Goal: Information Seeking & Learning: Learn about a topic

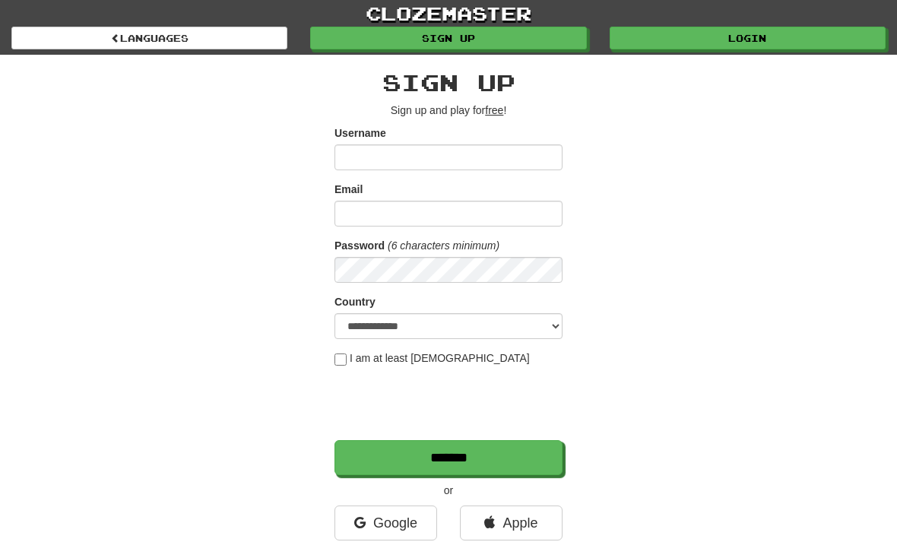
click at [254, 118] on div "**********" at bounding box center [449, 321] width 738 height 532
click at [665, 33] on link "Login" at bounding box center [748, 38] width 276 height 23
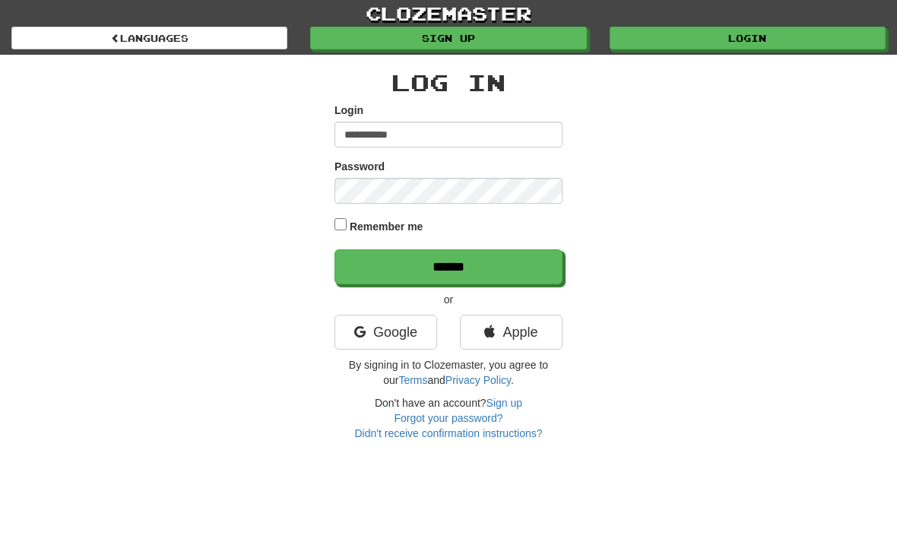
type input "**********"
click at [344, 173] on label "Password" at bounding box center [360, 166] width 50 height 15
click at [449, 265] on input "******" at bounding box center [449, 266] width 228 height 35
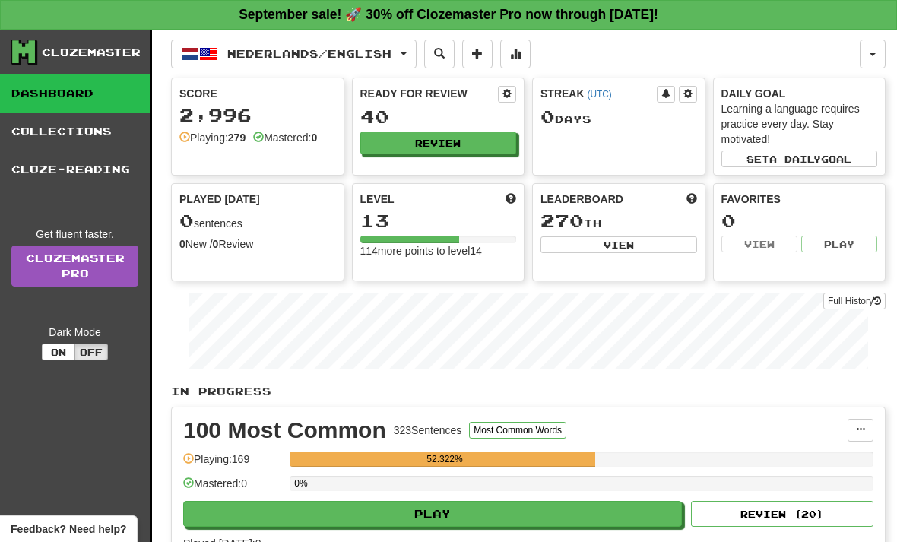
click at [319, 51] on span "Nederlands / English" at bounding box center [309, 53] width 164 height 13
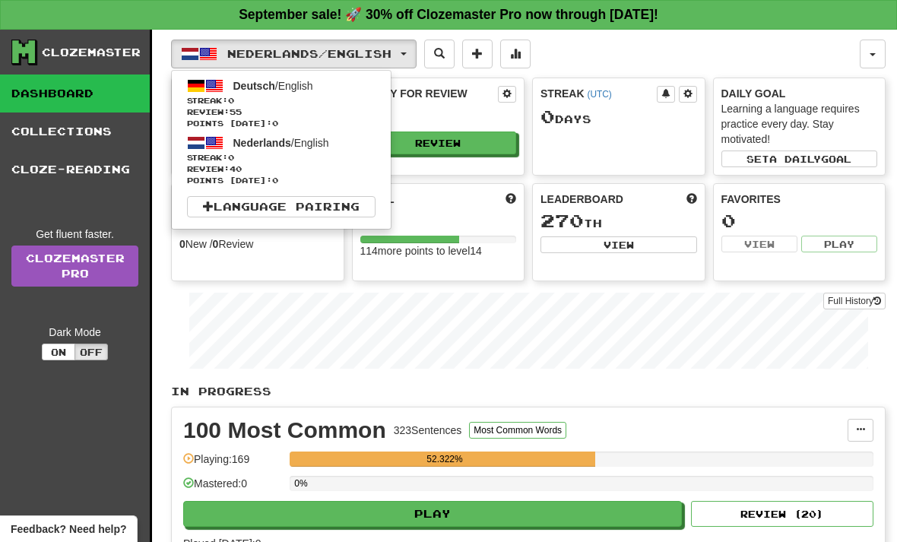
click at [237, 90] on span "Deutsch" at bounding box center [254, 86] width 42 height 12
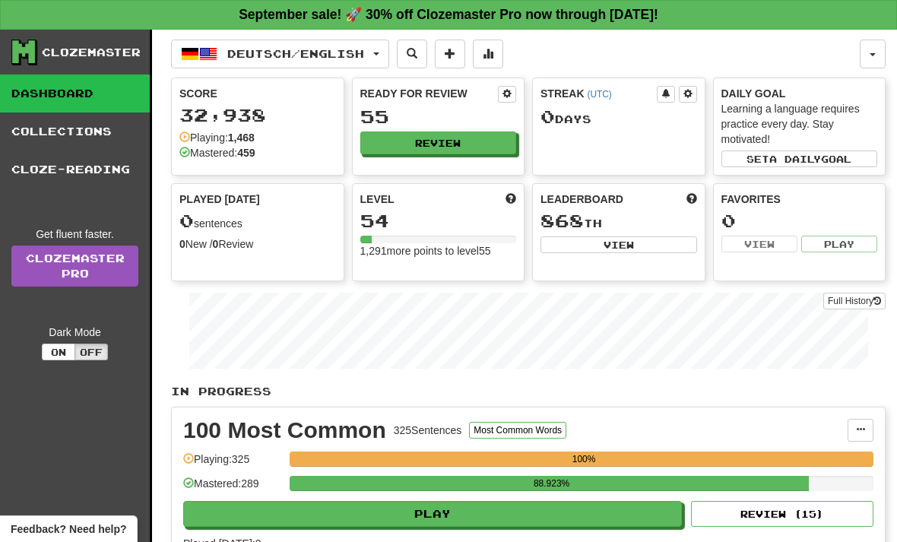
click at [329, 509] on button "Play" at bounding box center [432, 514] width 499 height 26
select select "**"
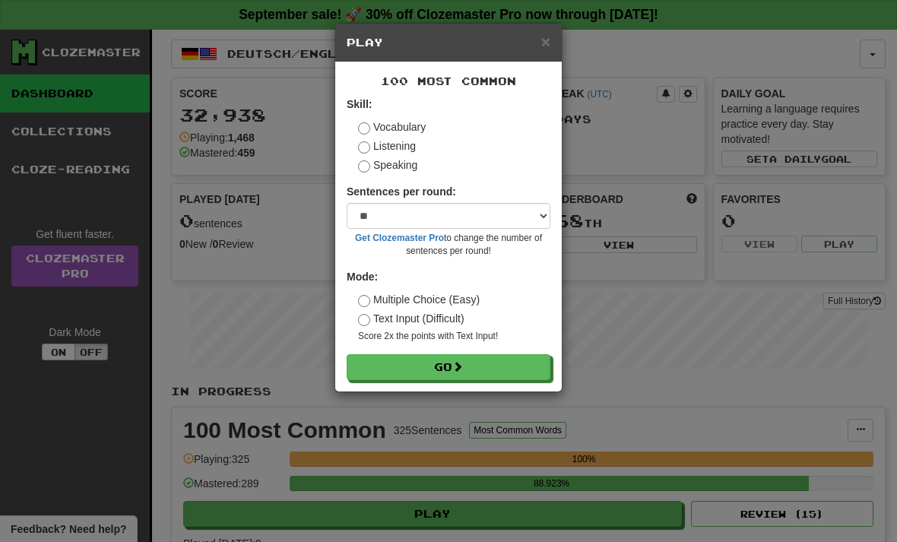
click at [374, 361] on button "Go" at bounding box center [449, 367] width 204 height 26
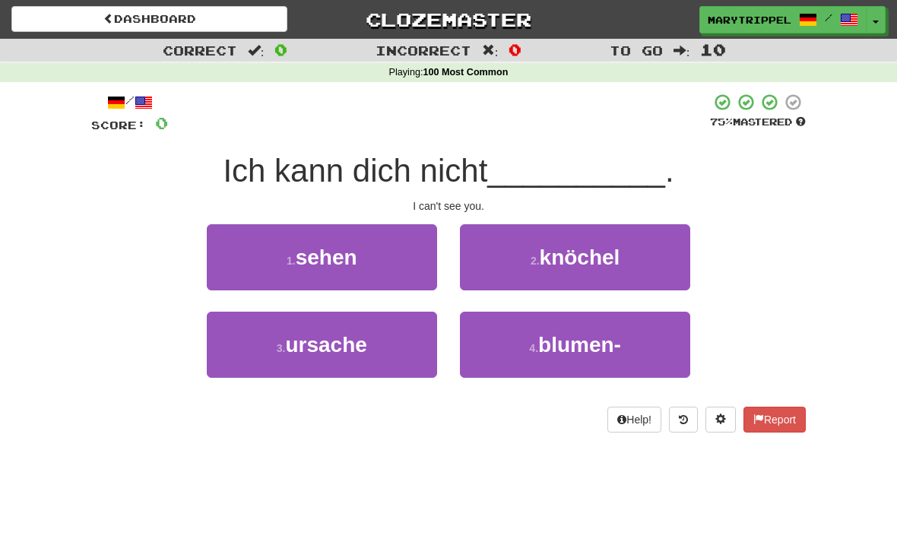
click at [273, 249] on button "1 . sehen" at bounding box center [322, 257] width 230 height 66
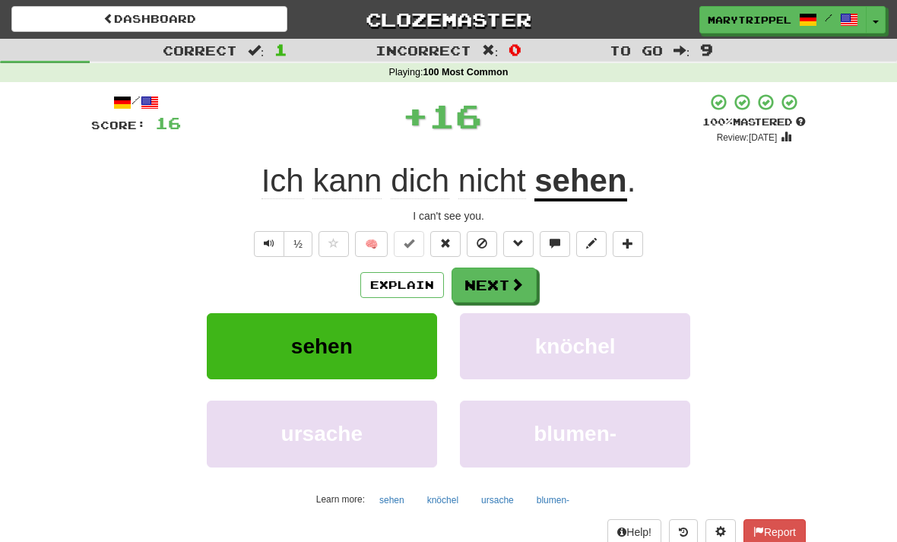
click at [483, 277] on button "Next" at bounding box center [494, 285] width 85 height 35
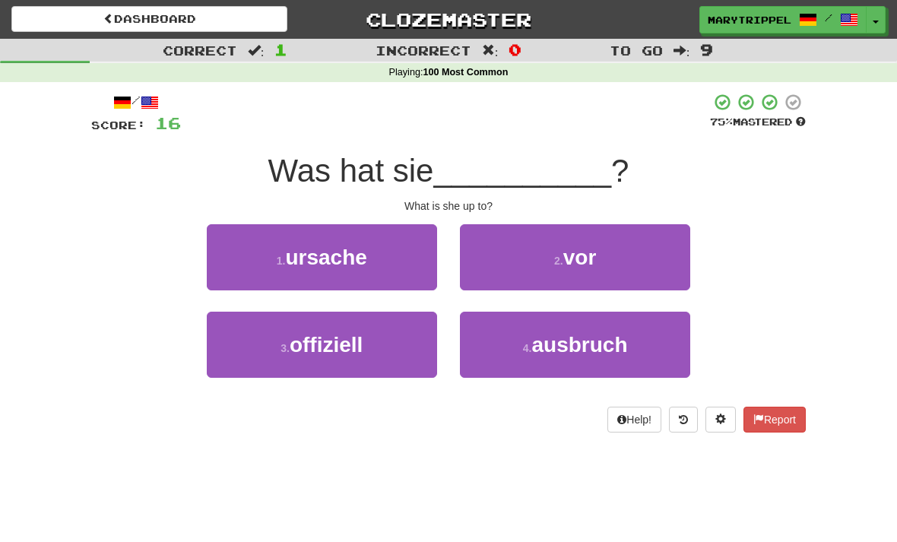
click at [493, 268] on button "2 . vor" at bounding box center [575, 257] width 230 height 66
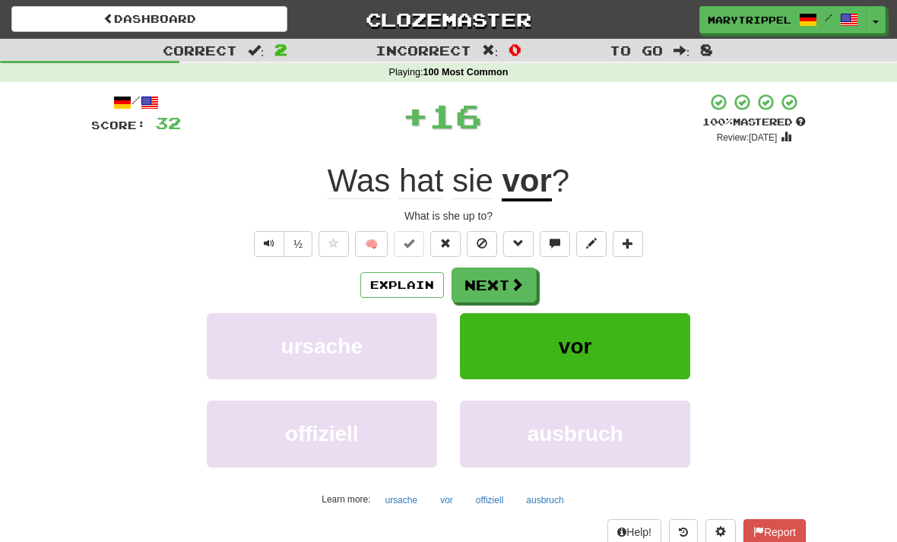
click at [472, 278] on button "Next" at bounding box center [494, 285] width 85 height 35
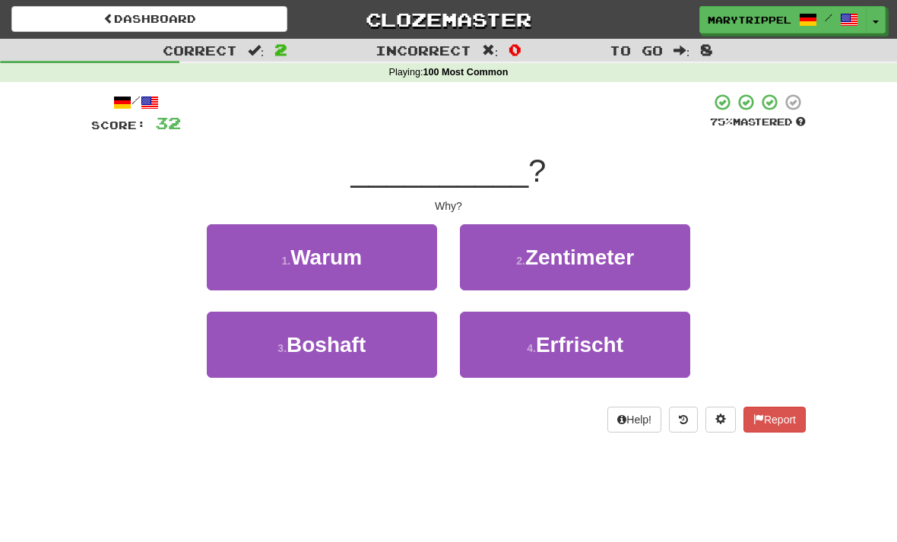
click at [303, 267] on span "Warum" at bounding box center [326, 258] width 71 height 24
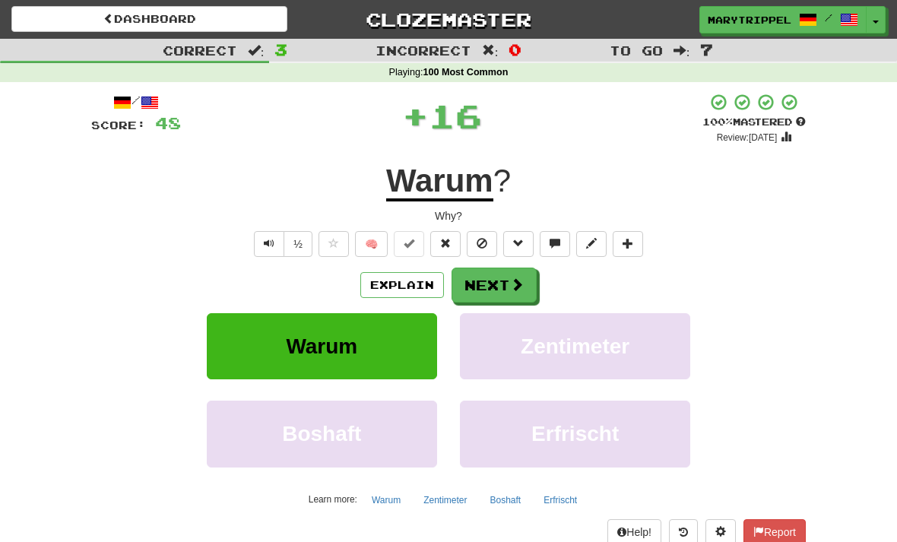
click at [475, 283] on button "Next" at bounding box center [494, 285] width 85 height 35
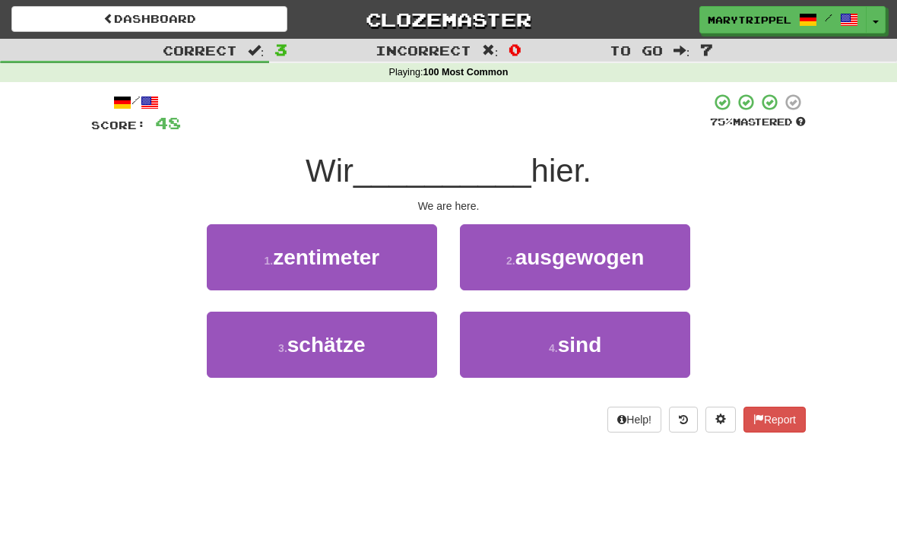
click at [520, 348] on button "4 . sind" at bounding box center [575, 345] width 230 height 66
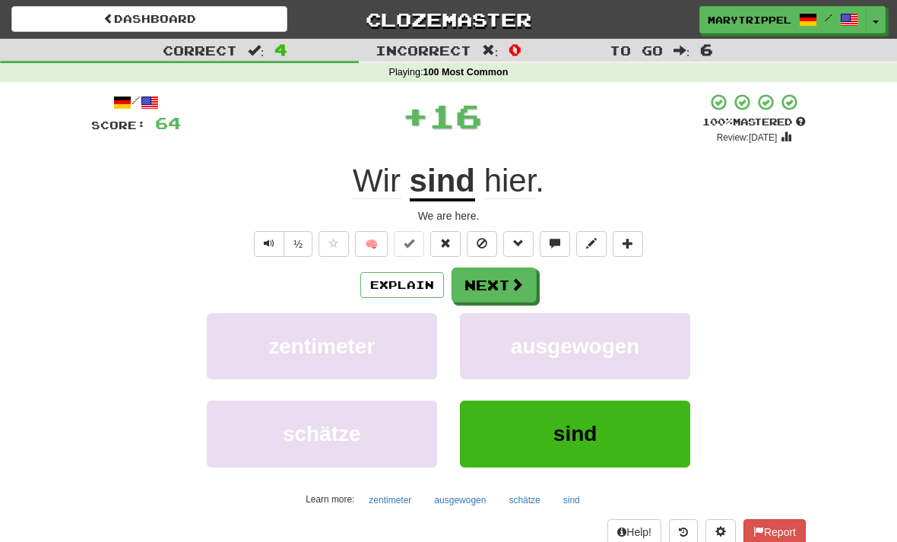
click at [479, 284] on button "Next" at bounding box center [494, 285] width 85 height 35
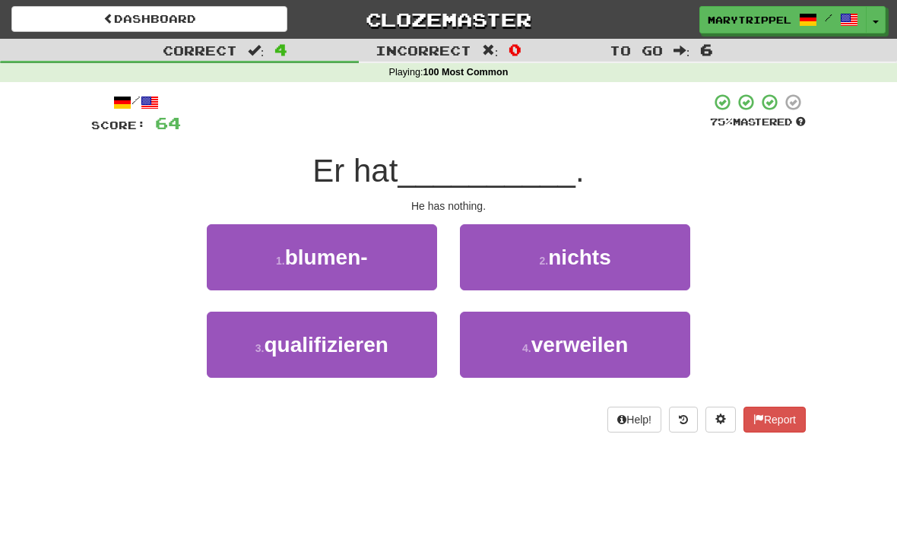
click at [504, 258] on button "2 . nichts" at bounding box center [575, 257] width 230 height 66
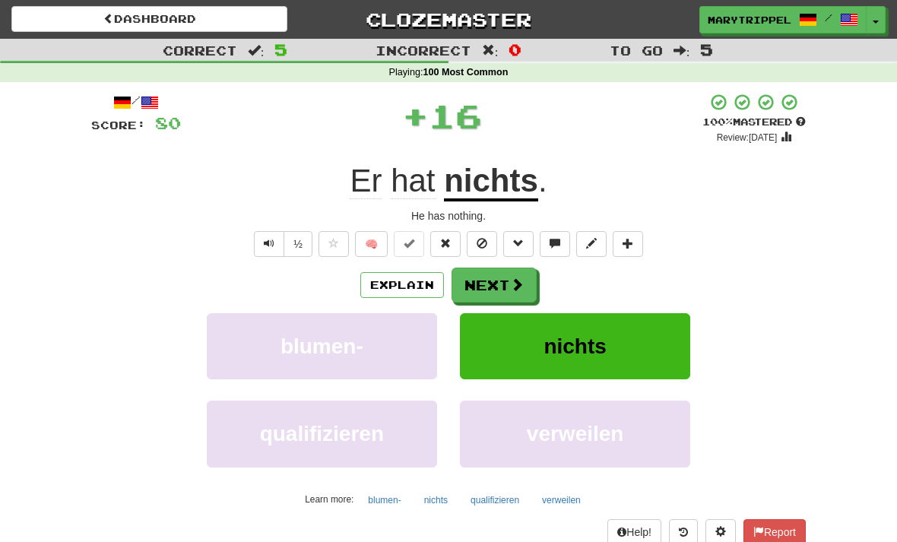
click at [475, 275] on button "Next" at bounding box center [494, 285] width 85 height 35
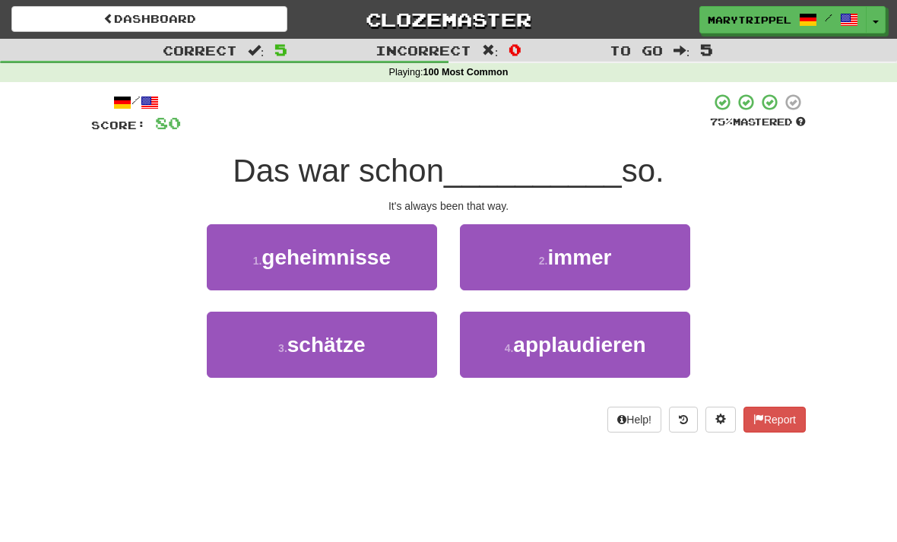
click at [505, 254] on button "2 . immer" at bounding box center [575, 257] width 230 height 66
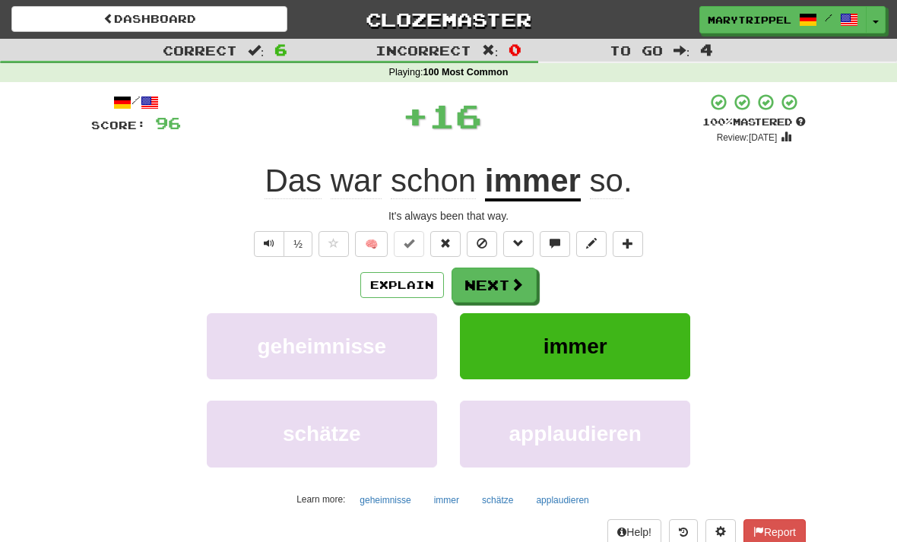
click at [477, 278] on button "Next" at bounding box center [494, 285] width 85 height 35
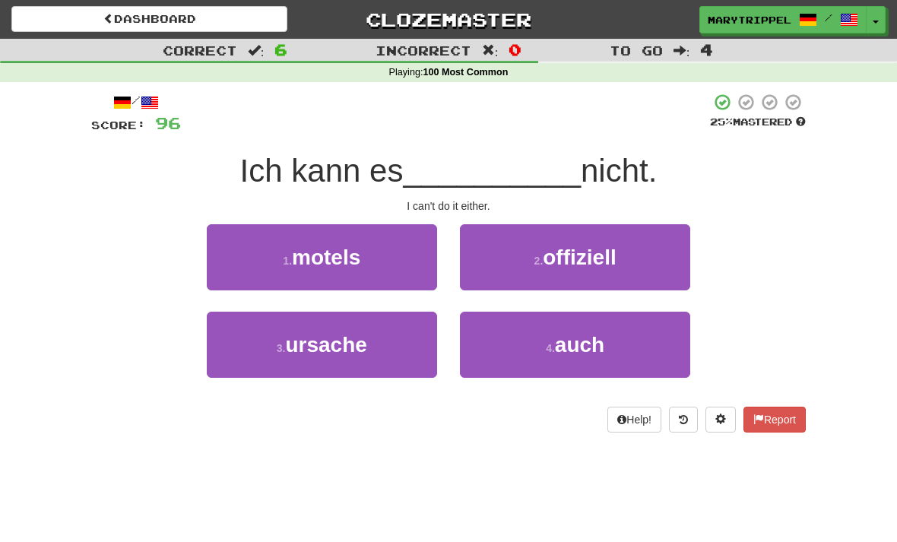
click at [516, 334] on button "4 . auch" at bounding box center [575, 345] width 230 height 66
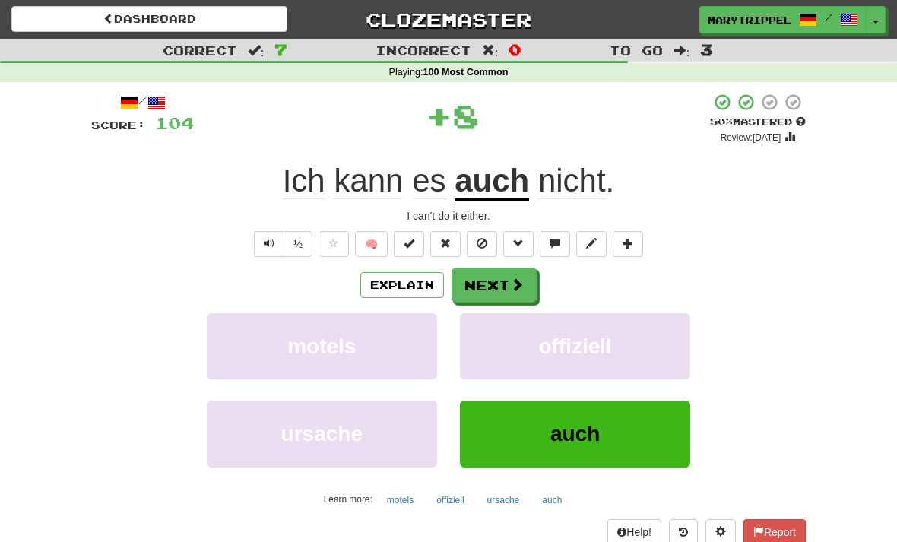
click at [484, 284] on button "Next" at bounding box center [494, 285] width 85 height 35
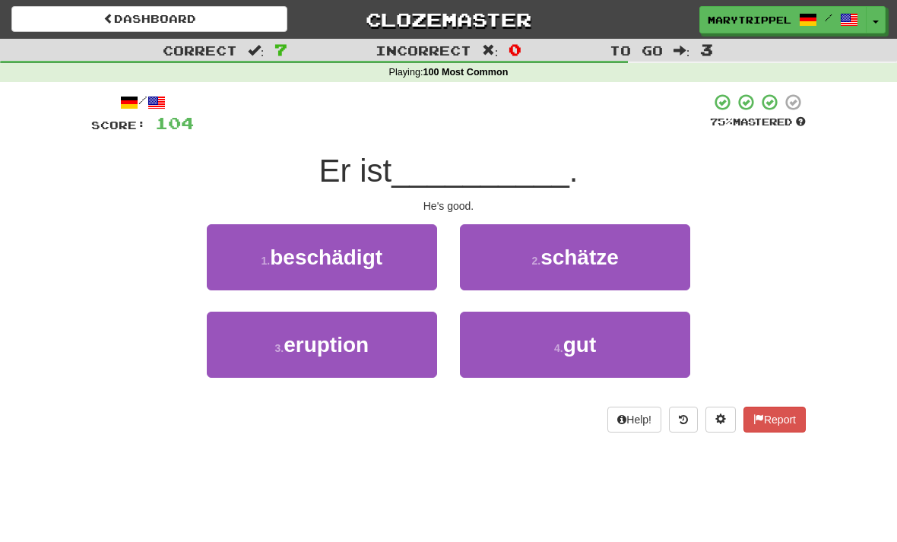
click at [523, 319] on button "4 . gut" at bounding box center [575, 345] width 230 height 66
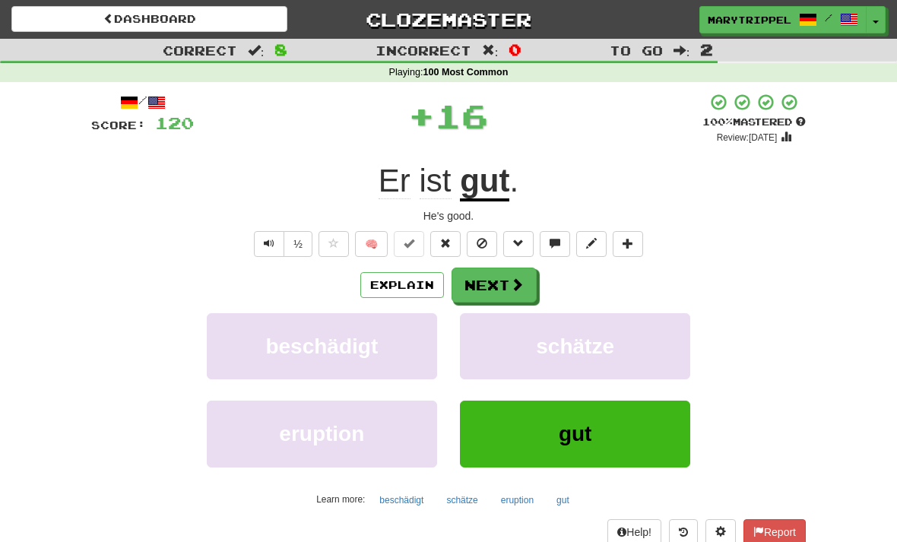
click at [487, 278] on button "Next" at bounding box center [494, 285] width 85 height 35
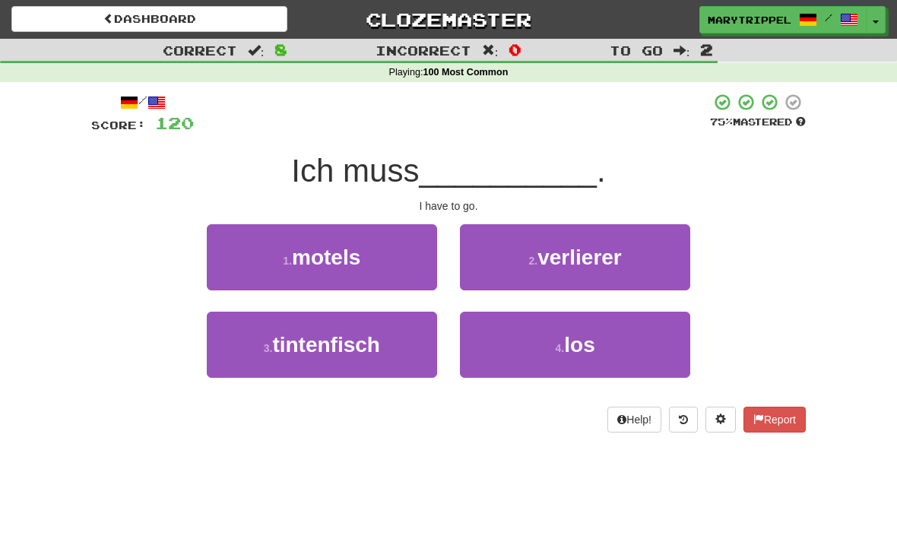
click at [523, 331] on button "4 . los" at bounding box center [575, 345] width 230 height 66
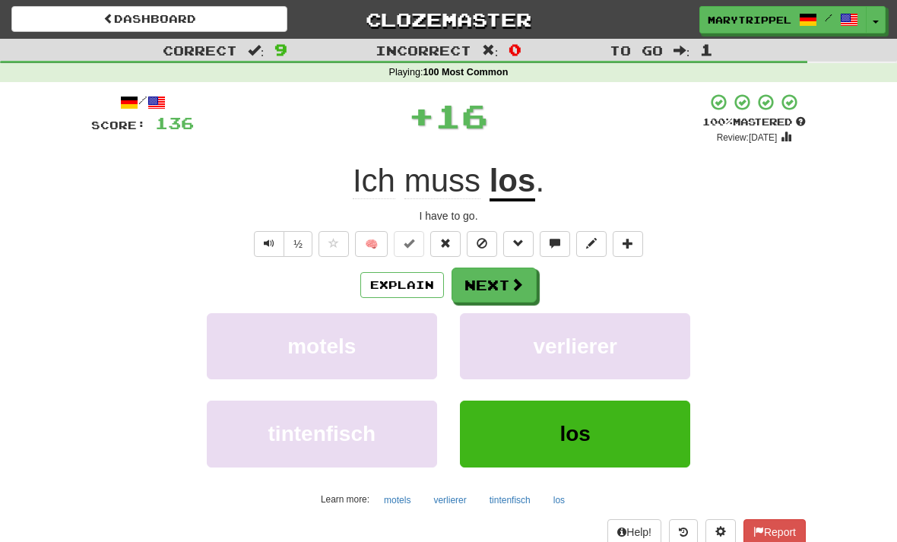
click at [482, 291] on button "Next" at bounding box center [494, 285] width 85 height 35
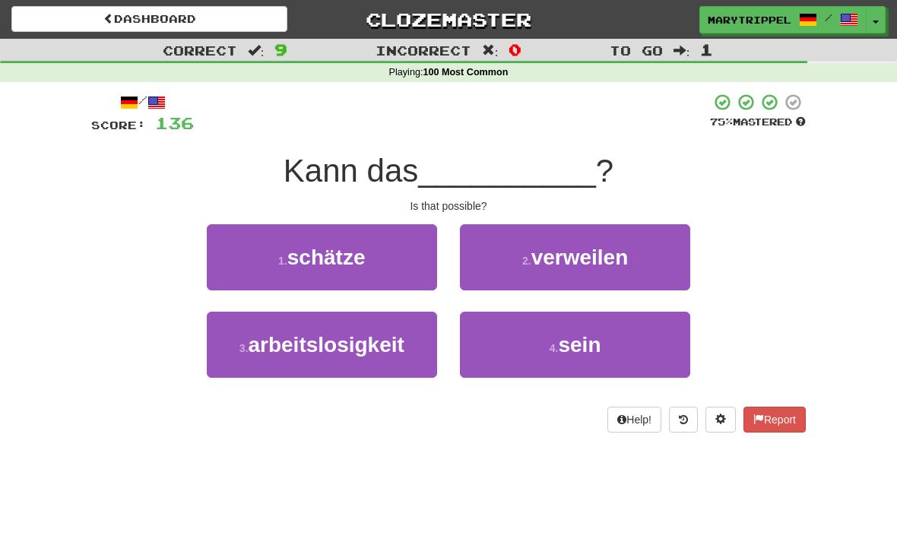
click at [500, 335] on button "4 . sein" at bounding box center [575, 345] width 230 height 66
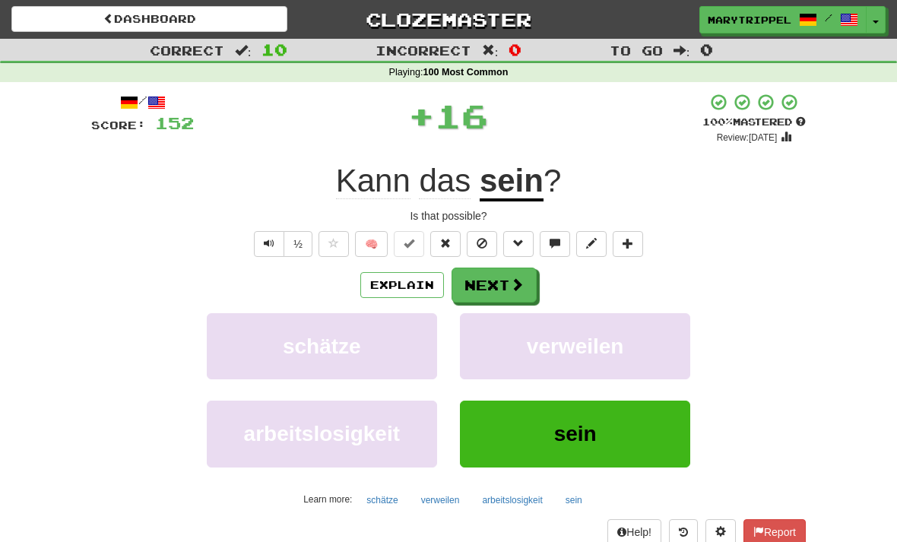
click at [484, 279] on button "Next" at bounding box center [494, 285] width 85 height 35
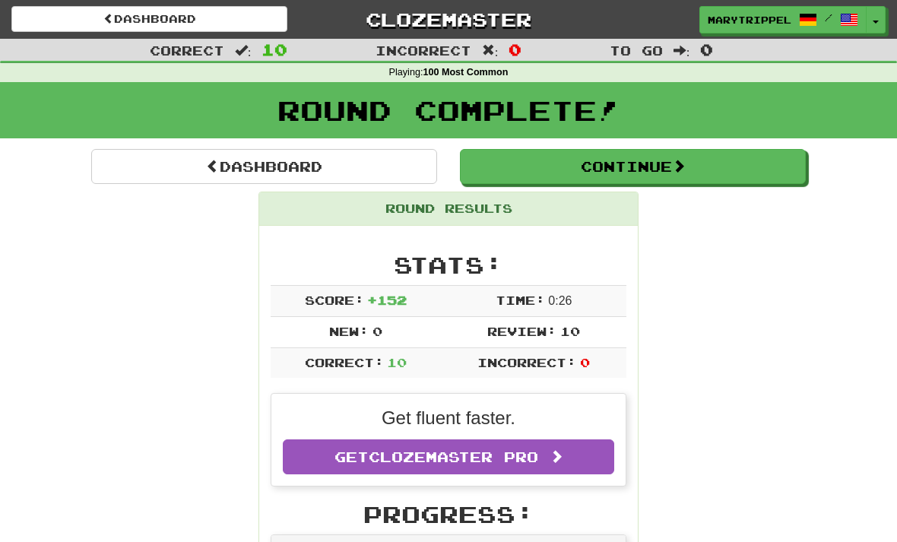
click at [192, 174] on link "Dashboard" at bounding box center [264, 166] width 346 height 35
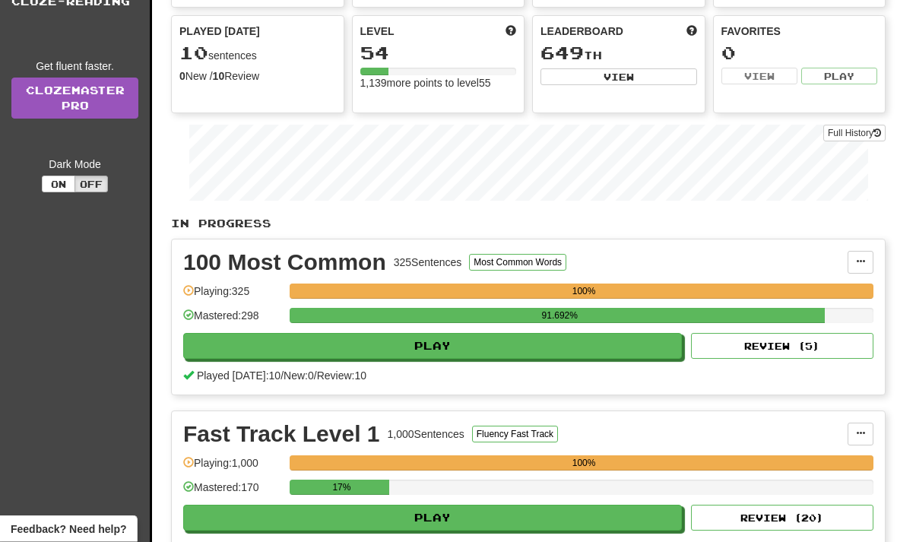
scroll to position [168, 0]
click at [330, 518] on button "Play" at bounding box center [432, 518] width 499 height 26
select select "**"
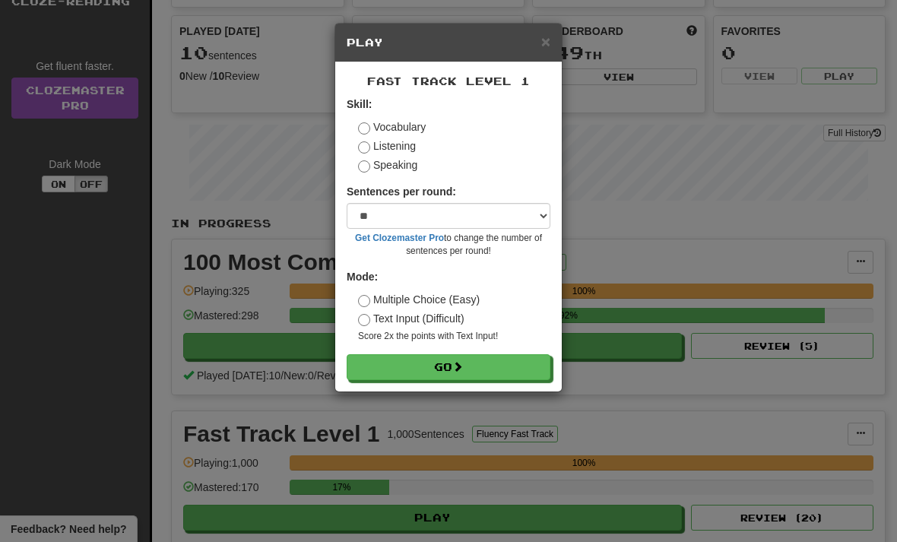
click at [396, 365] on button "Go" at bounding box center [449, 367] width 204 height 26
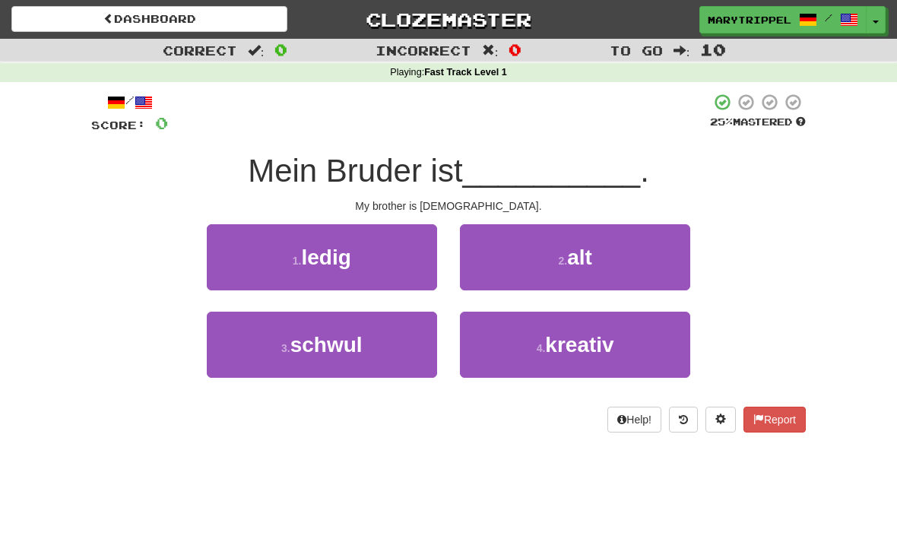
click at [289, 269] on button "1 . ledig" at bounding box center [322, 257] width 230 height 66
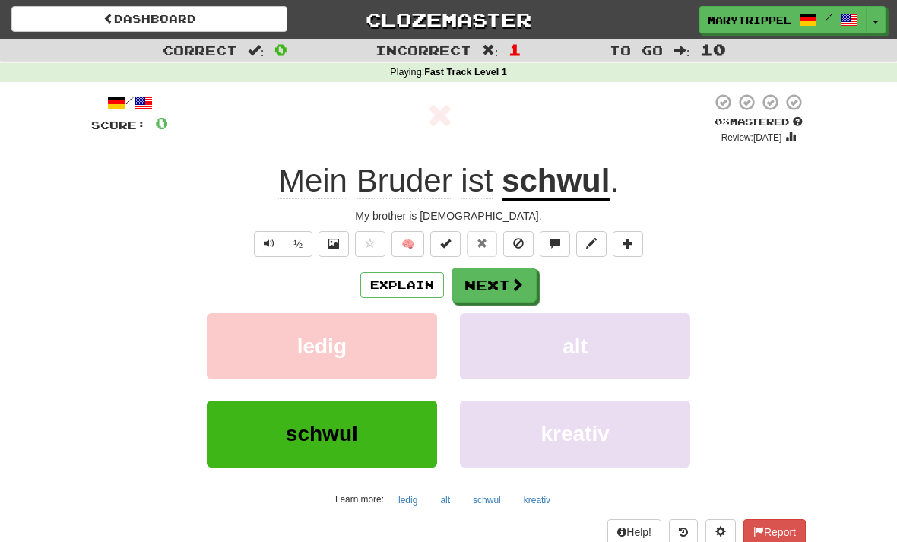
click at [475, 278] on button "Next" at bounding box center [494, 285] width 85 height 35
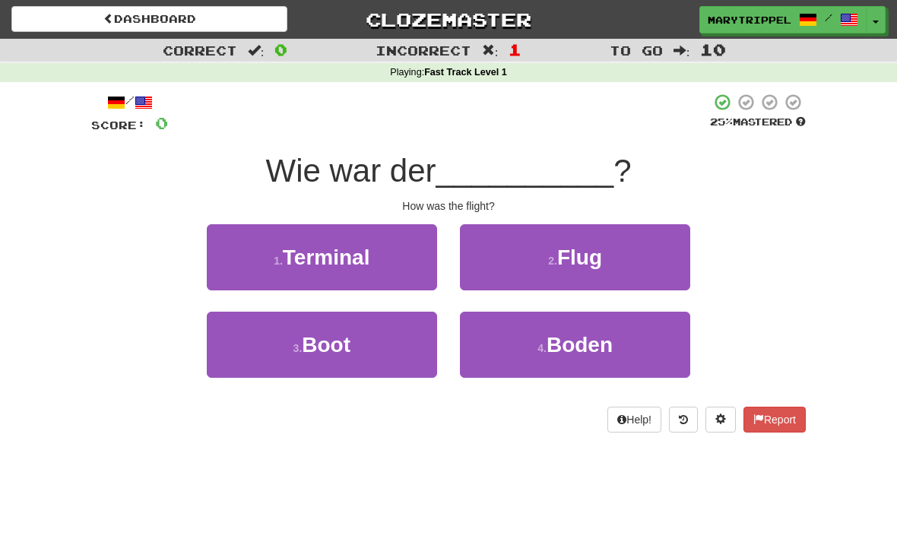
click at [478, 253] on button "2 . Flug" at bounding box center [575, 257] width 230 height 66
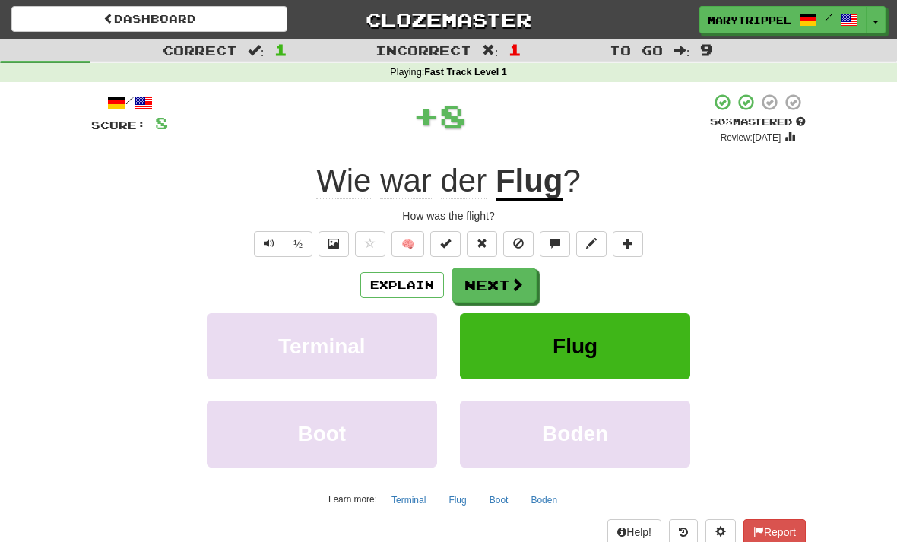
click at [475, 284] on button "Next" at bounding box center [494, 285] width 85 height 35
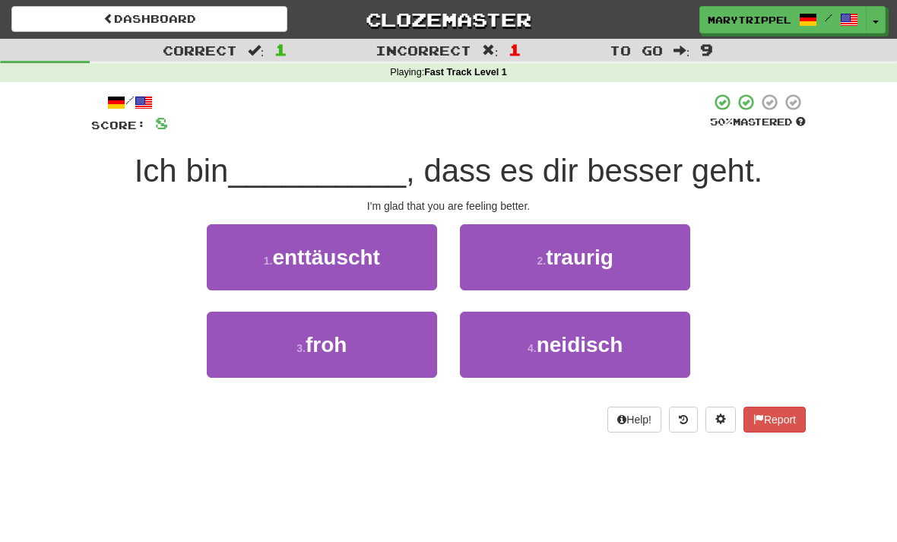
click at [358, 341] on button "3 . froh" at bounding box center [322, 345] width 230 height 66
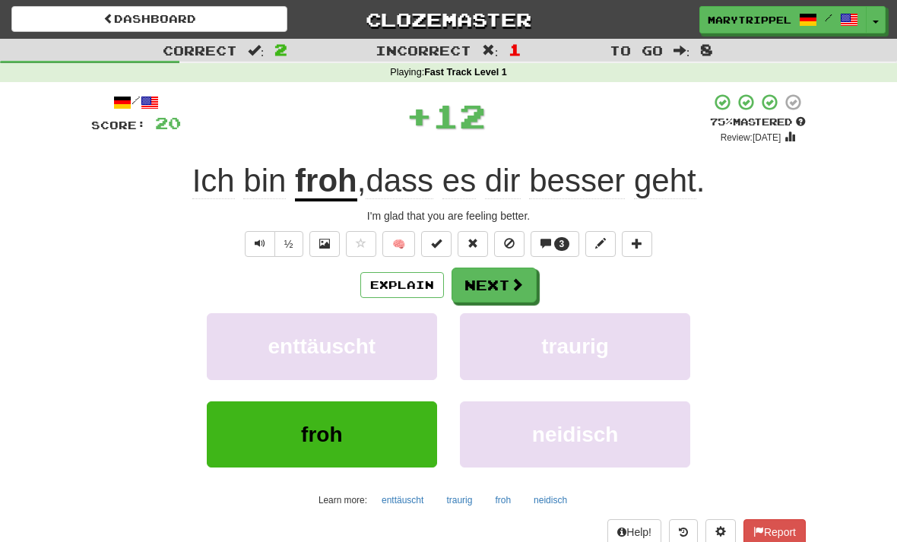
click at [485, 295] on button "Next" at bounding box center [494, 285] width 85 height 35
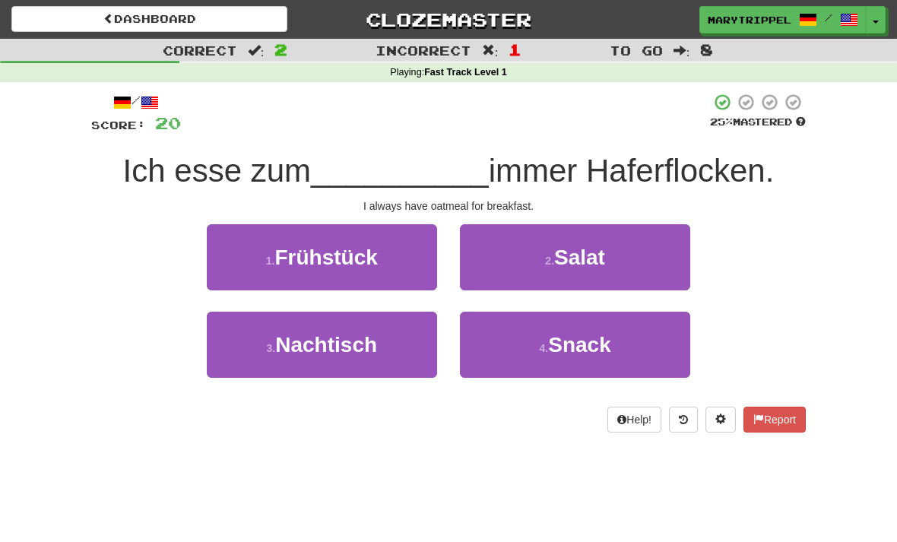
click at [311, 270] on button "1 . Frühstück" at bounding box center [322, 257] width 230 height 66
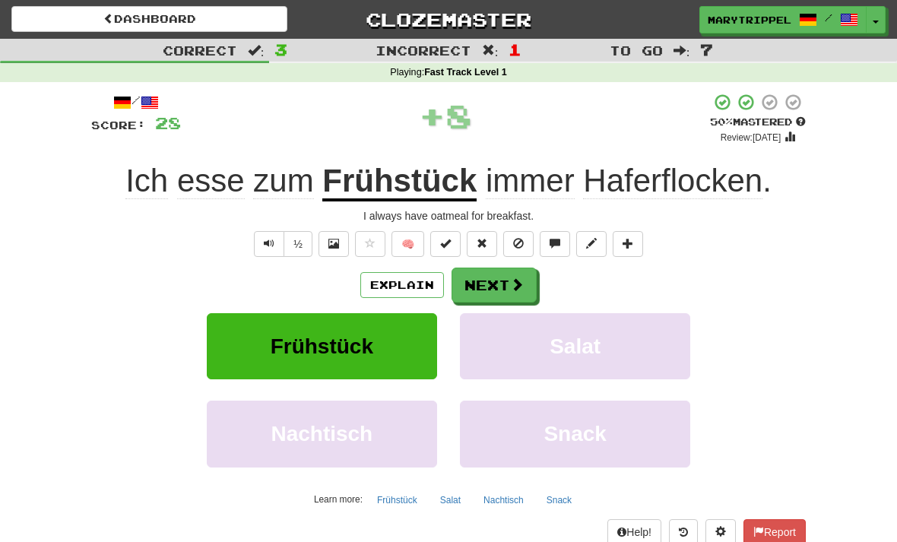
click at [477, 286] on button "Next" at bounding box center [494, 285] width 85 height 35
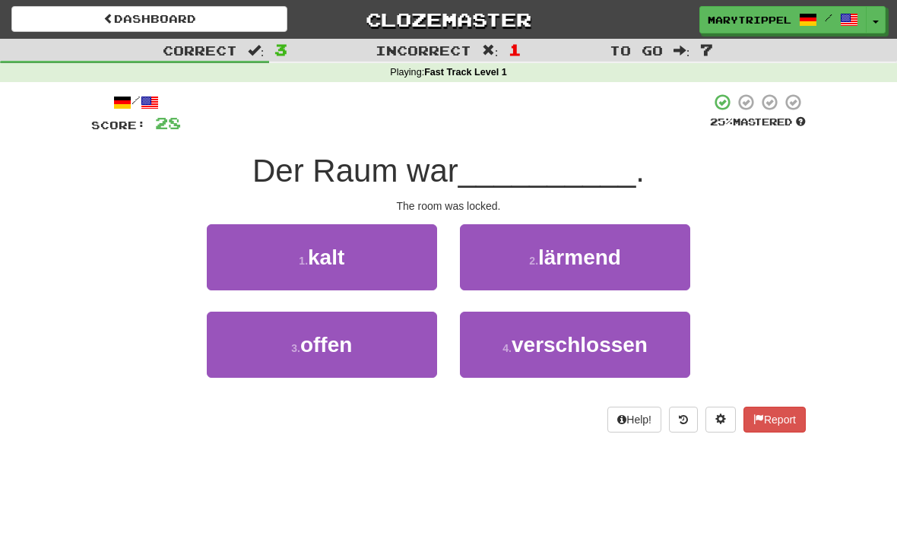
click at [484, 352] on button "4 . verschlossen" at bounding box center [575, 345] width 230 height 66
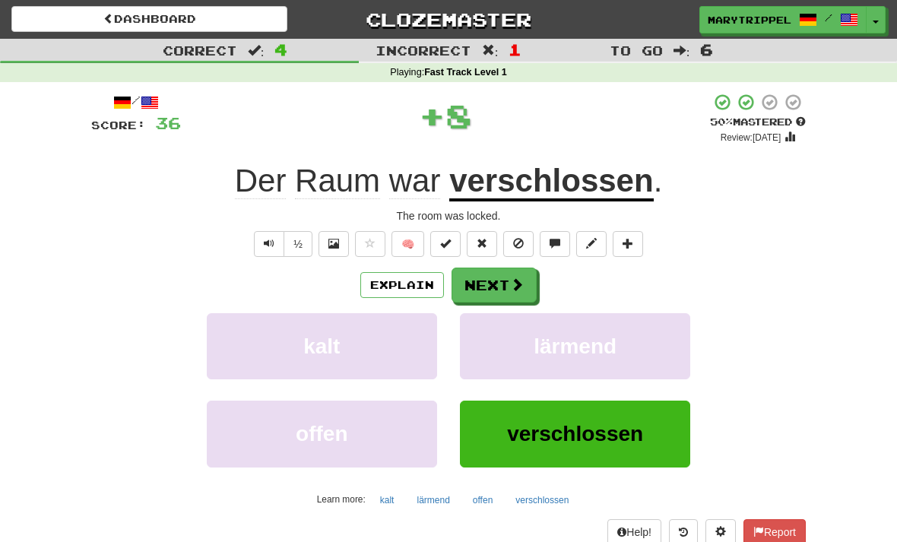
click at [474, 287] on button "Next" at bounding box center [494, 285] width 85 height 35
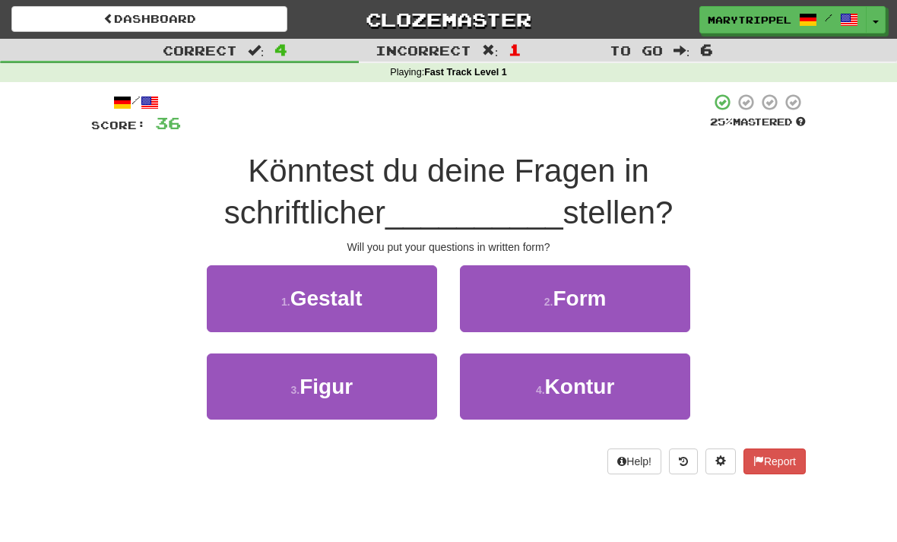
click at [491, 302] on button "2 . Form" at bounding box center [575, 298] width 230 height 66
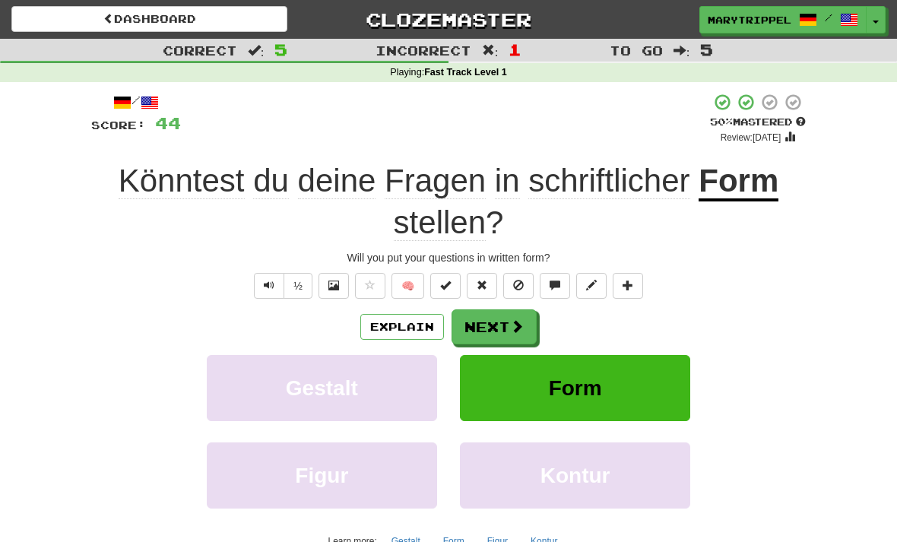
click at [476, 329] on button "Next" at bounding box center [494, 327] width 85 height 35
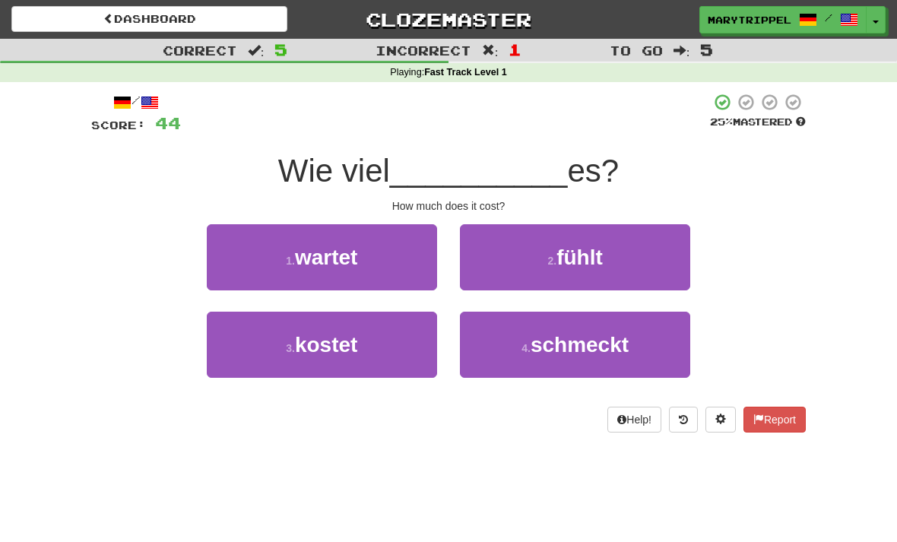
click at [347, 342] on span "kostet" at bounding box center [326, 345] width 62 height 24
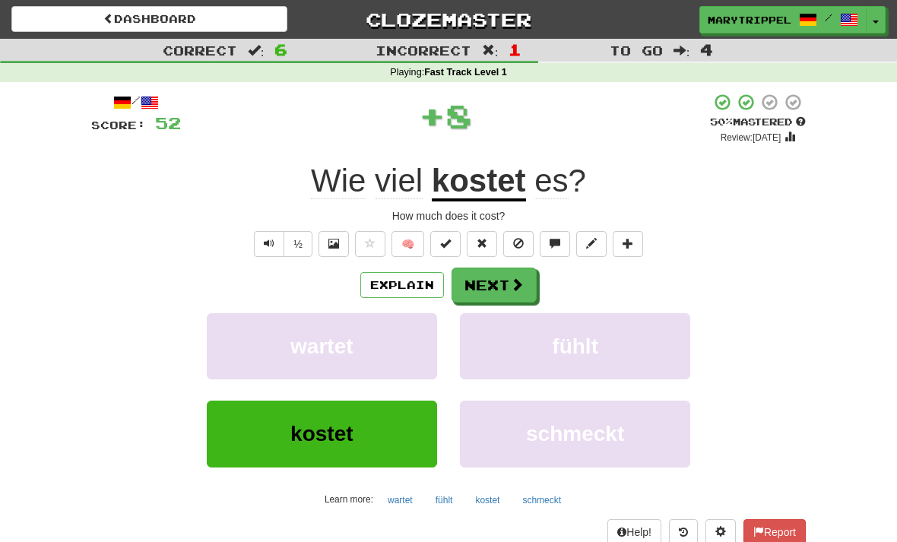
click at [480, 284] on button "Next" at bounding box center [494, 285] width 85 height 35
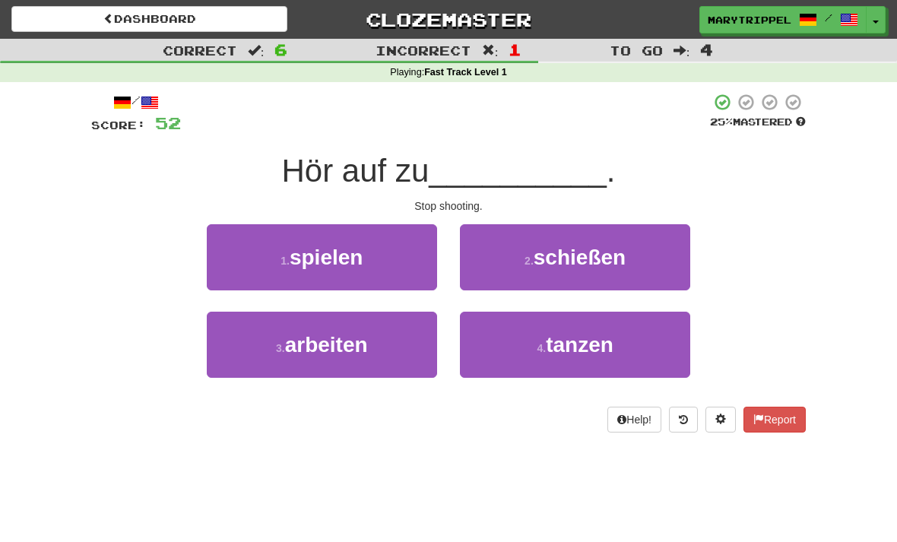
click at [513, 252] on button "2 . schießen" at bounding box center [575, 257] width 230 height 66
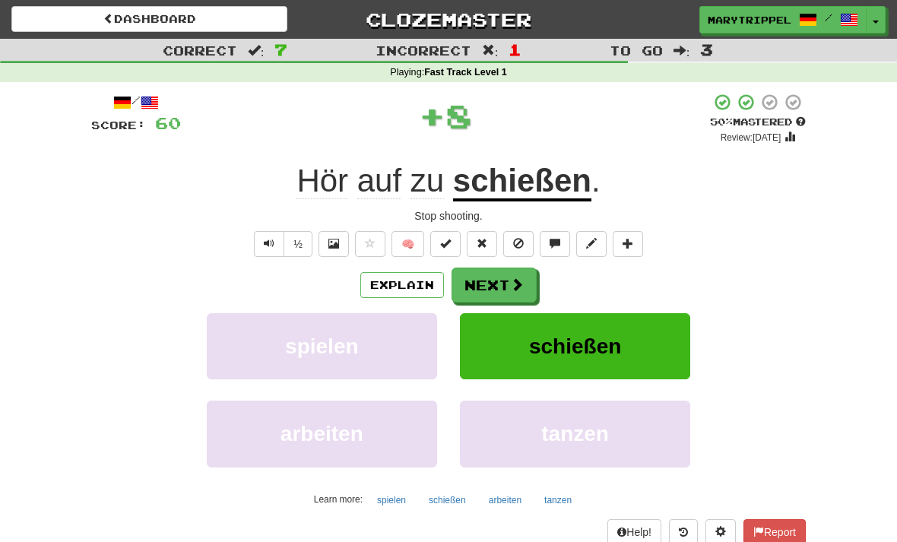
click at [483, 286] on button "Next" at bounding box center [494, 285] width 85 height 35
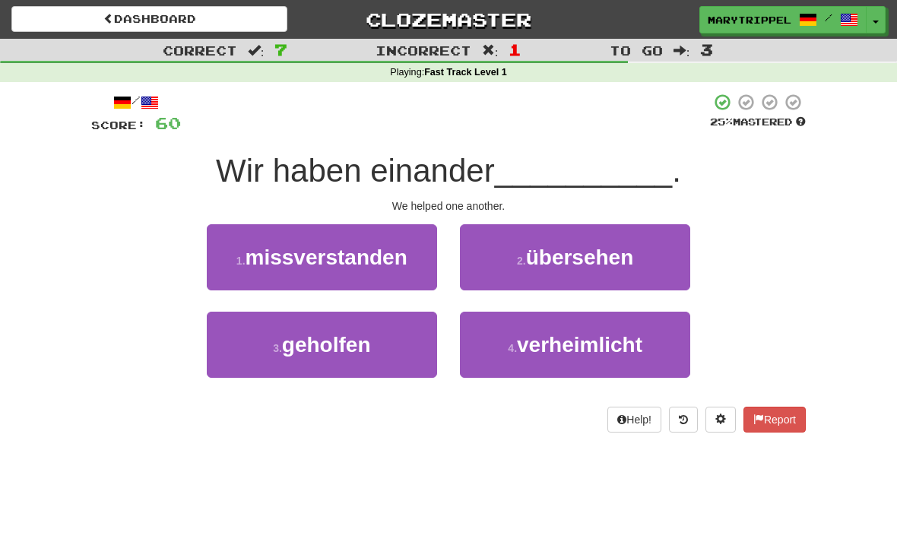
click at [330, 335] on span "geholfen" at bounding box center [326, 345] width 89 height 24
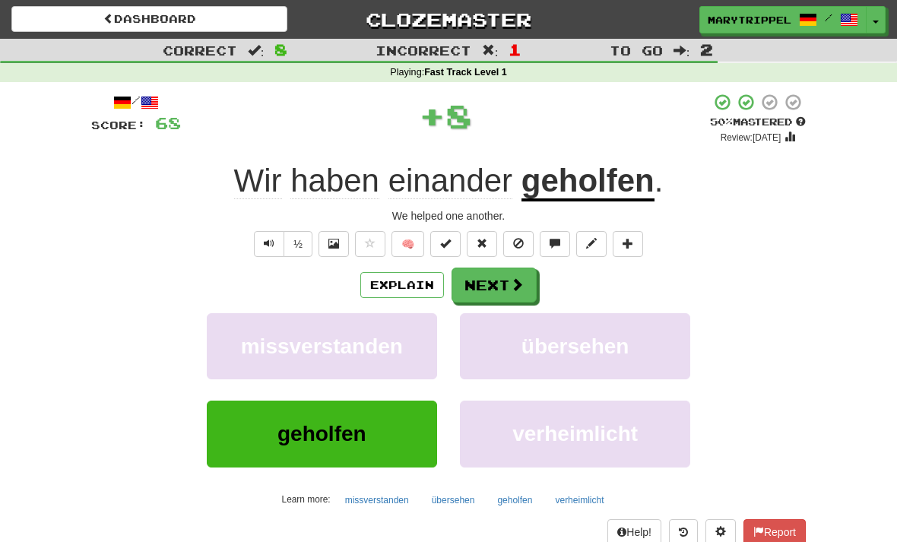
click at [475, 297] on button "Next" at bounding box center [494, 285] width 85 height 35
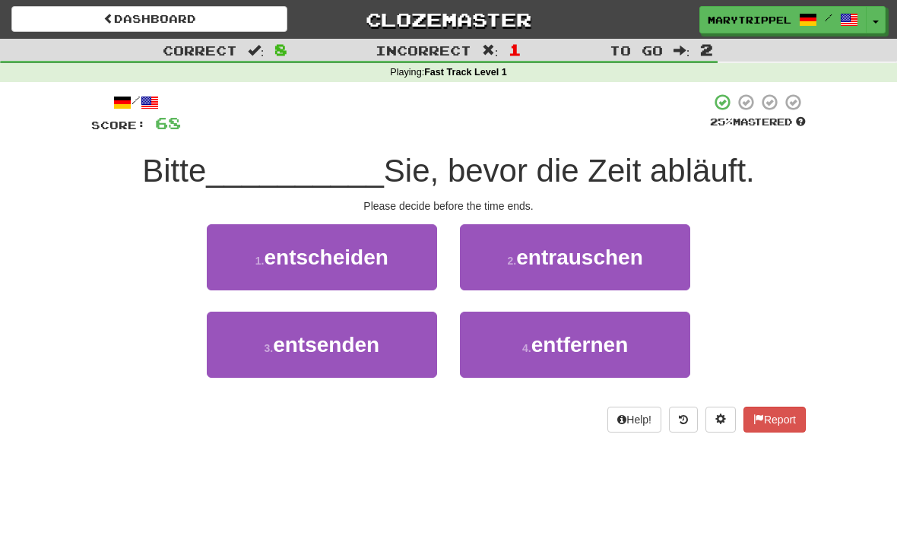
click at [302, 272] on button "1 . entscheiden" at bounding box center [322, 257] width 230 height 66
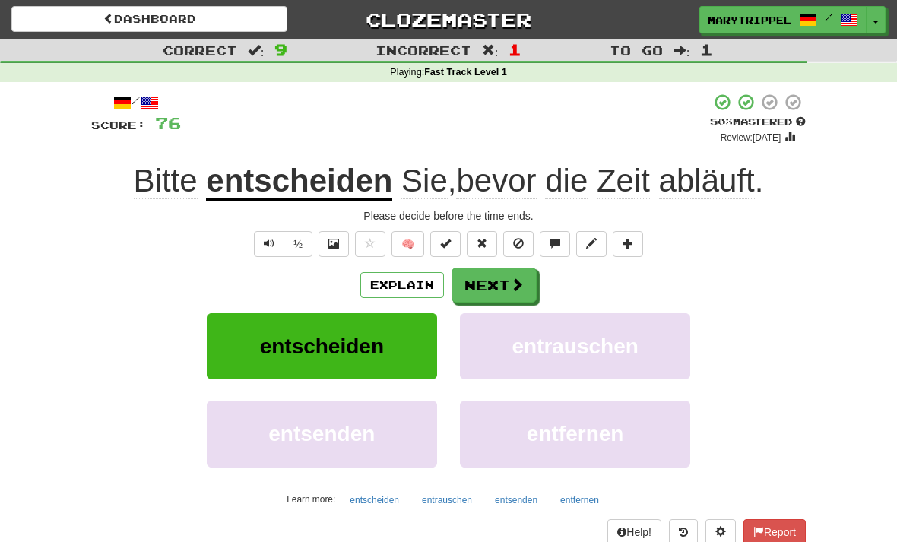
click at [486, 284] on button "Next" at bounding box center [494, 285] width 85 height 35
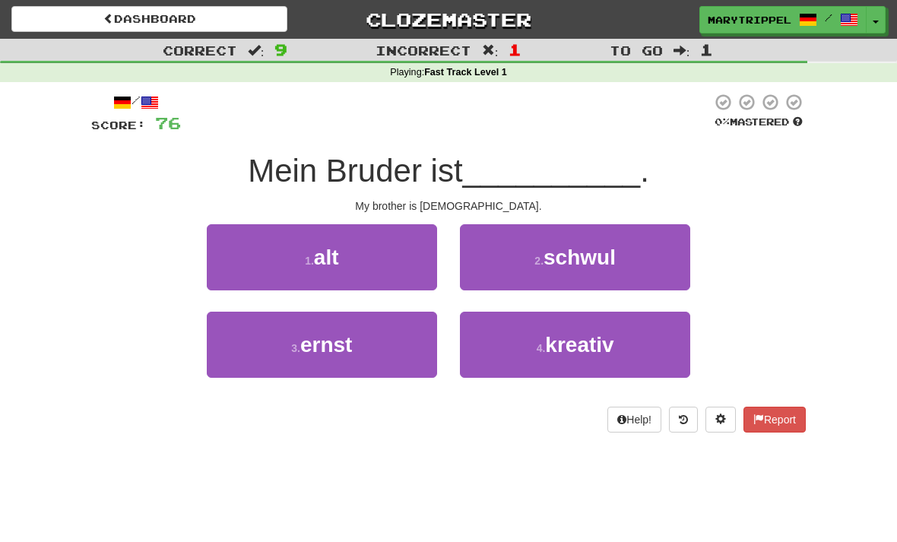
click at [484, 259] on button "2 . schwul" at bounding box center [575, 257] width 230 height 66
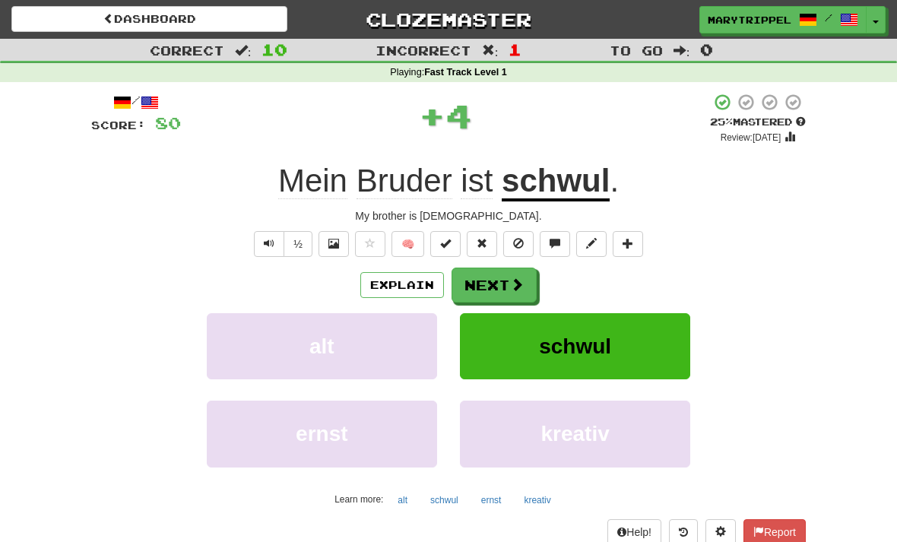
click at [488, 290] on button "Next" at bounding box center [494, 285] width 85 height 35
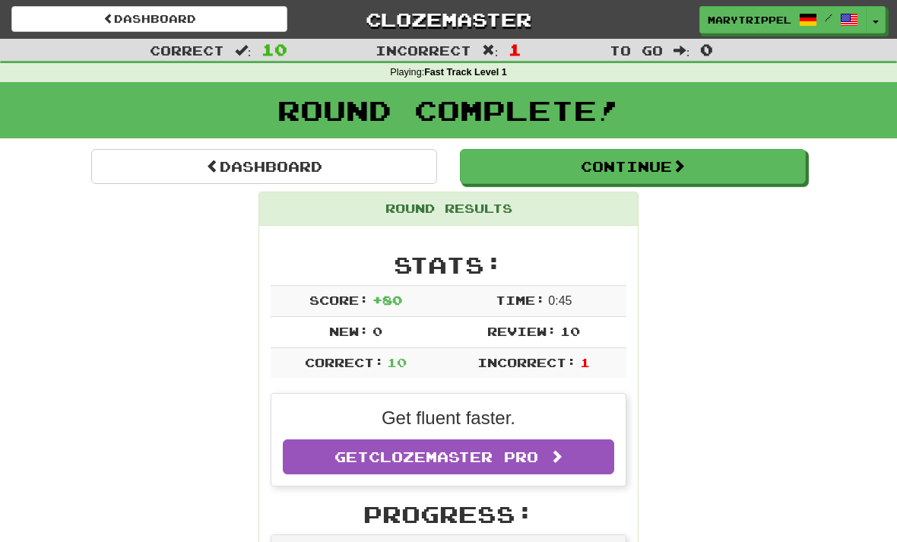
click at [198, 167] on link "Dashboard" at bounding box center [264, 166] width 346 height 35
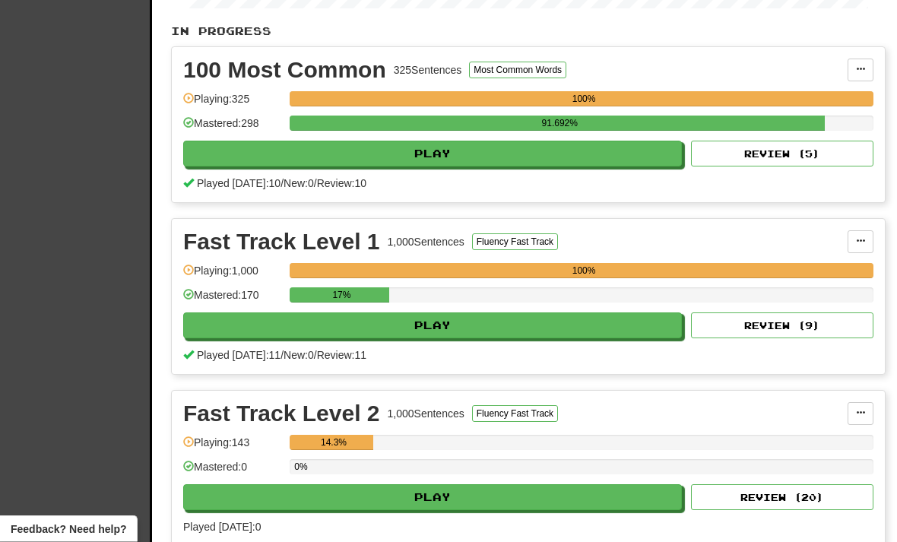
scroll to position [389, 0]
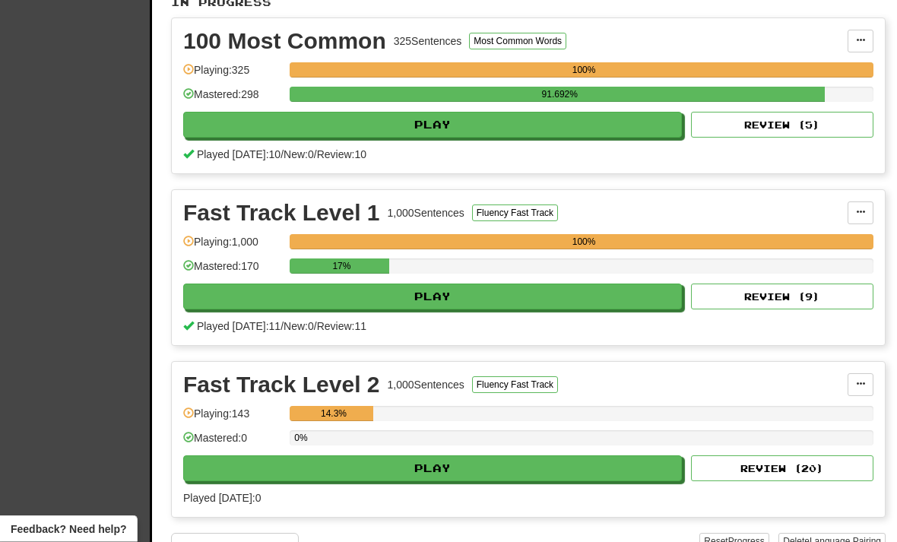
click at [279, 481] on button "Play" at bounding box center [432, 469] width 499 height 26
select select "**"
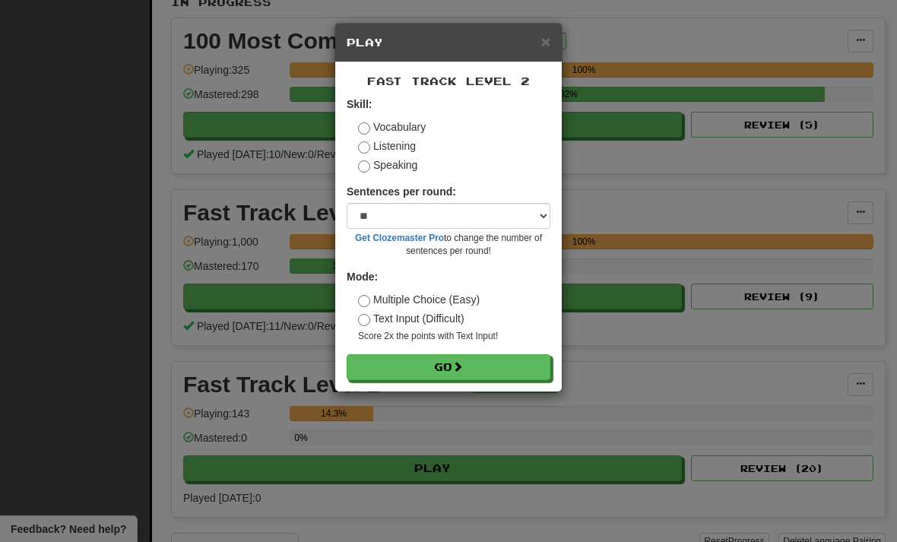
click at [383, 376] on button "Go" at bounding box center [449, 367] width 204 height 26
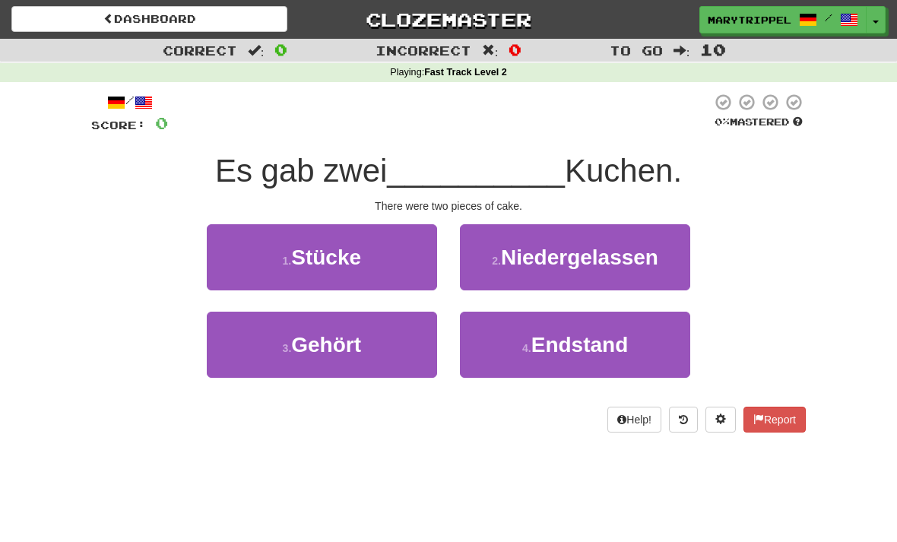
click at [299, 249] on span "Stücke" at bounding box center [326, 258] width 70 height 24
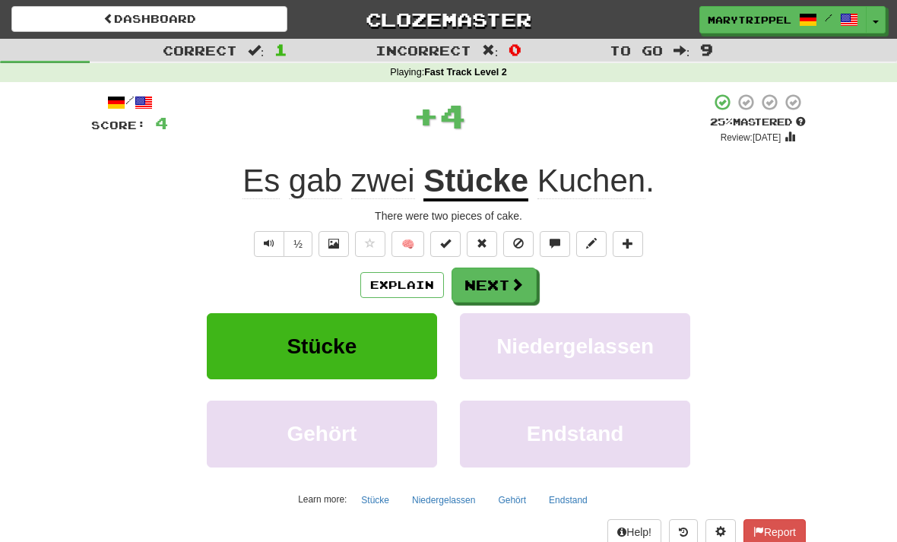
click at [483, 300] on button "Next" at bounding box center [494, 285] width 85 height 35
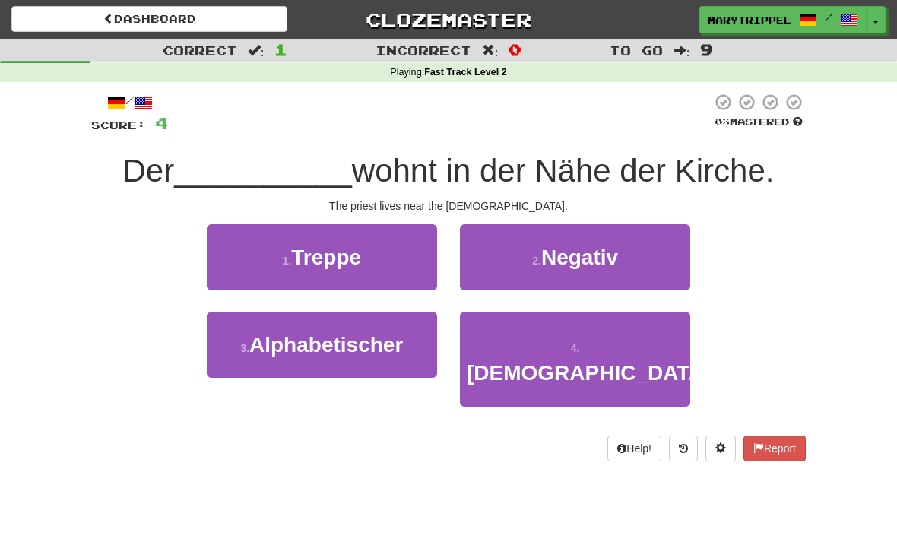
click at [500, 364] on button "4 . [DEMOGRAPHIC_DATA]" at bounding box center [575, 359] width 230 height 95
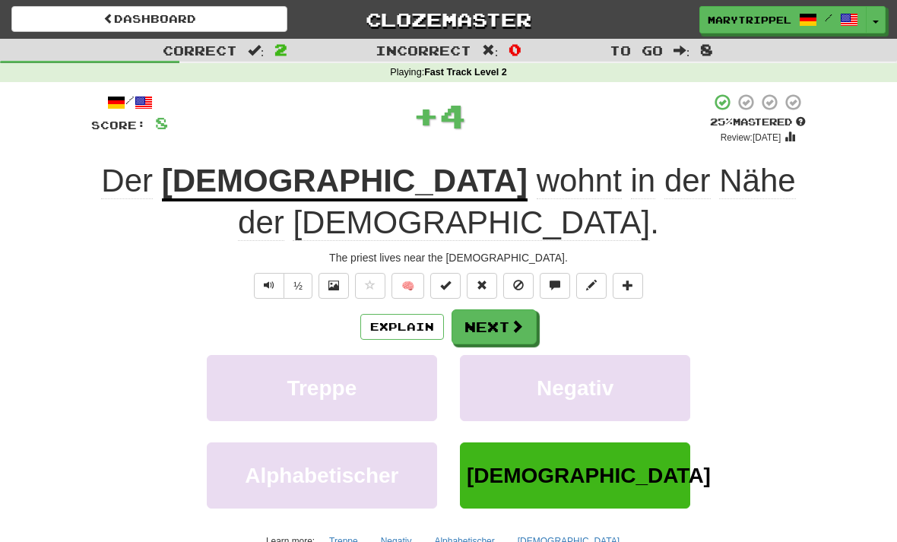
click at [484, 310] on button "Next" at bounding box center [494, 327] width 85 height 35
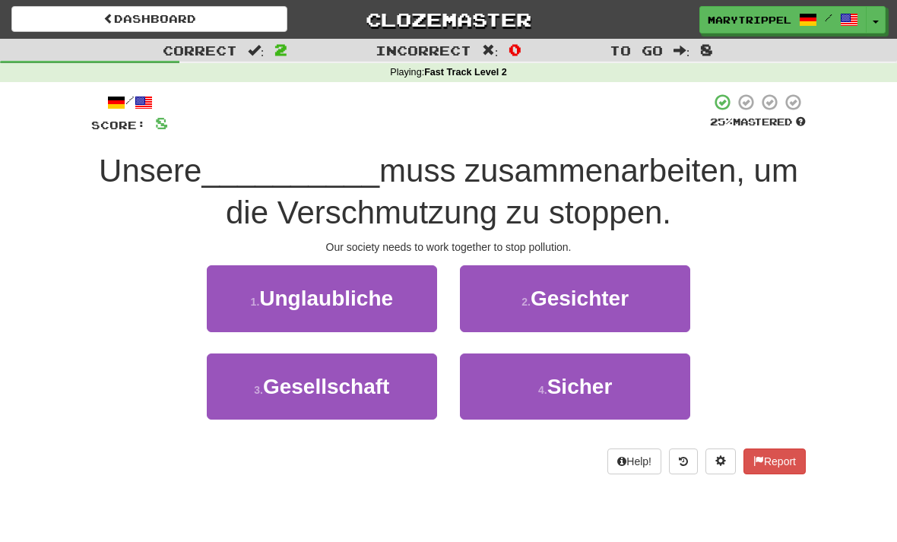
click at [322, 383] on span "Gesellschaft" at bounding box center [326, 387] width 127 height 24
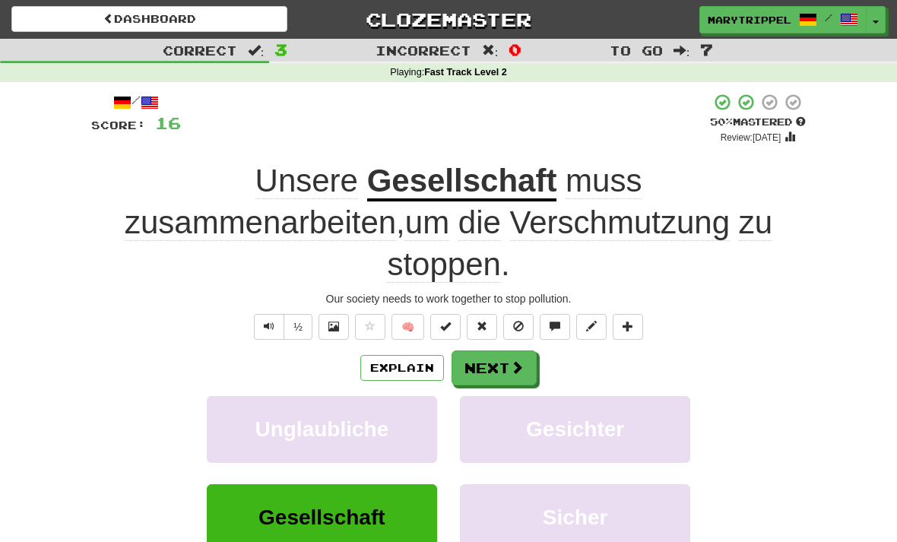
click at [471, 351] on button "Next" at bounding box center [494, 368] width 85 height 35
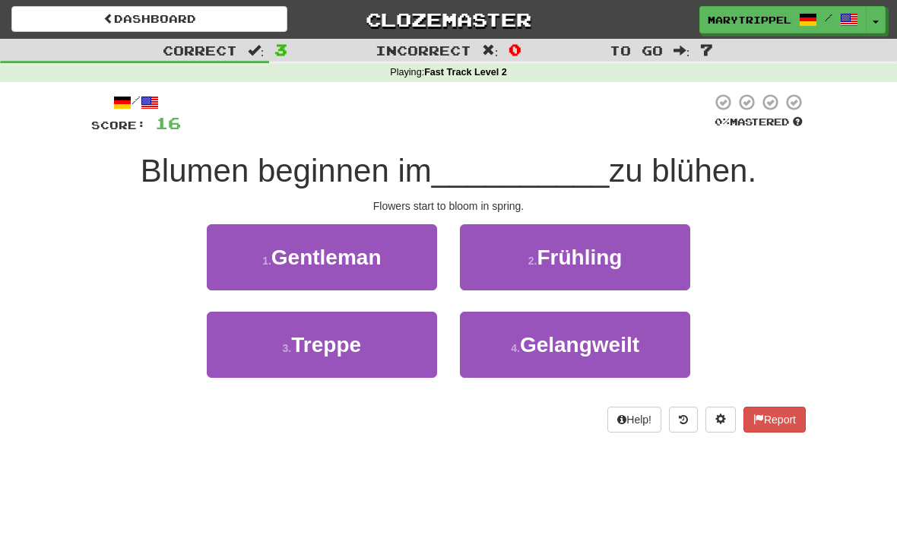
click at [513, 268] on button "2 . [GEOGRAPHIC_DATA]" at bounding box center [575, 257] width 230 height 66
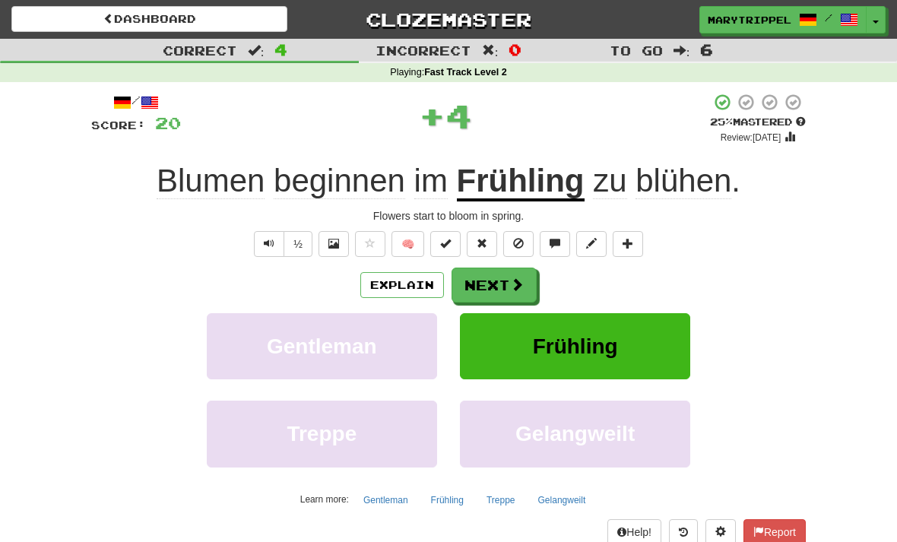
click at [475, 294] on button "Next" at bounding box center [494, 285] width 85 height 35
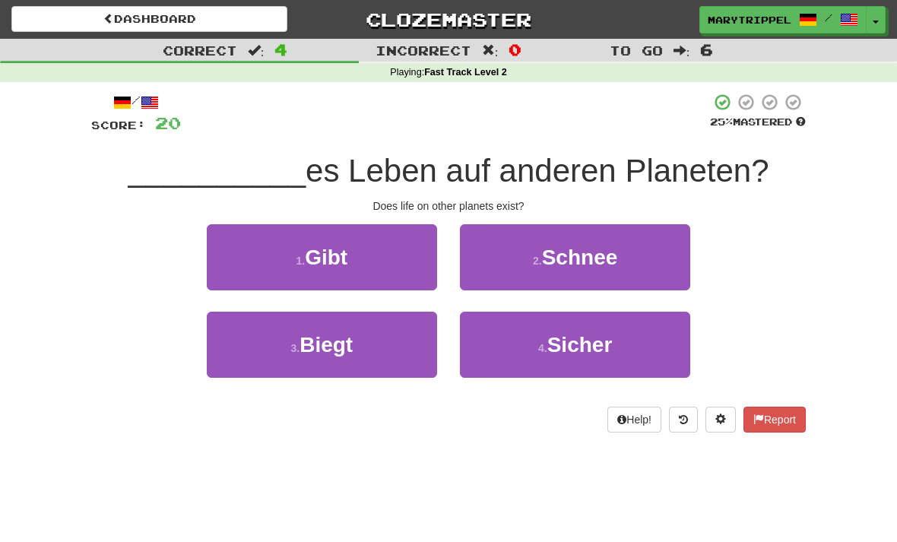
click at [302, 256] on small "1 ." at bounding box center [300, 261] width 9 height 12
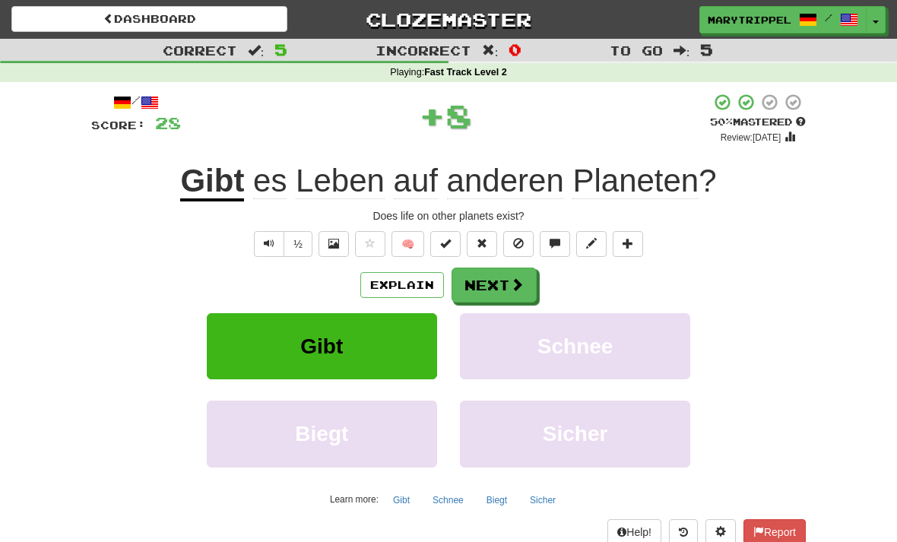
click at [471, 291] on button "Next" at bounding box center [494, 285] width 85 height 35
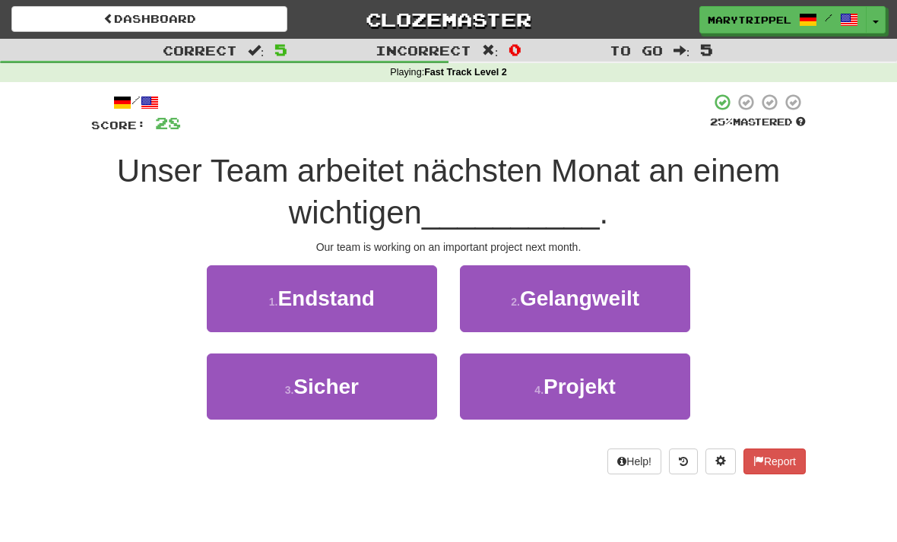
click at [538, 391] on small "4 ." at bounding box center [539, 390] width 9 height 12
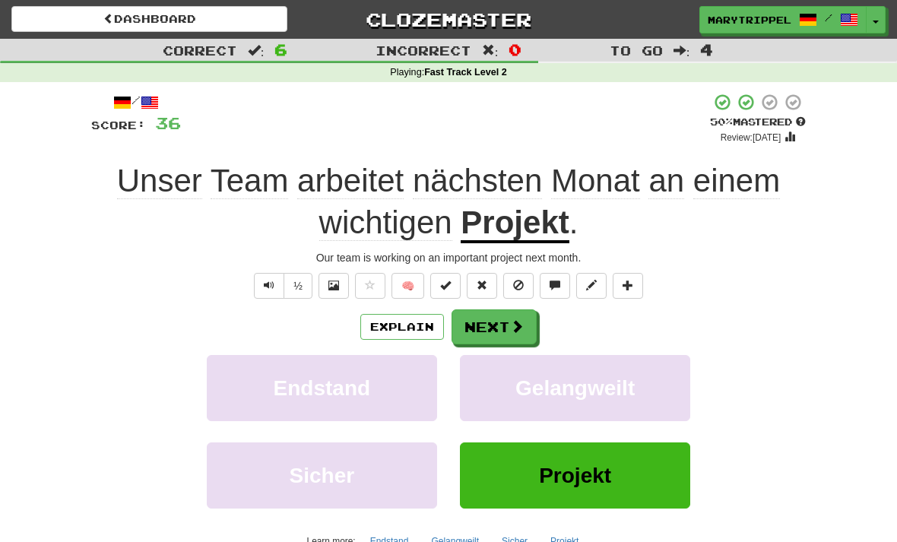
click at [475, 339] on button "Next" at bounding box center [494, 327] width 85 height 35
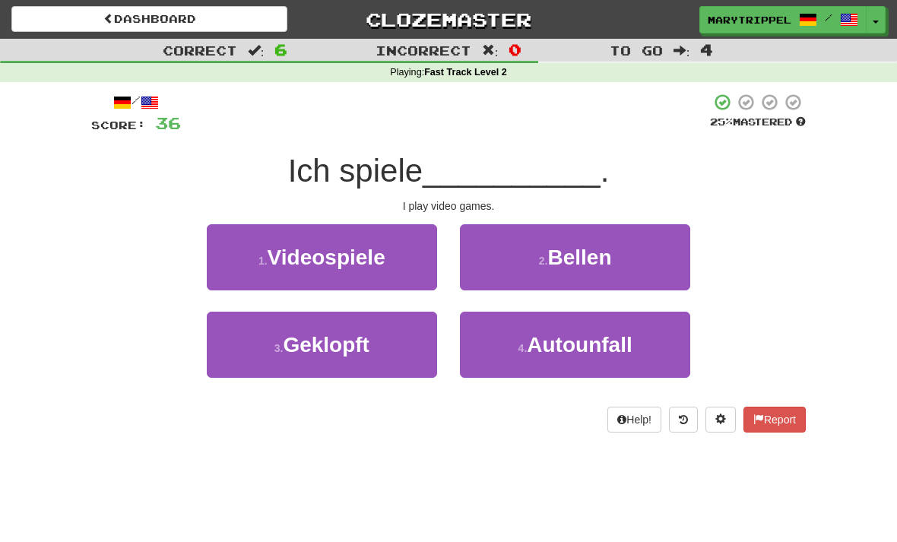
click at [300, 260] on span "Videospiele" at bounding box center [327, 258] width 118 height 24
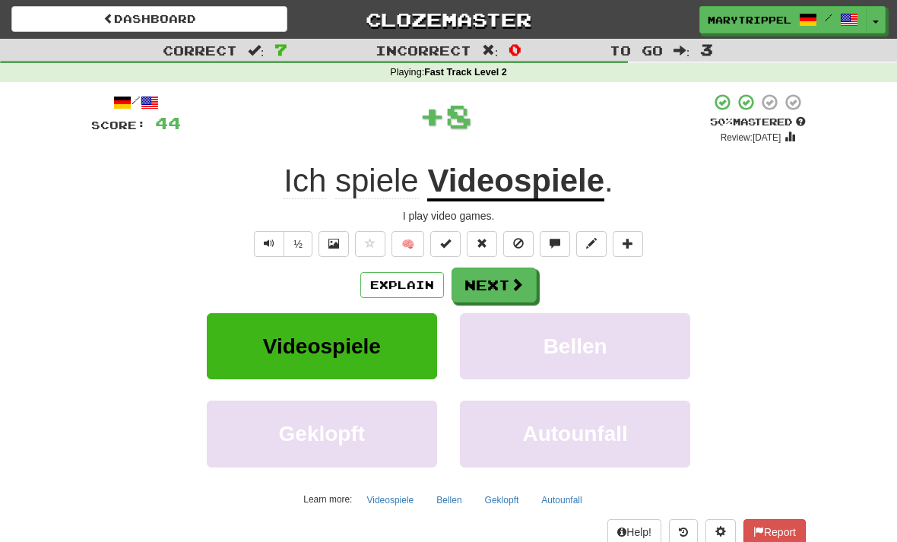
click at [463, 284] on button "Next" at bounding box center [494, 285] width 85 height 35
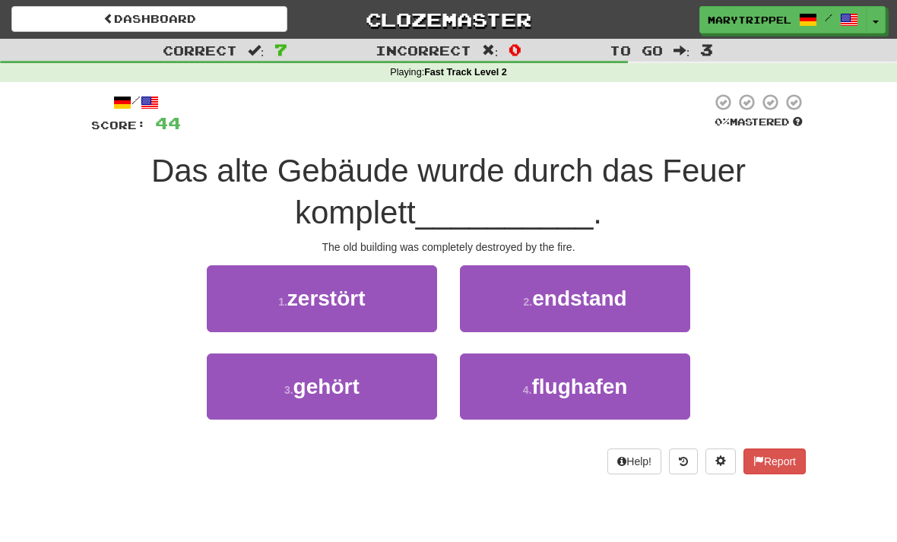
click at [308, 318] on button "1 . zerstört" at bounding box center [322, 298] width 230 height 66
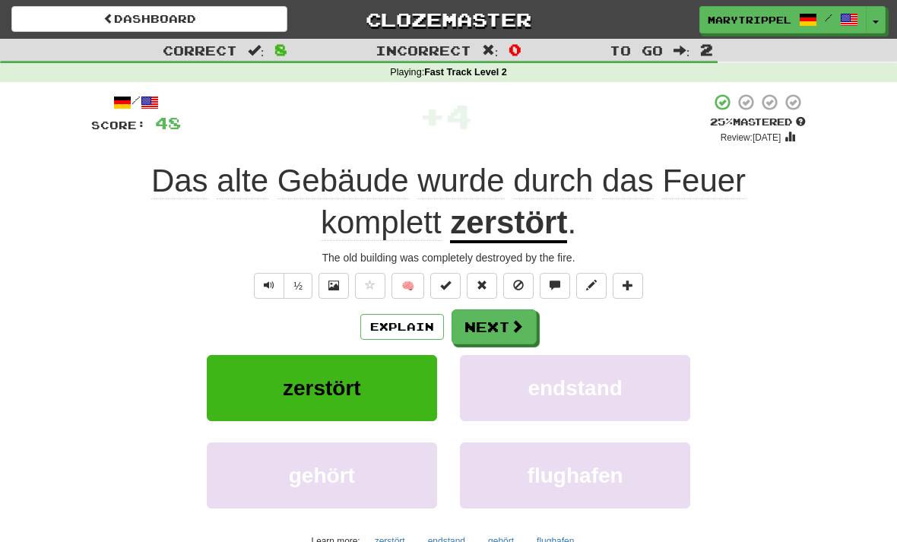
click at [479, 322] on button "Next" at bounding box center [494, 327] width 85 height 35
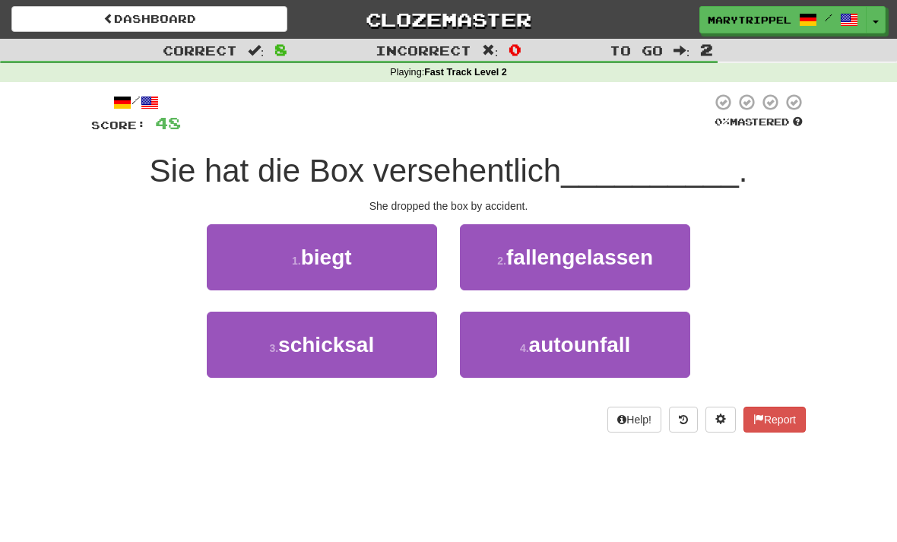
click at [499, 259] on small "2 ." at bounding box center [501, 261] width 9 height 12
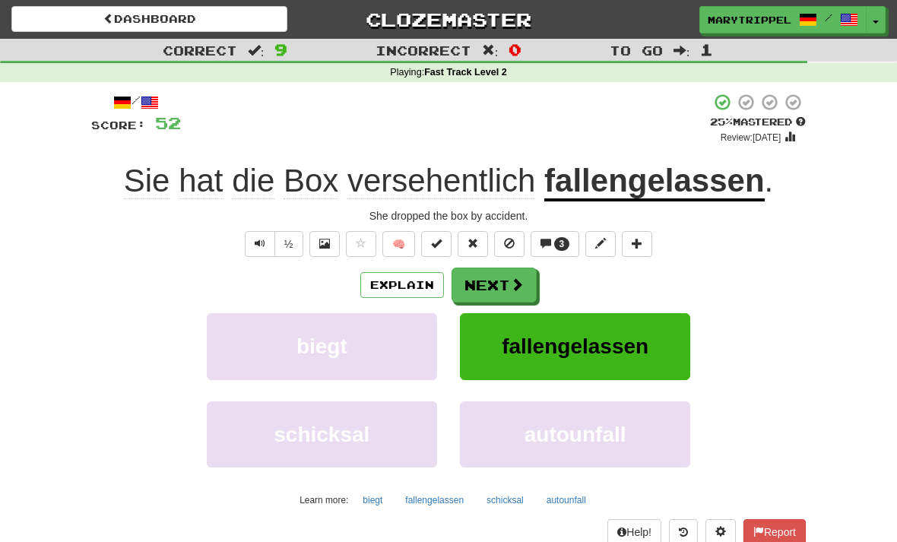
click at [483, 294] on button "Next" at bounding box center [494, 285] width 85 height 35
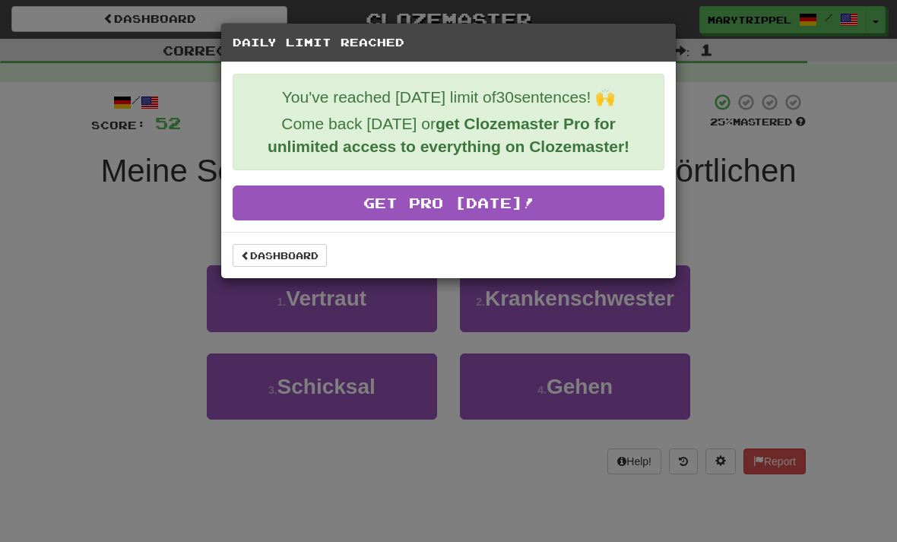
click at [142, 252] on div "Daily Limit Reached You've reached today's limit of 30 sentences! 🙌 Come back t…" at bounding box center [448, 271] width 897 height 542
click at [265, 263] on link "Dashboard" at bounding box center [280, 255] width 94 height 23
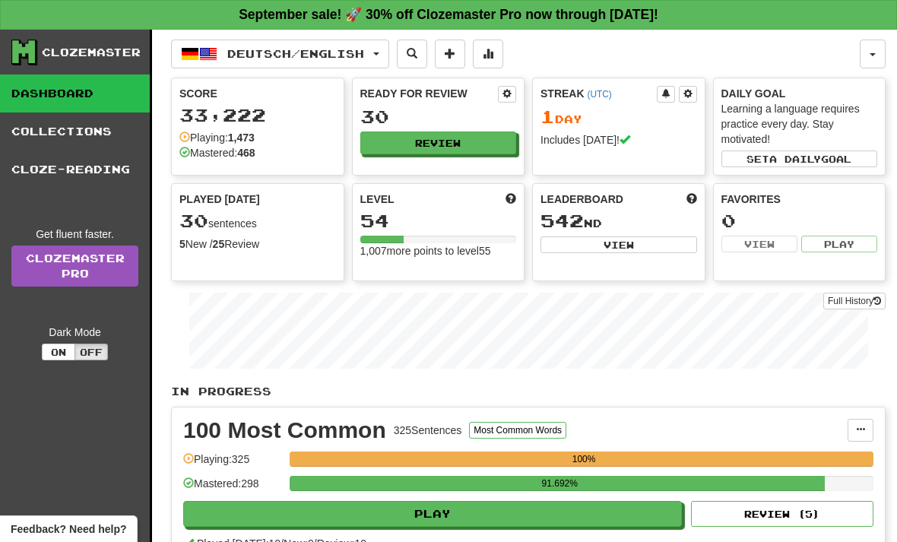
click at [379, 55] on span "button" at bounding box center [376, 53] width 6 height 3
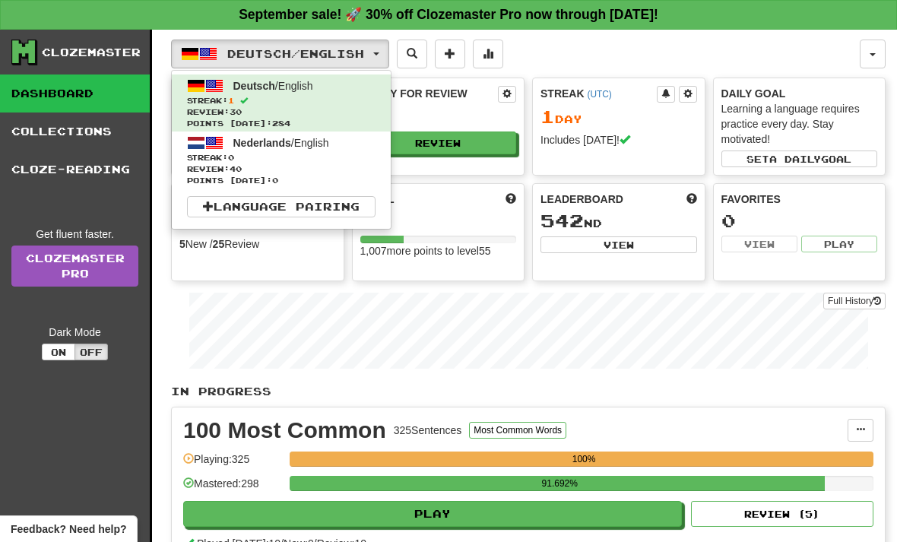
click at [237, 196] on link "Language Pairing" at bounding box center [281, 206] width 189 height 21
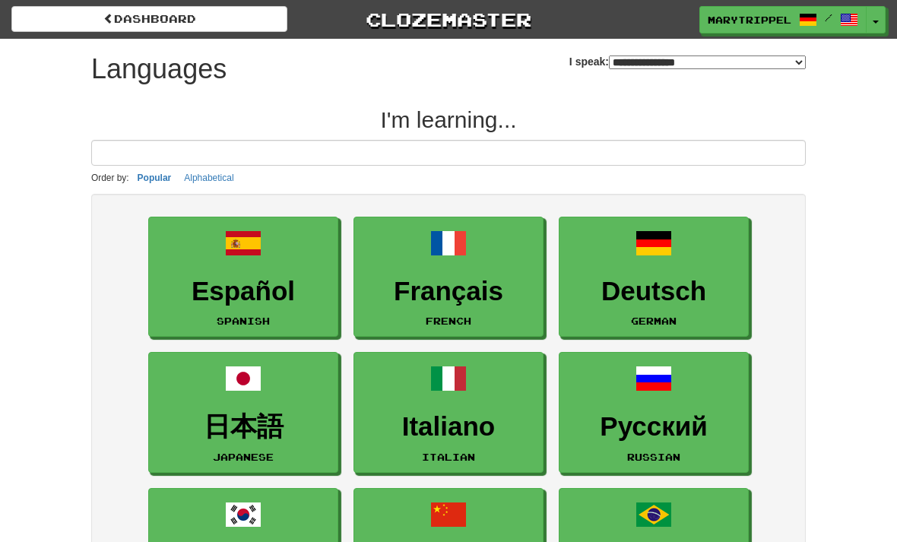
select select "*******"
click at [127, 22] on link "dashboard" at bounding box center [149, 19] width 276 height 26
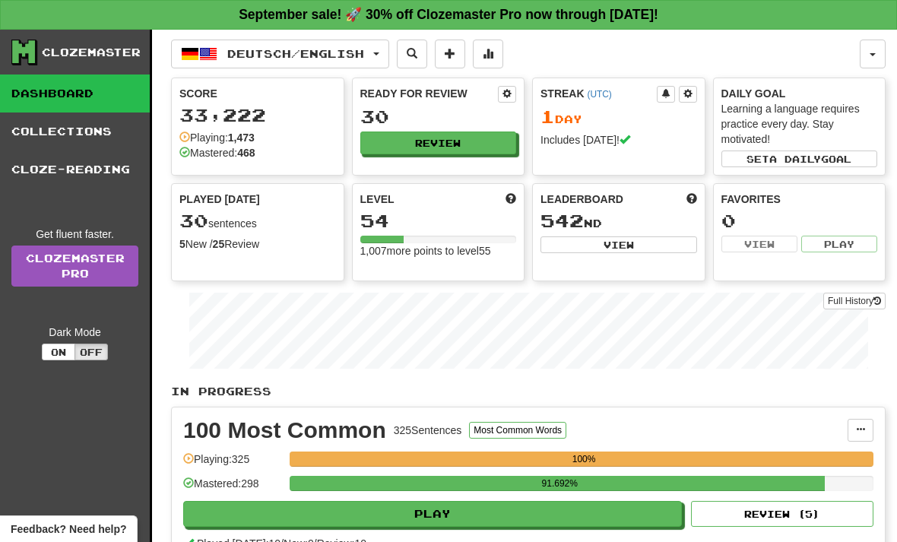
click at [379, 53] on span "button" at bounding box center [376, 53] width 6 height 3
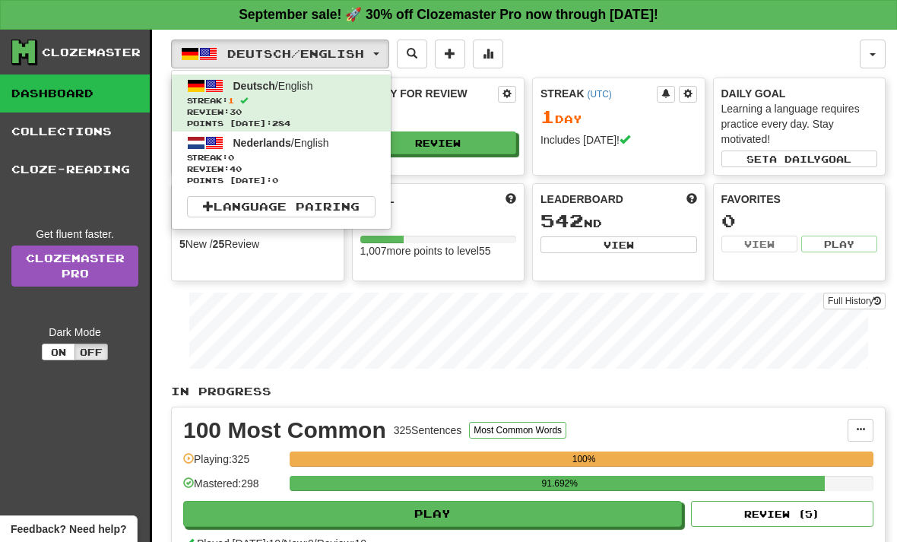
click at [256, 165] on span "Review: 40" at bounding box center [281, 169] width 189 height 11
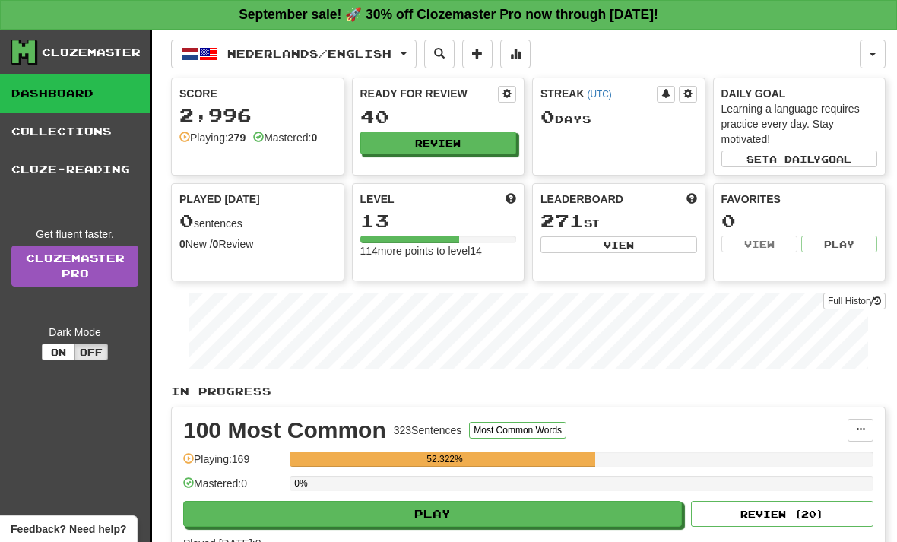
click at [346, 514] on button "Play" at bounding box center [432, 514] width 499 height 26
select select "**"
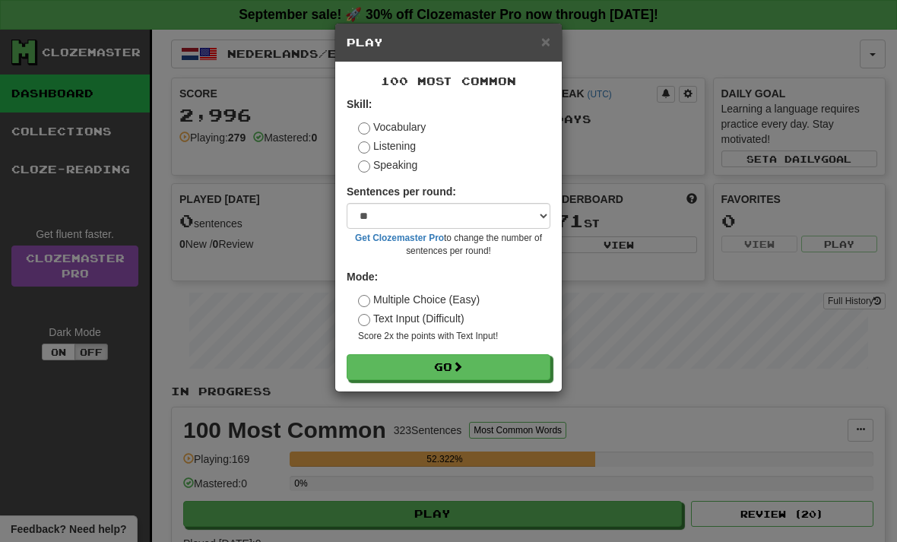
click at [371, 354] on button "Go" at bounding box center [449, 367] width 204 height 26
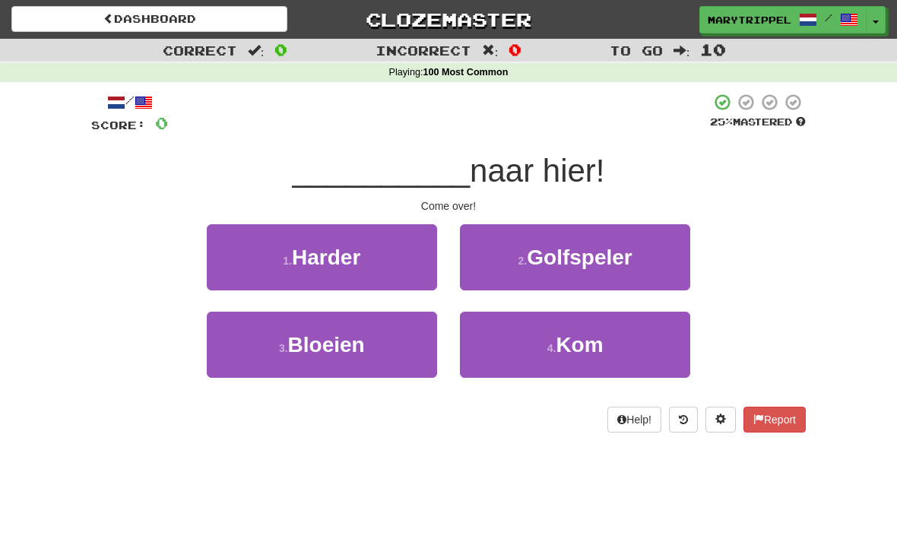
click at [491, 340] on button "4 . Kom" at bounding box center [575, 345] width 230 height 66
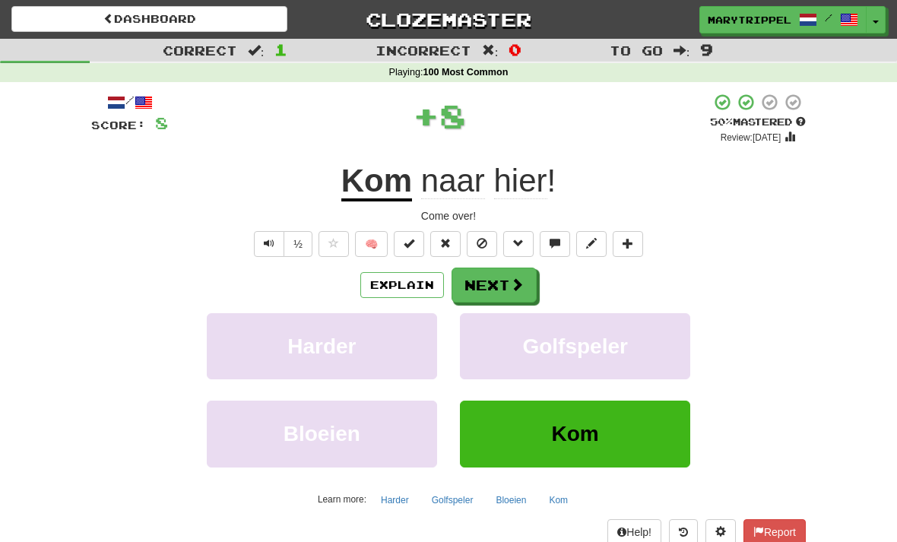
click at [470, 287] on button "Next" at bounding box center [494, 285] width 85 height 35
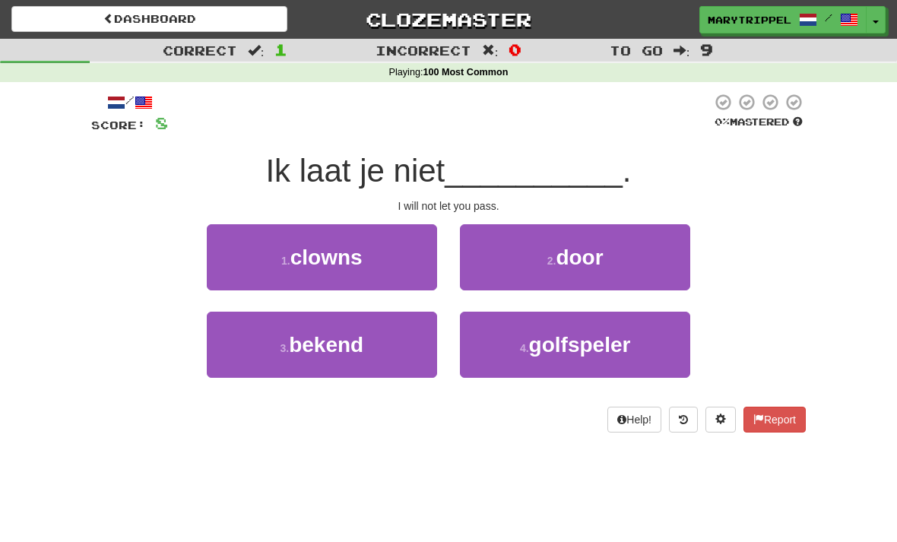
click at [495, 252] on button "2 . door" at bounding box center [575, 257] width 230 height 66
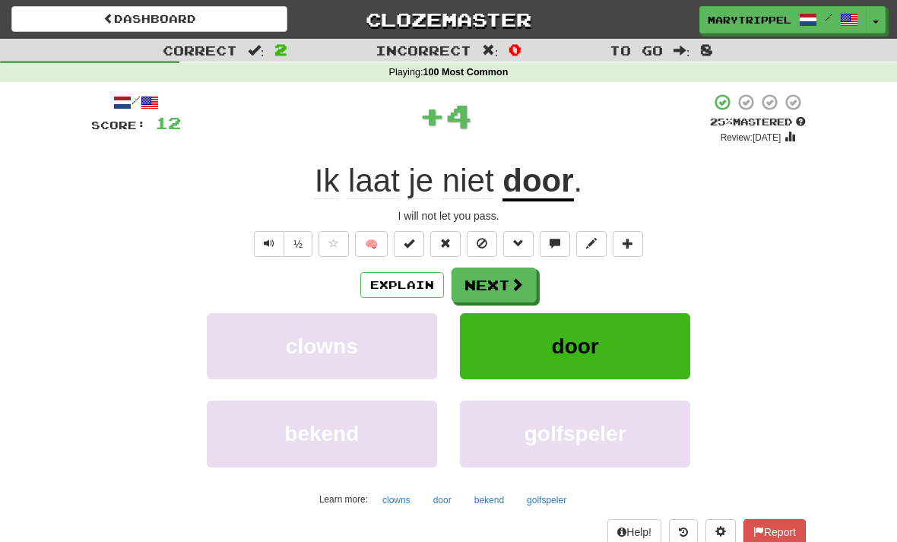
click at [488, 299] on button "Next" at bounding box center [494, 285] width 85 height 35
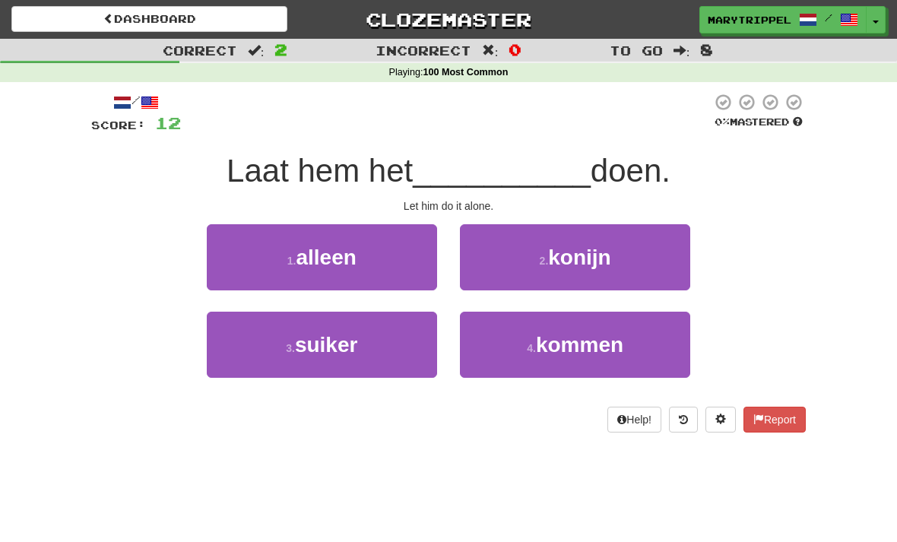
click at [326, 269] on button "1 . alleen" at bounding box center [322, 257] width 230 height 66
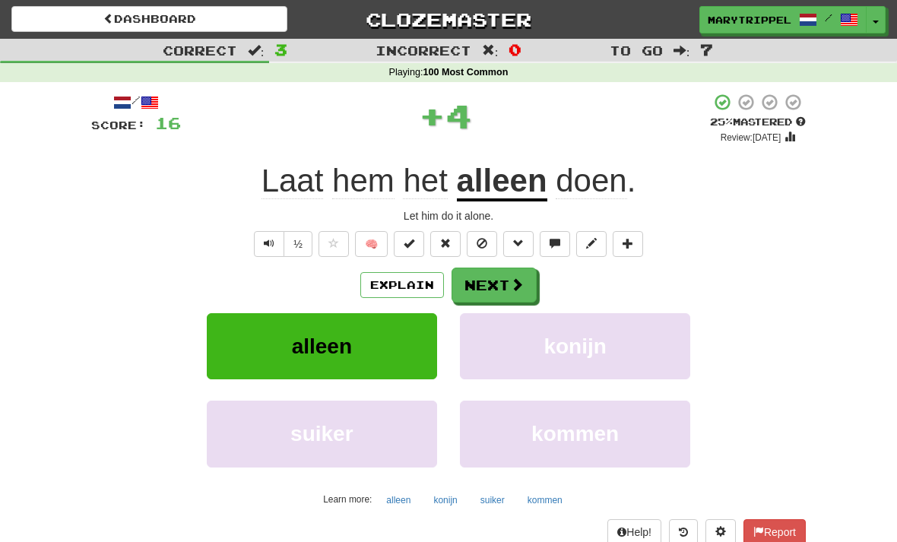
click at [475, 283] on button "Next" at bounding box center [494, 285] width 85 height 35
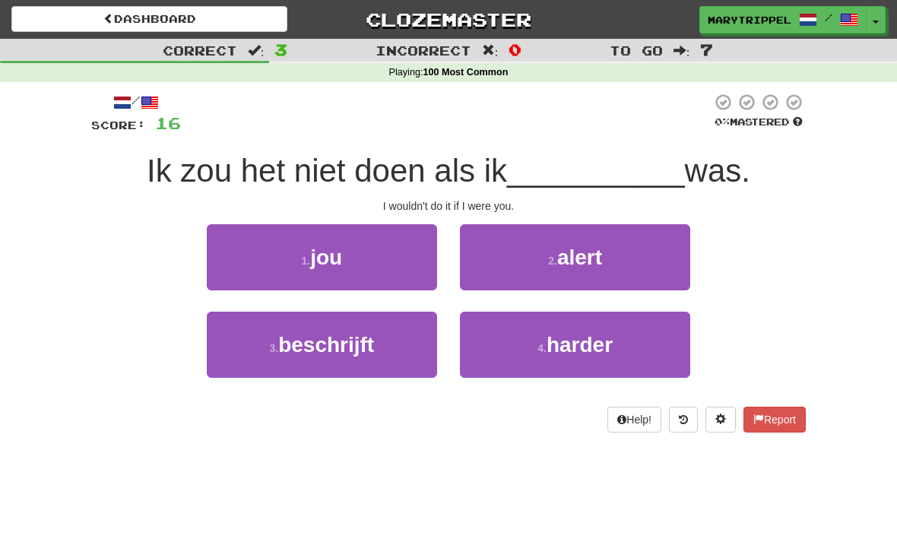
click at [278, 246] on button "1 . jou" at bounding box center [322, 257] width 230 height 66
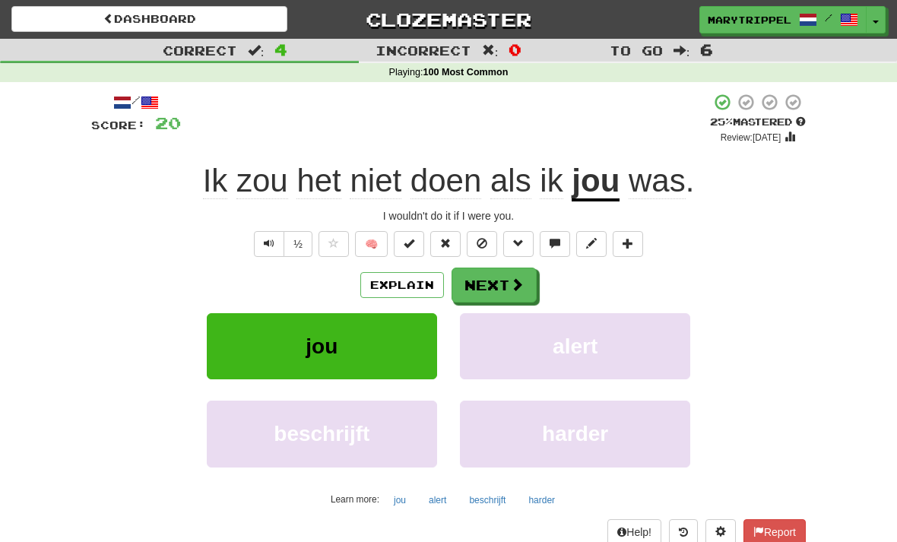
click at [484, 296] on button "Next" at bounding box center [494, 285] width 85 height 35
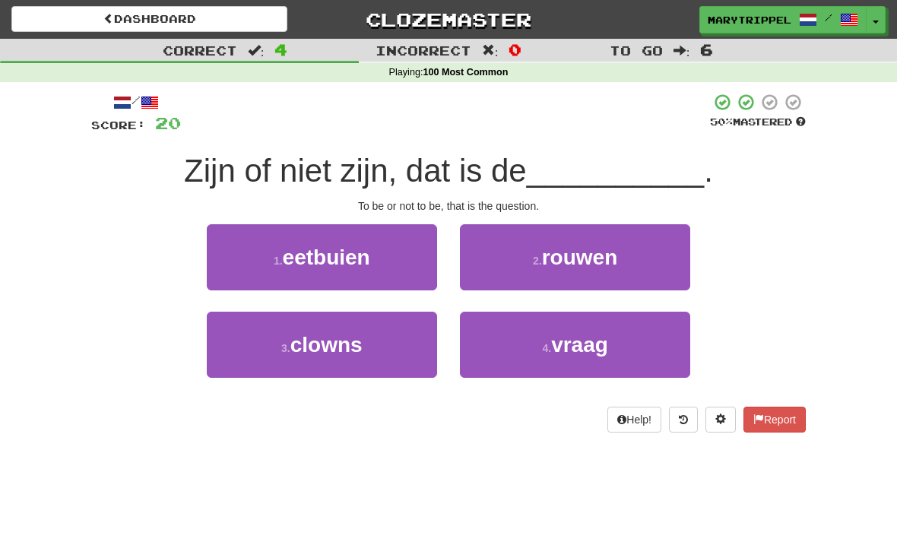
click at [484, 343] on button "4 . vraag" at bounding box center [575, 345] width 230 height 66
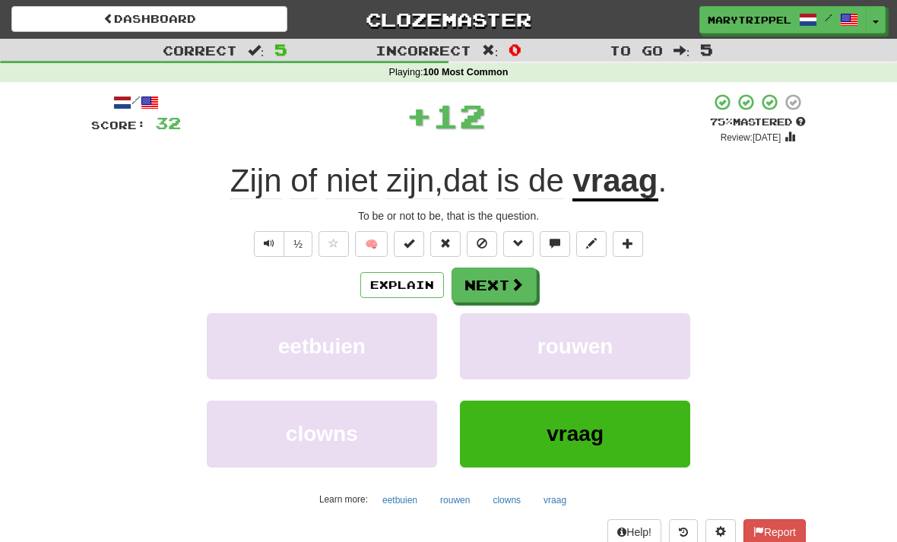
click at [484, 288] on button "Next" at bounding box center [494, 285] width 85 height 35
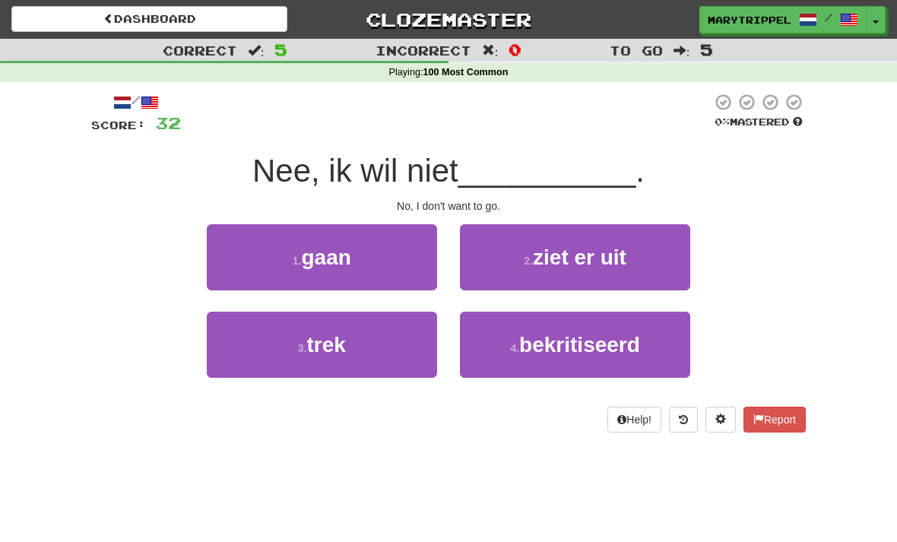
click at [262, 262] on button "1 . gaan" at bounding box center [322, 257] width 230 height 66
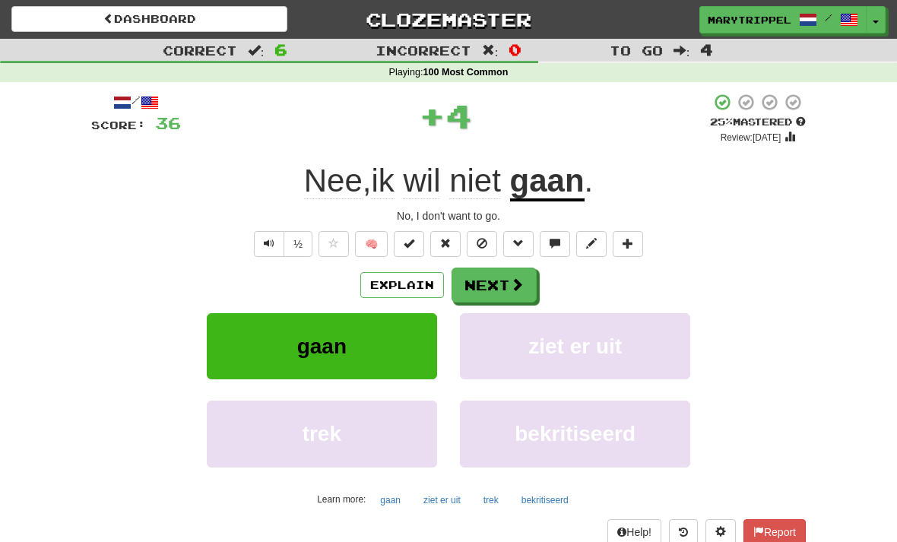
click at [481, 297] on button "Next" at bounding box center [494, 285] width 85 height 35
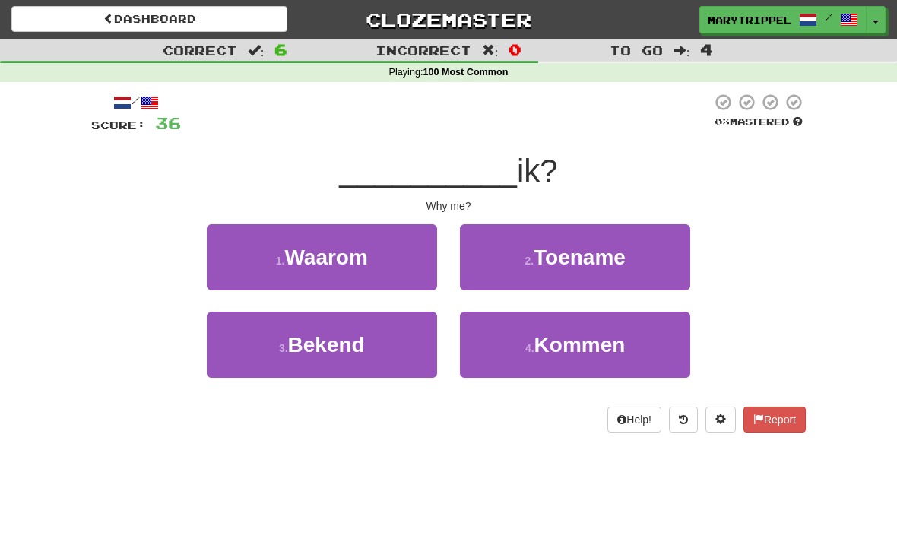
click at [303, 272] on button "1 . Waarom" at bounding box center [322, 257] width 230 height 66
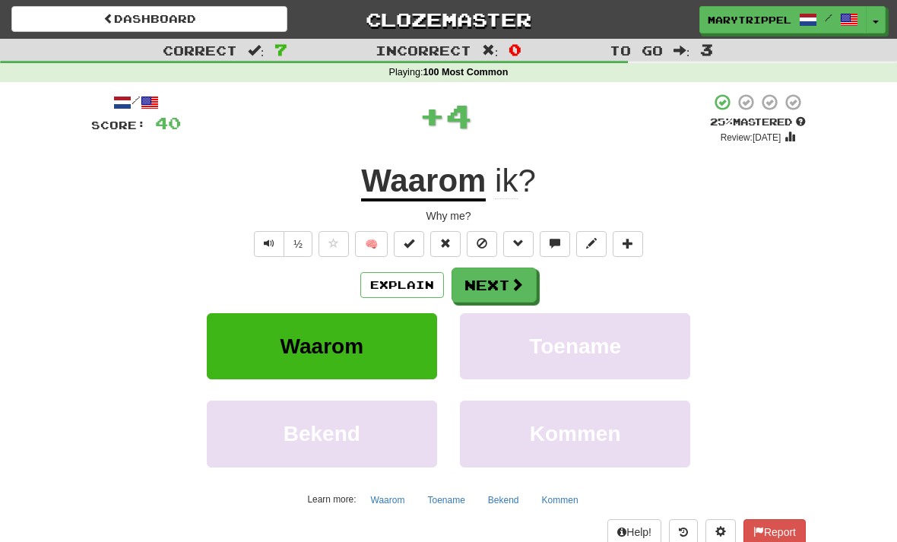
click at [465, 299] on button "Next" at bounding box center [494, 285] width 85 height 35
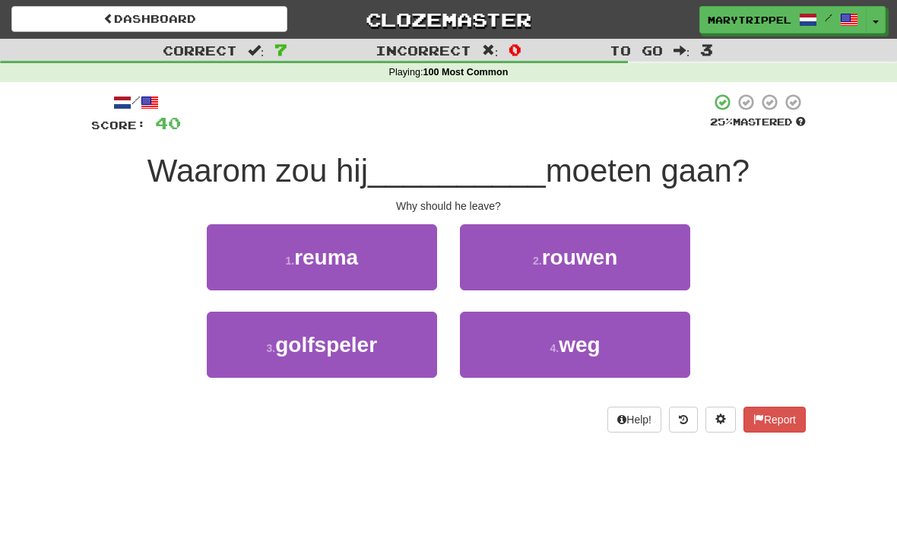
click at [512, 348] on button "4 . weg" at bounding box center [575, 345] width 230 height 66
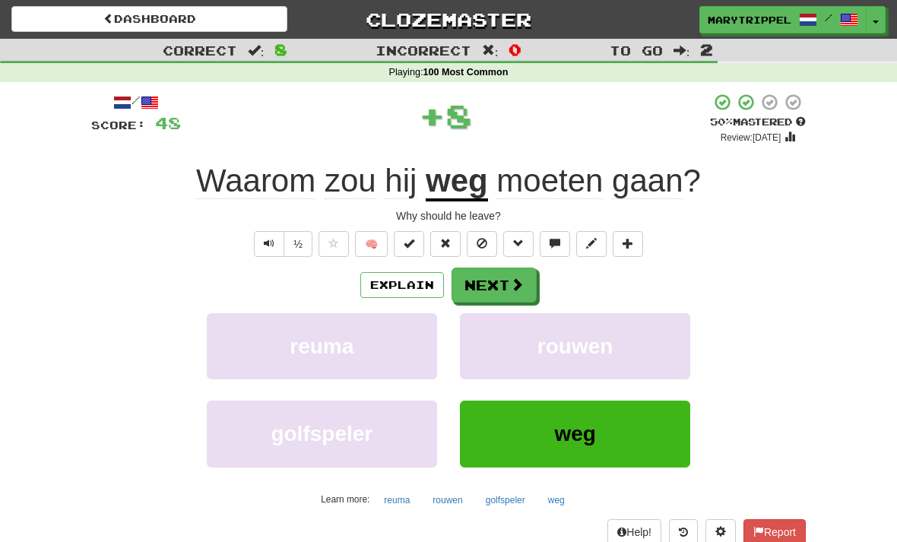
click at [477, 290] on button "Next" at bounding box center [494, 285] width 85 height 35
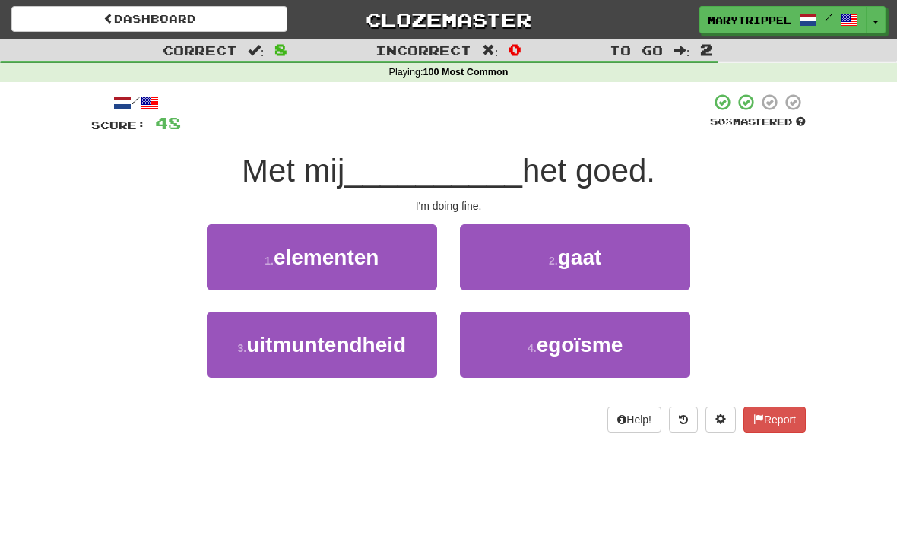
click at [500, 273] on button "2 . gaat" at bounding box center [575, 257] width 230 height 66
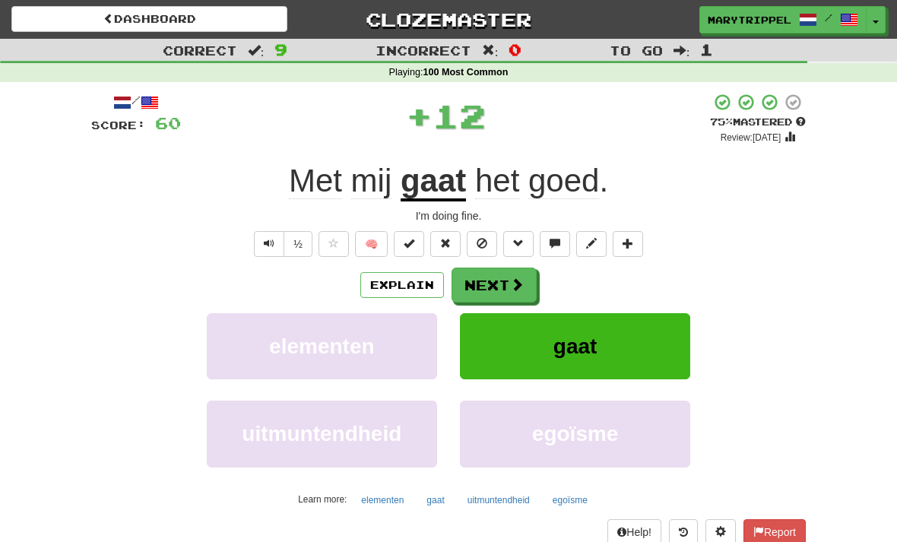
click at [476, 290] on button "Next" at bounding box center [494, 285] width 85 height 35
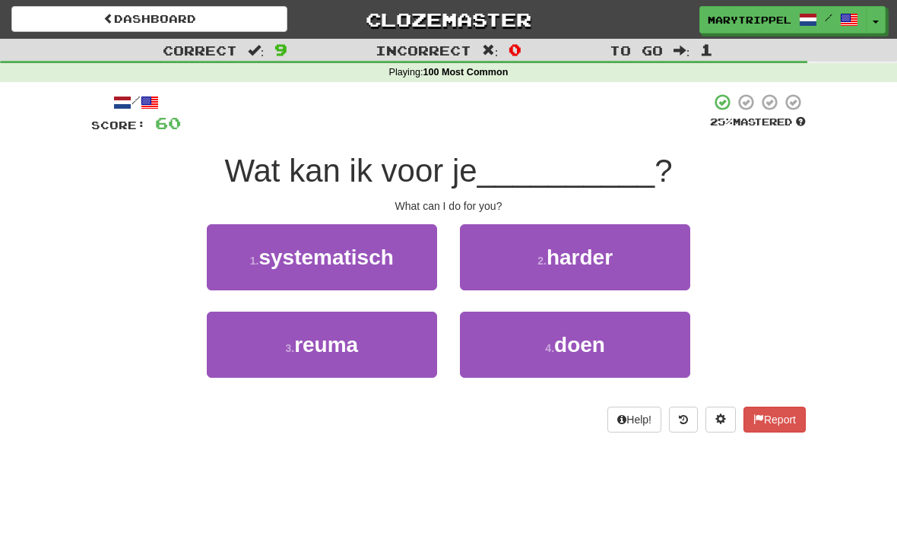
click at [510, 348] on button "4 . doen" at bounding box center [575, 345] width 230 height 66
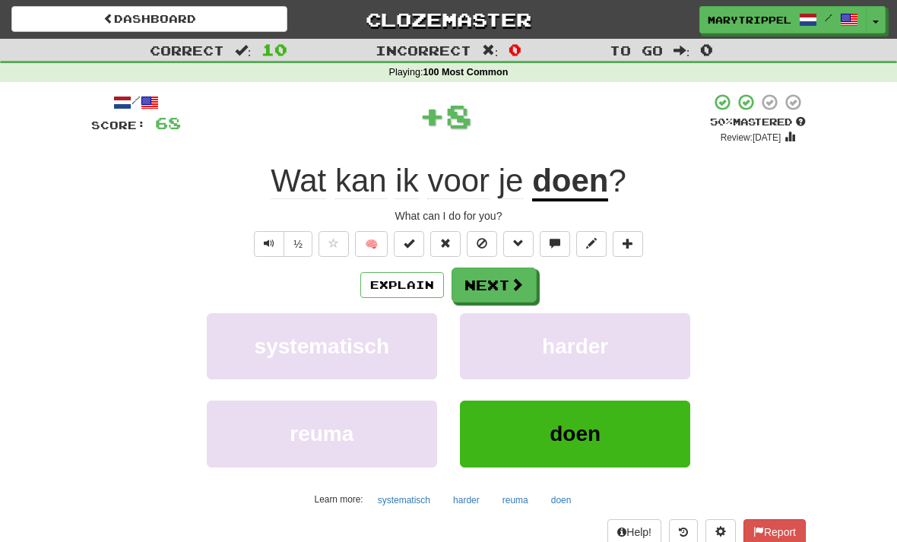
click at [466, 291] on button "Next" at bounding box center [494, 285] width 85 height 35
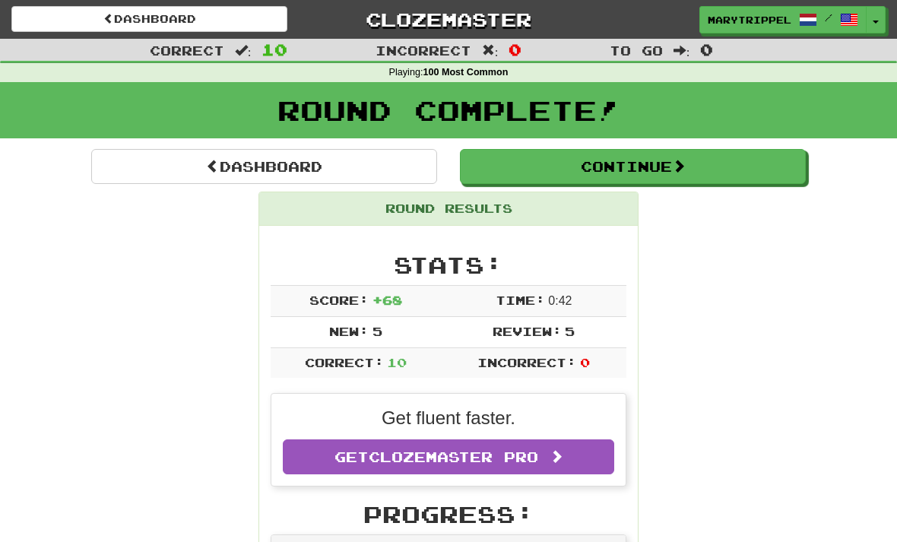
click at [500, 167] on button "Continue" at bounding box center [633, 166] width 346 height 35
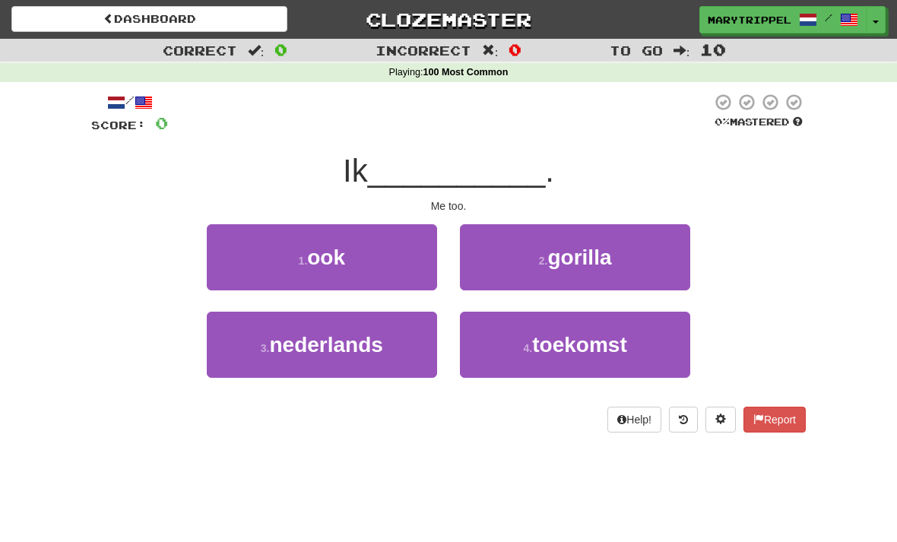
click at [269, 243] on button "1 . ook" at bounding box center [322, 257] width 230 height 66
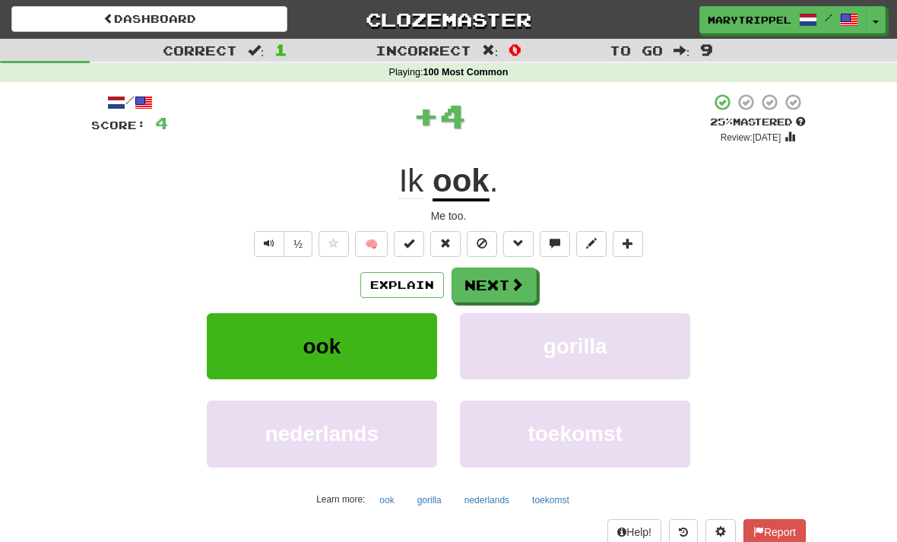
click at [482, 300] on button "Next" at bounding box center [494, 285] width 85 height 35
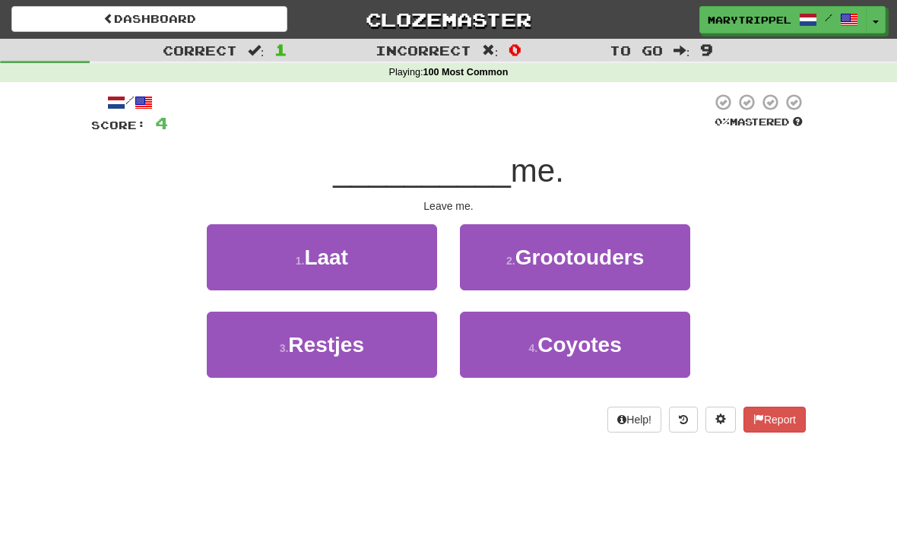
click at [344, 263] on span "Laat" at bounding box center [326, 258] width 44 height 24
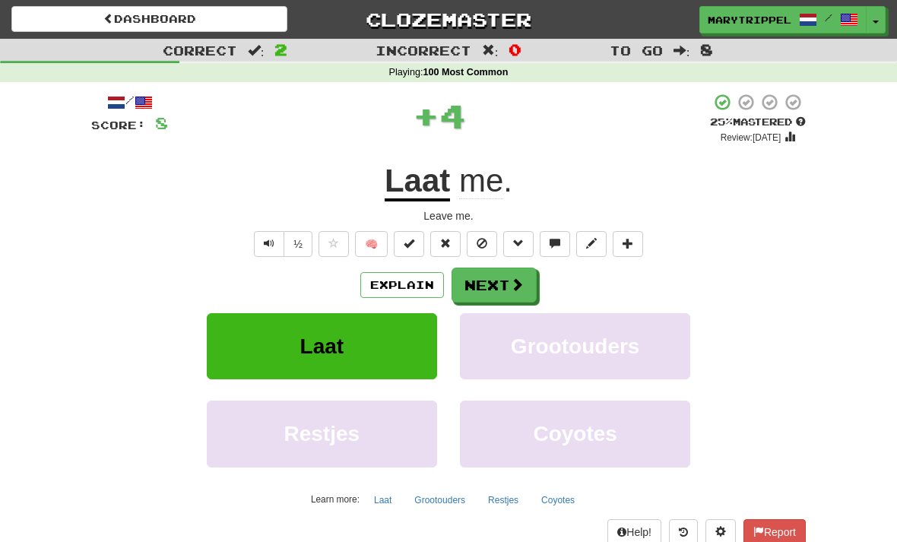
click at [473, 290] on button "Next" at bounding box center [494, 285] width 85 height 35
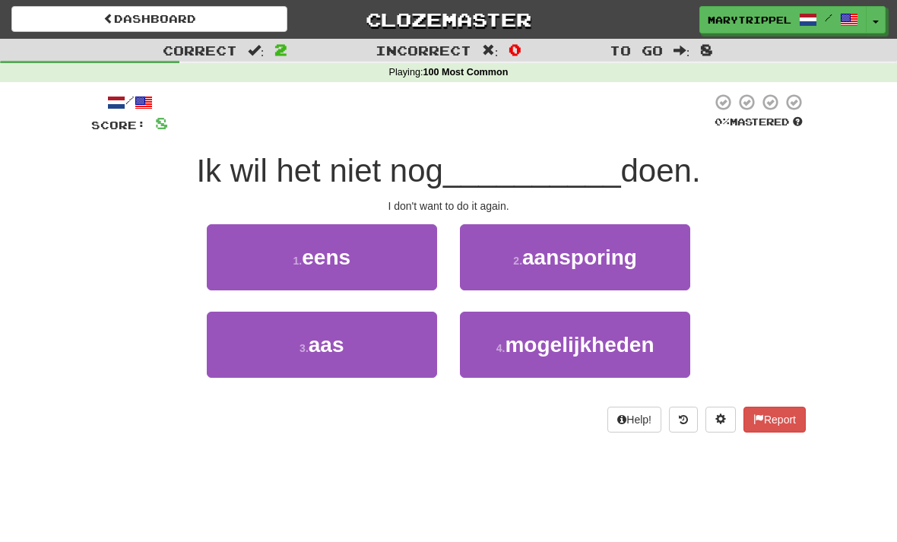
click at [341, 261] on span "eens" at bounding box center [326, 258] width 49 height 24
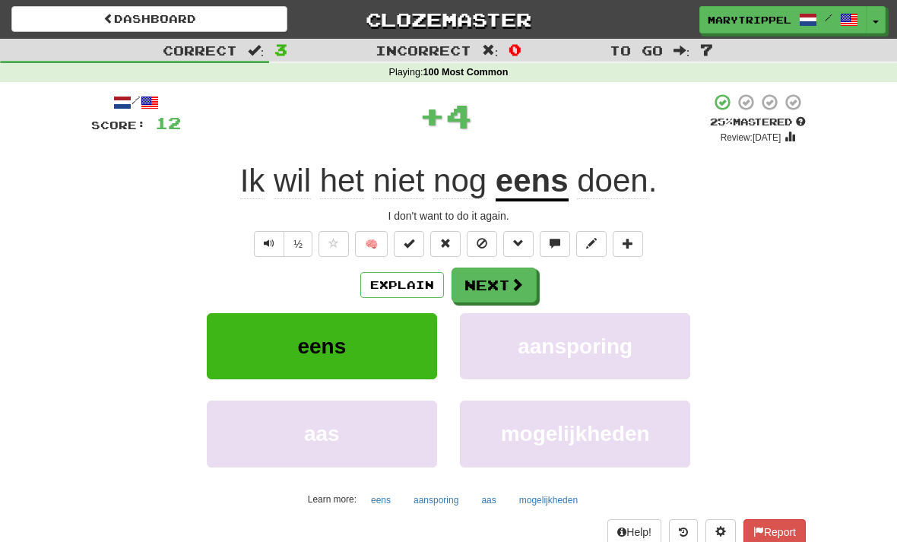
click at [481, 297] on button "Next" at bounding box center [494, 285] width 85 height 35
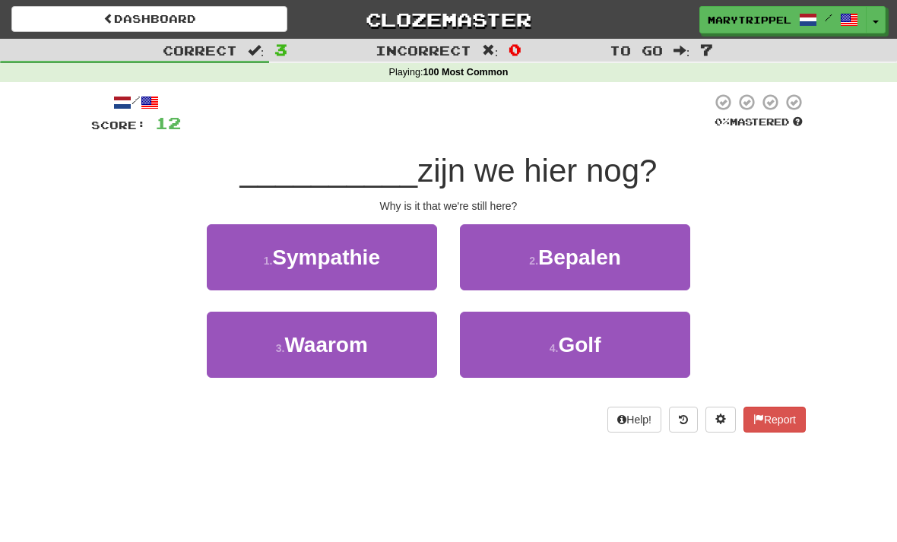
click at [338, 349] on span "Waarom" at bounding box center [325, 345] width 83 height 24
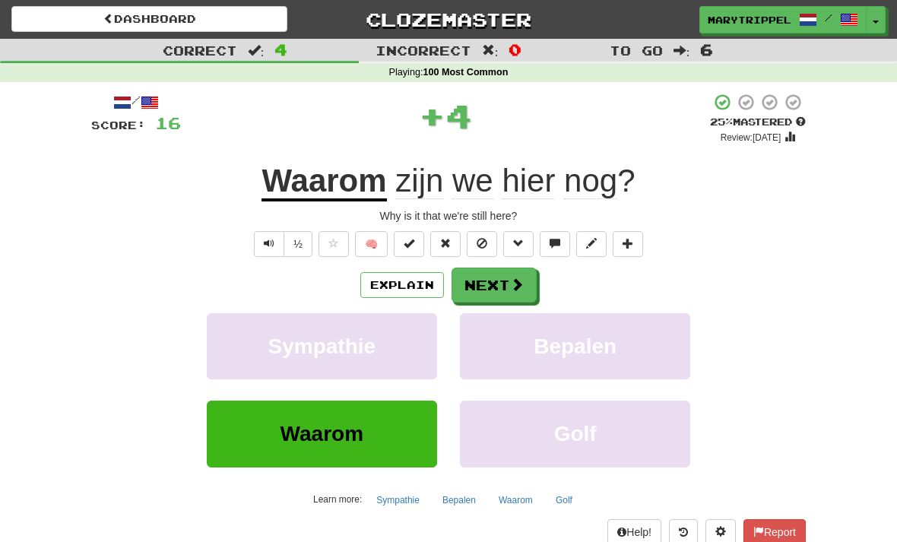
click at [479, 300] on button "Next" at bounding box center [494, 285] width 85 height 35
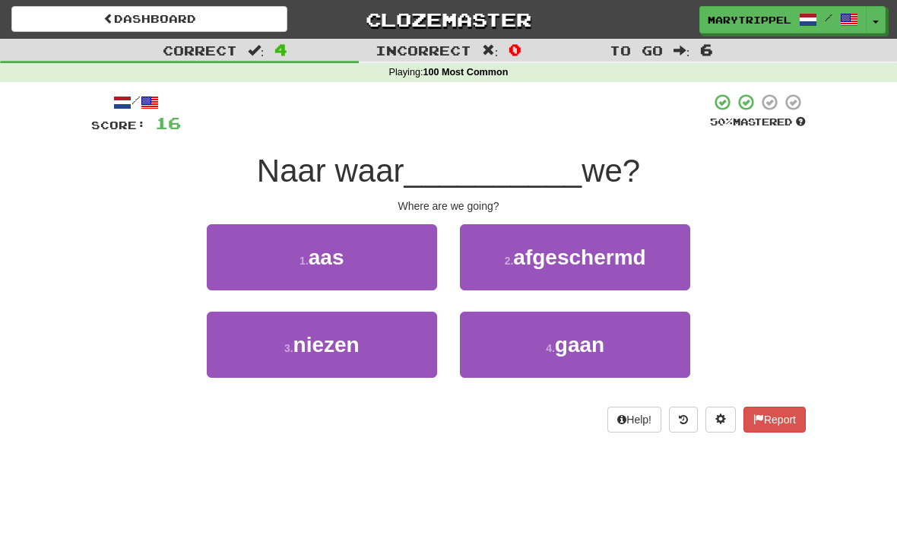
click at [500, 344] on button "4 . gaan" at bounding box center [575, 345] width 230 height 66
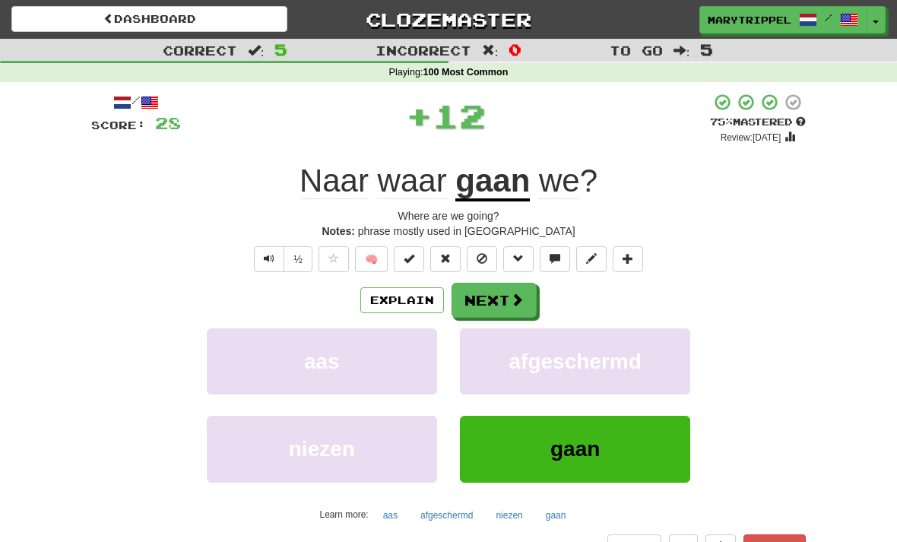
click at [476, 302] on button "Next" at bounding box center [494, 300] width 85 height 35
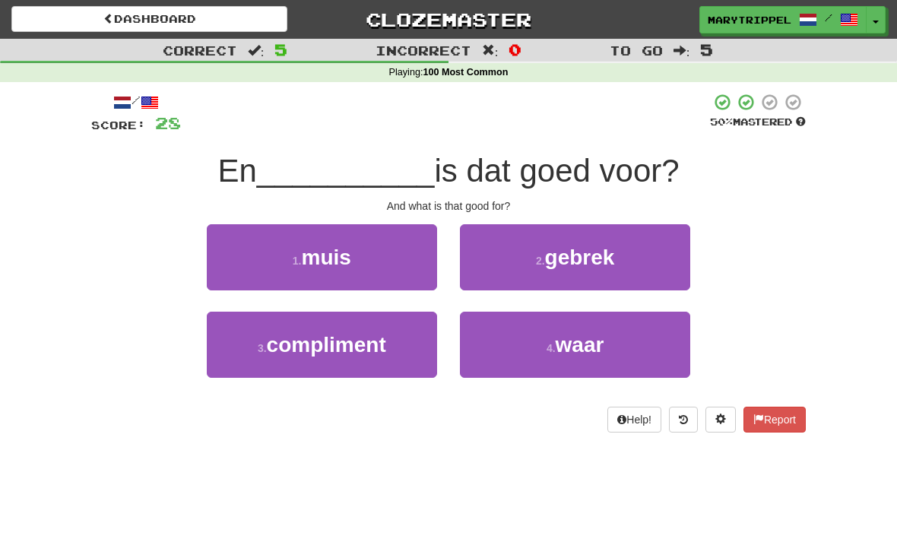
click at [490, 341] on button "4 . waar" at bounding box center [575, 345] width 230 height 66
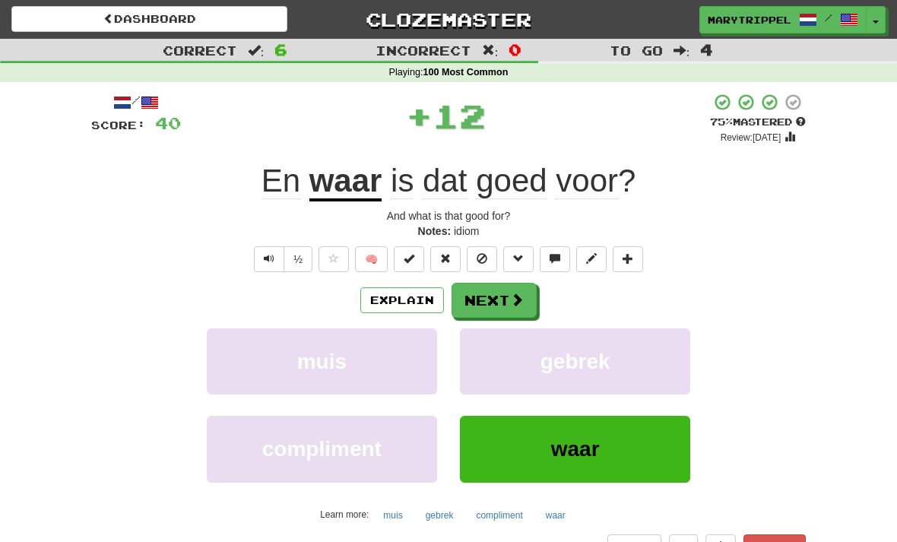
click at [484, 339] on button "gebrek" at bounding box center [575, 362] width 230 height 66
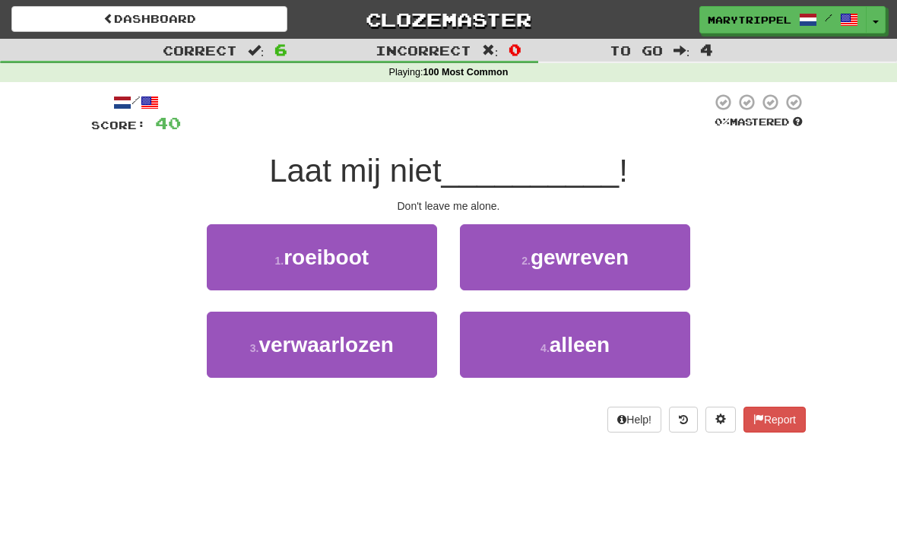
click at [502, 339] on button "4 . alleen" at bounding box center [575, 345] width 230 height 66
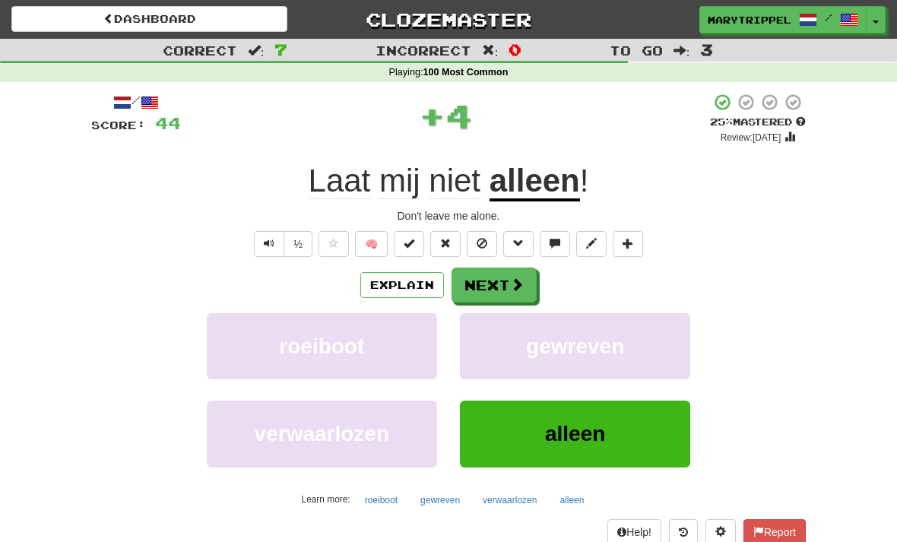
click at [477, 278] on button "Next" at bounding box center [494, 285] width 85 height 35
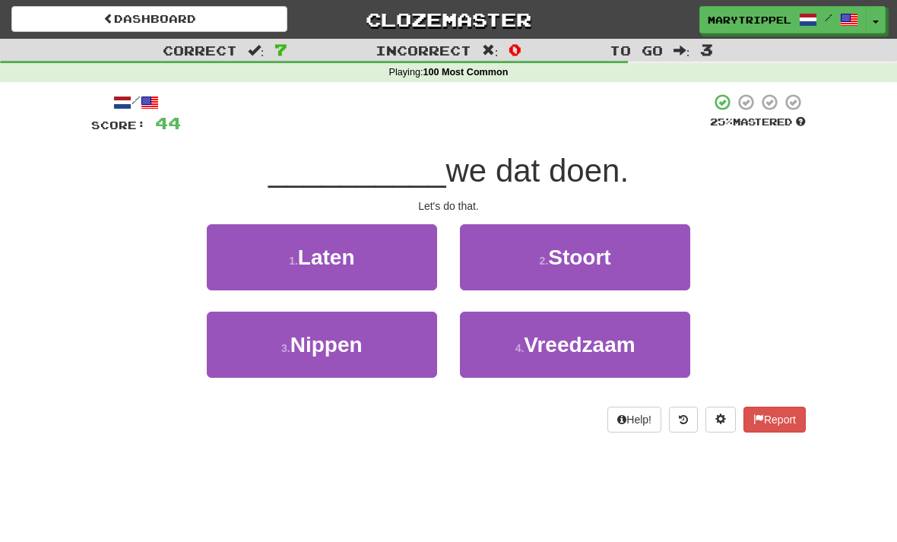
click at [304, 249] on span "Laten" at bounding box center [326, 258] width 57 height 24
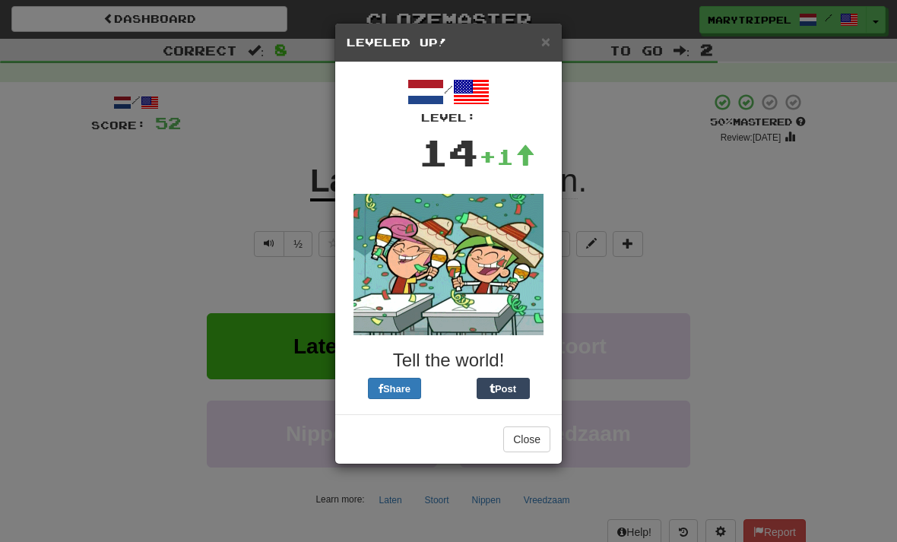
click at [189, 219] on div "× Leveled Up! / Level: 14 +1 Tell the world! Share Post Close" at bounding box center [448, 271] width 897 height 542
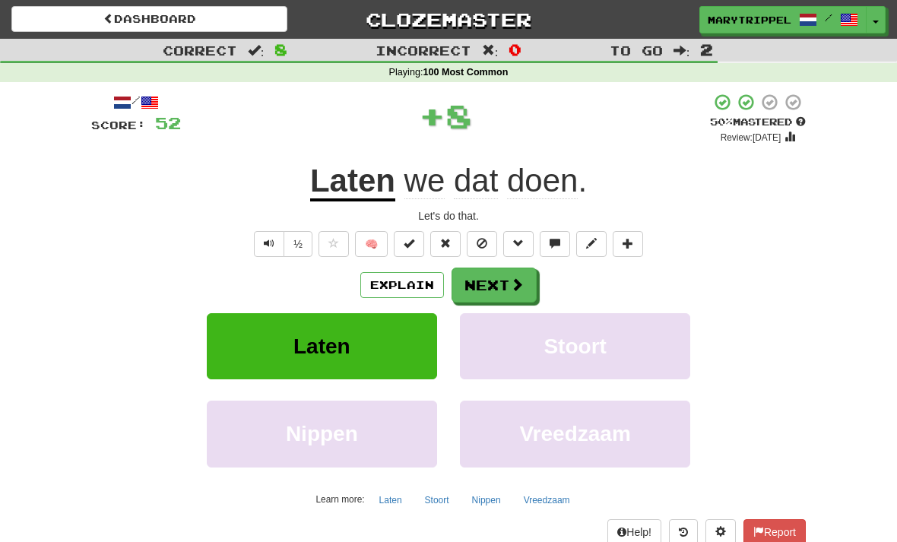
click at [487, 284] on button "Next" at bounding box center [494, 285] width 85 height 35
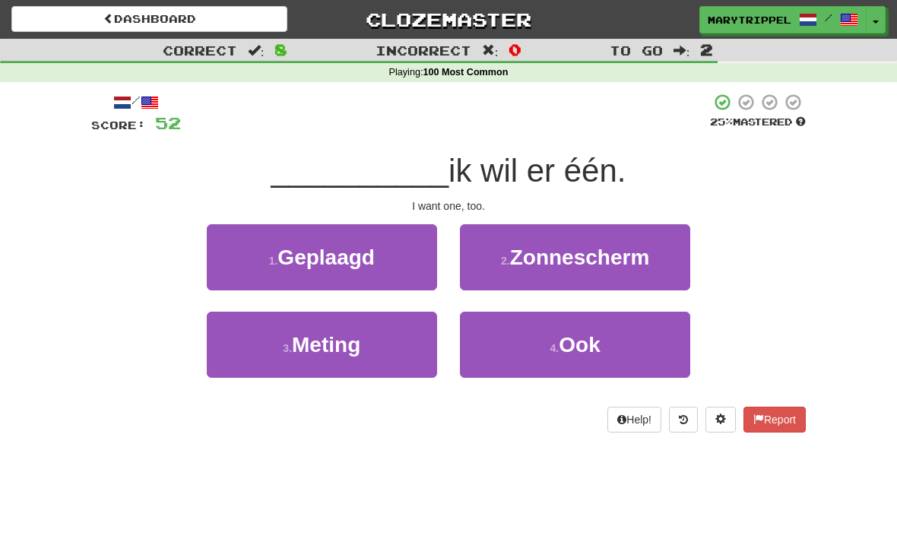
click at [520, 360] on button "4 . Ook" at bounding box center [575, 345] width 230 height 66
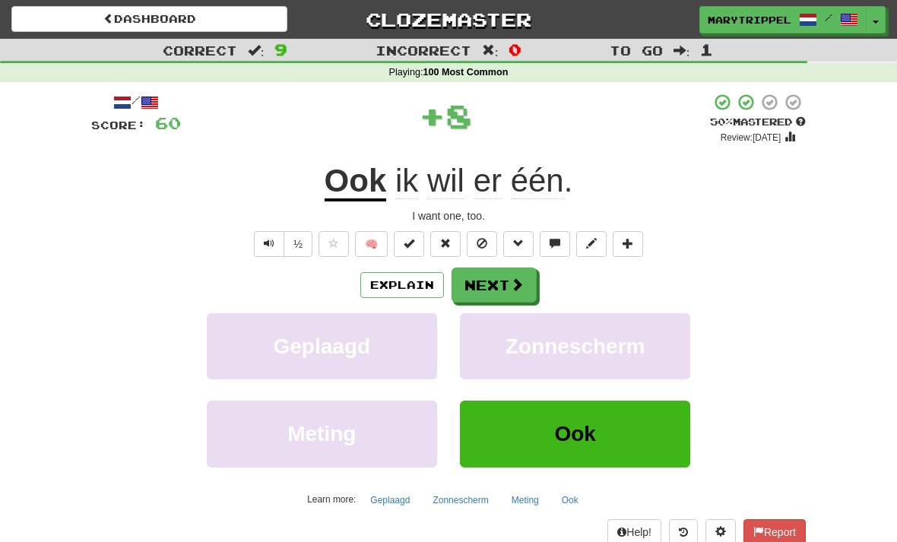
click at [473, 291] on button "Next" at bounding box center [494, 285] width 85 height 35
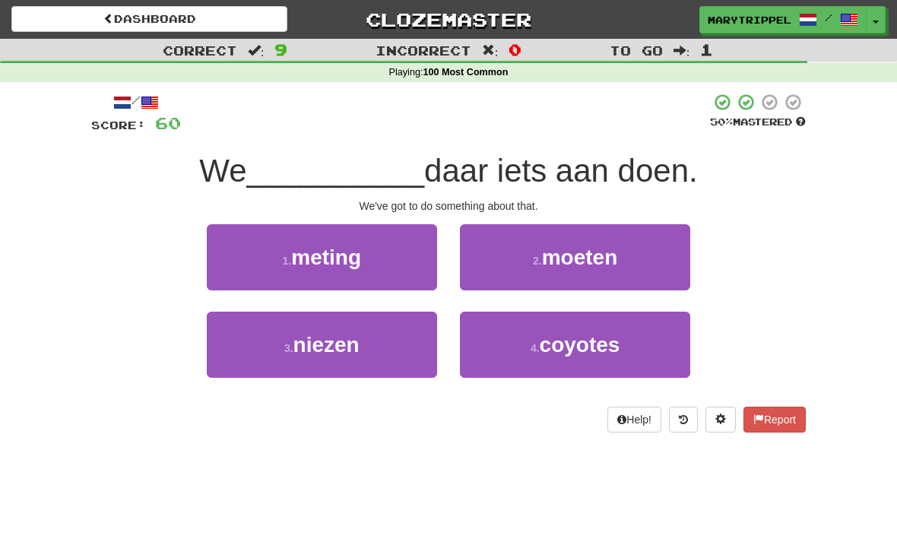
click at [484, 264] on button "2 . moeten" at bounding box center [575, 257] width 230 height 66
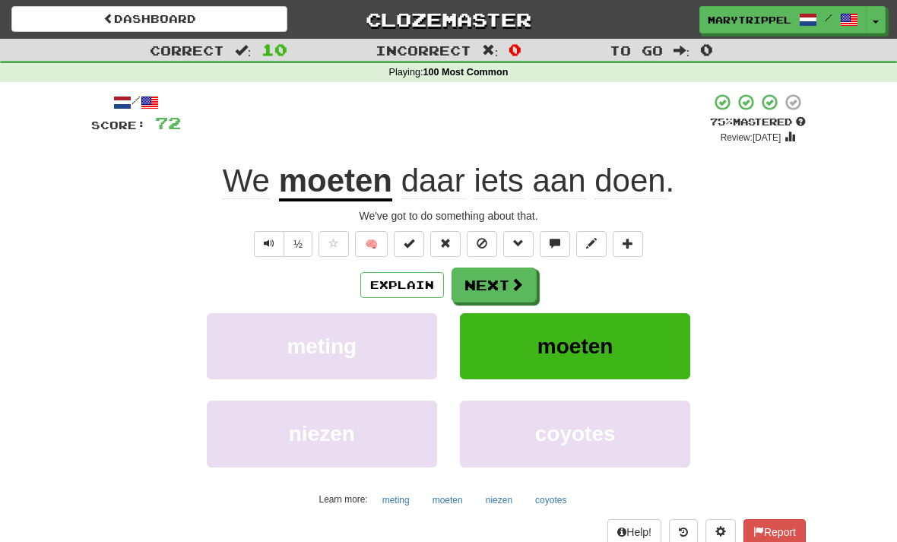
click at [487, 343] on button "moeten" at bounding box center [575, 346] width 230 height 66
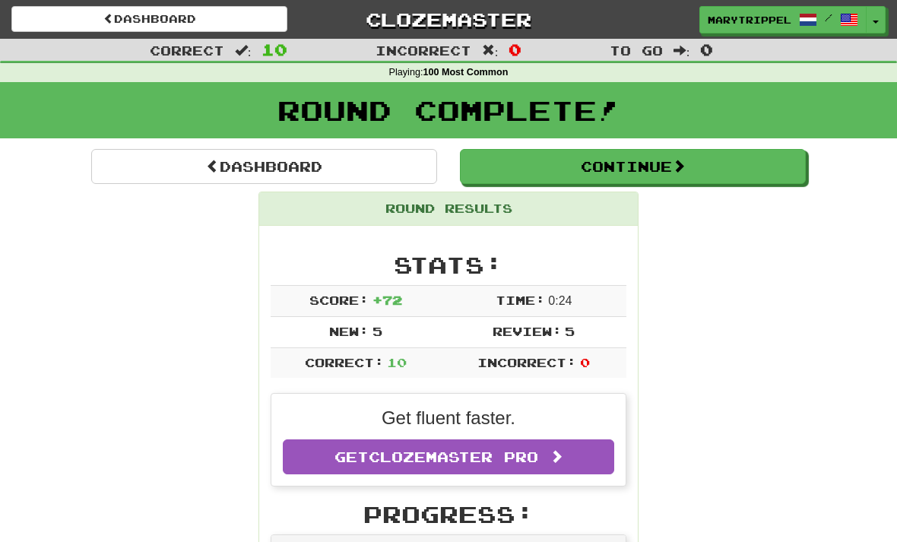
click at [486, 174] on button "Continue" at bounding box center [633, 166] width 346 height 35
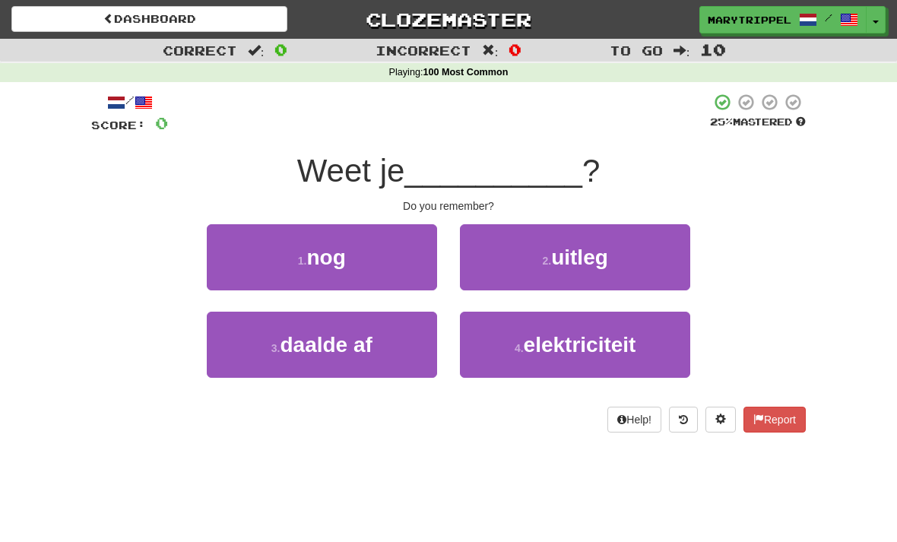
click at [313, 264] on span "nog" at bounding box center [326, 258] width 39 height 24
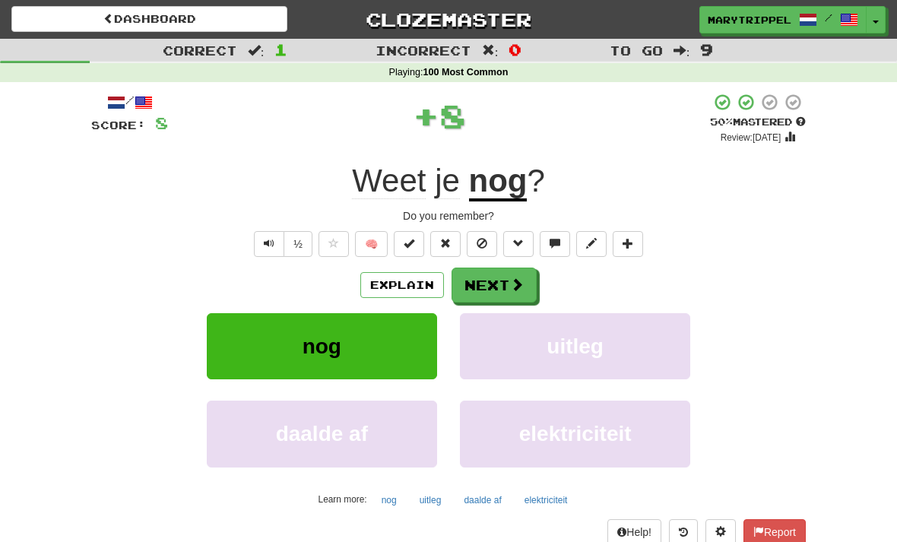
click at [457, 279] on button "Next" at bounding box center [494, 285] width 85 height 35
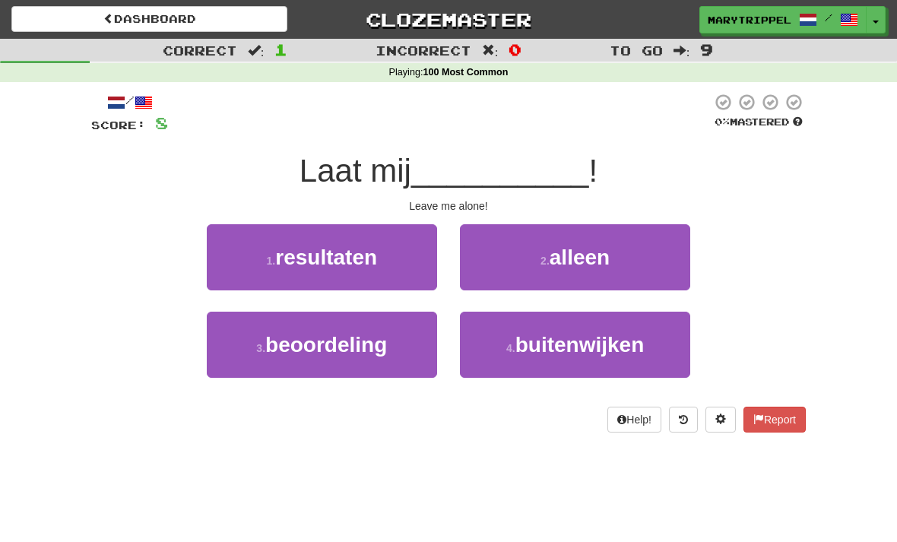
click at [469, 264] on button "2 . alleen" at bounding box center [575, 257] width 230 height 66
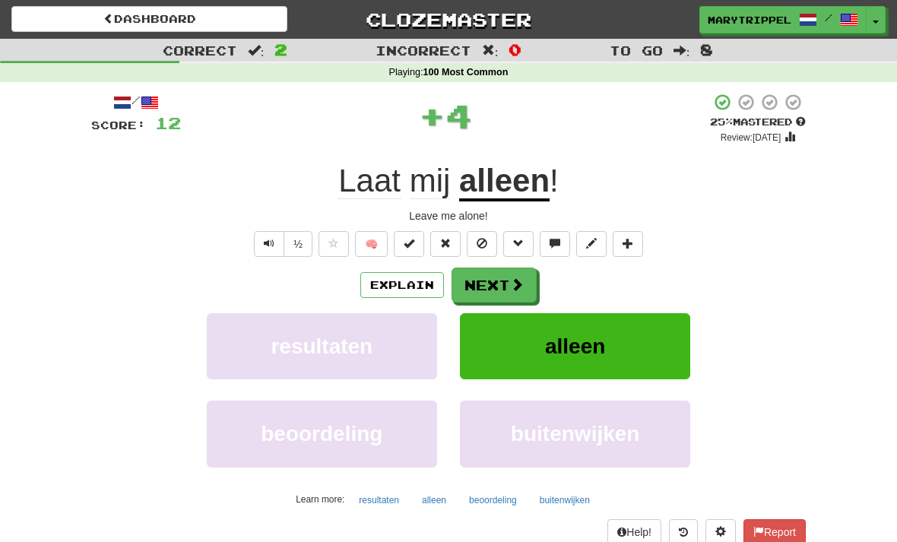
click at [458, 278] on button "Next" at bounding box center [494, 285] width 85 height 35
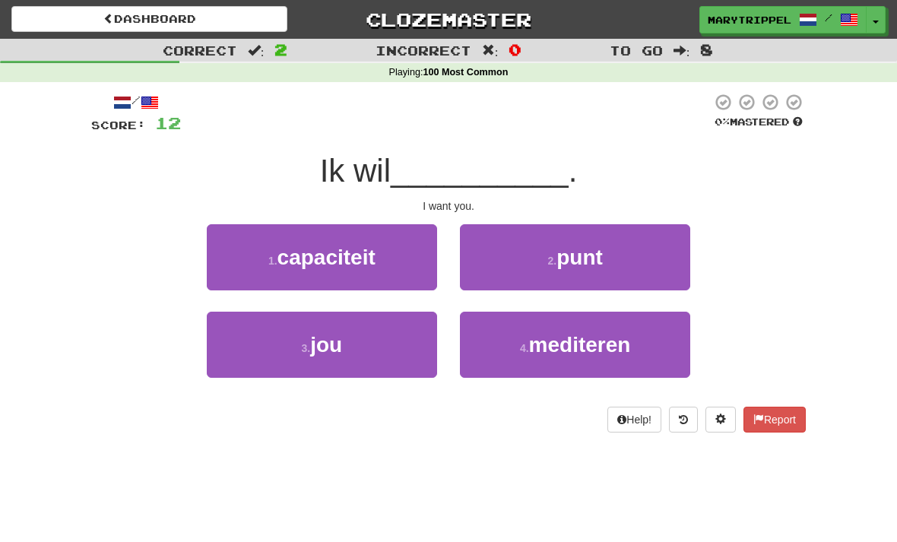
click at [310, 344] on small "3 ." at bounding box center [305, 348] width 9 height 12
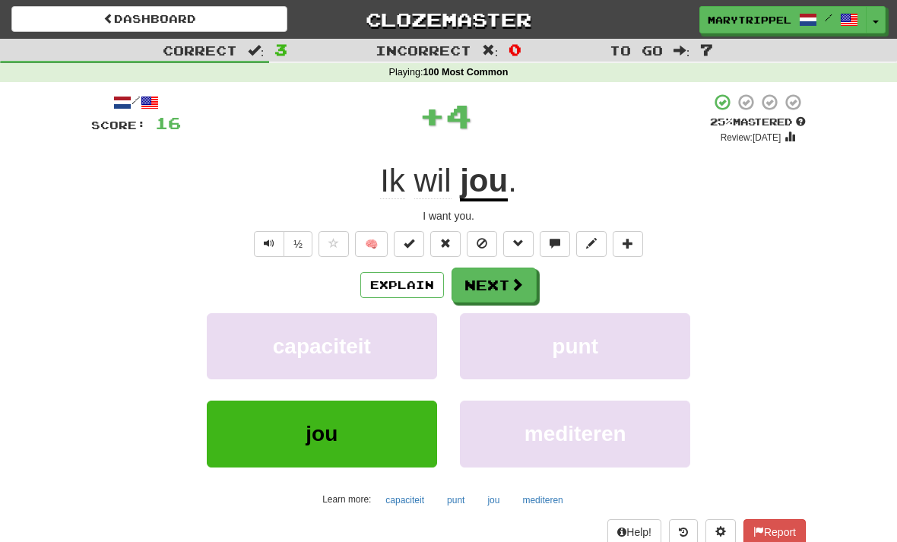
click at [476, 283] on button "Next" at bounding box center [494, 285] width 85 height 35
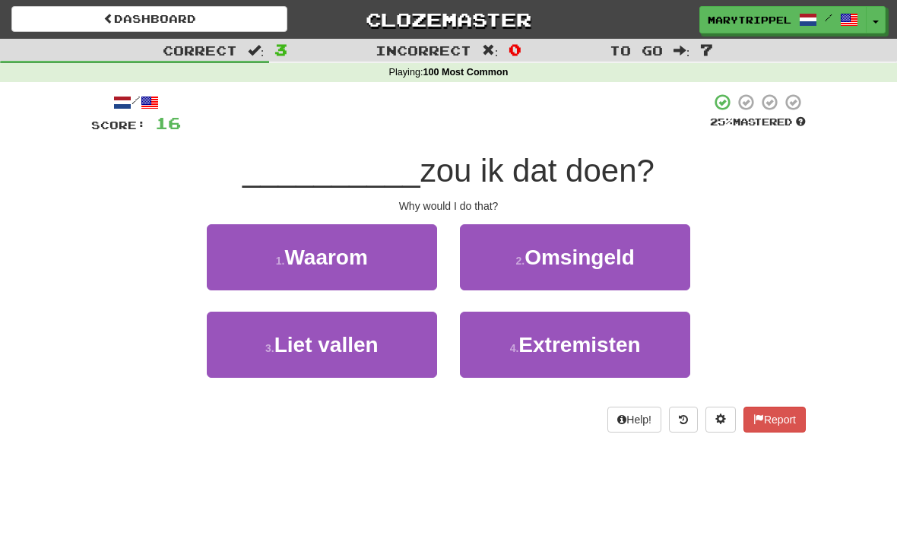
click at [325, 258] on span "Waarom" at bounding box center [325, 258] width 83 height 24
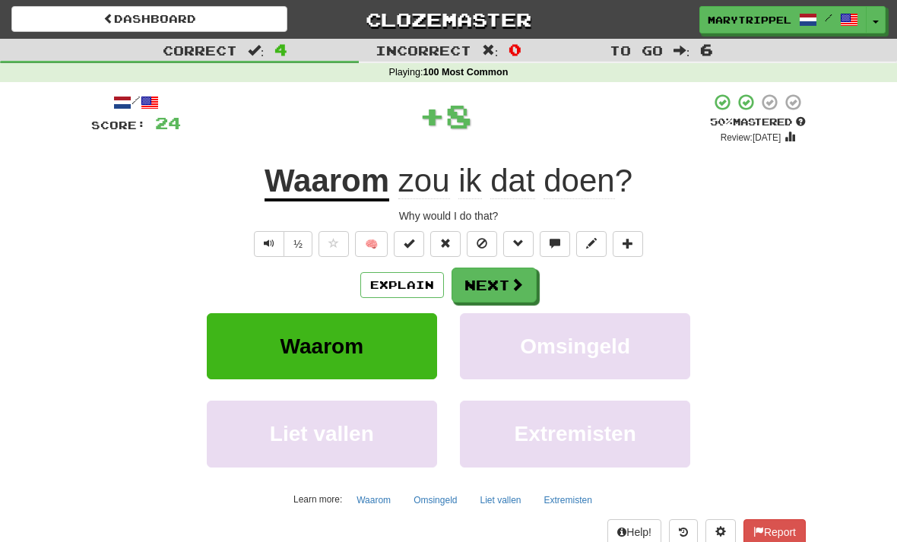
click at [472, 295] on button "Next" at bounding box center [494, 285] width 85 height 35
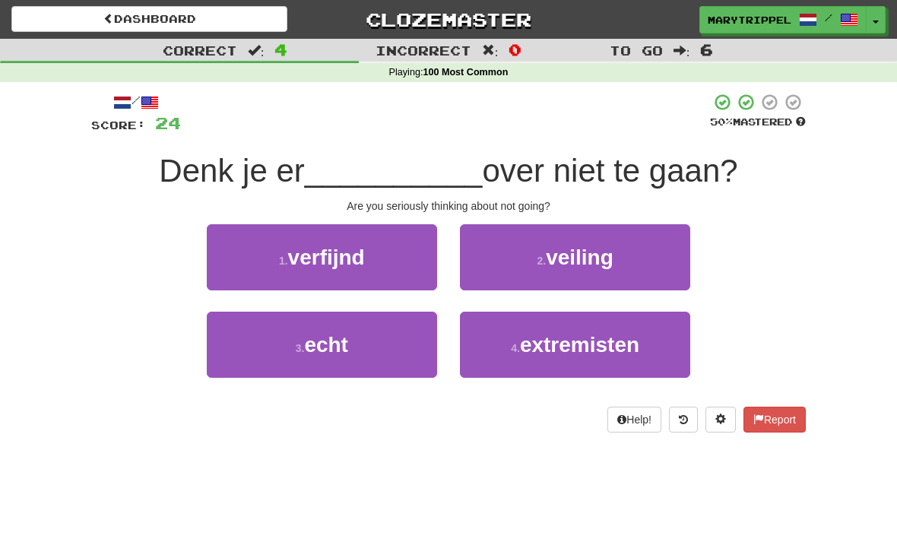
click at [317, 345] on span "echt" at bounding box center [326, 345] width 44 height 24
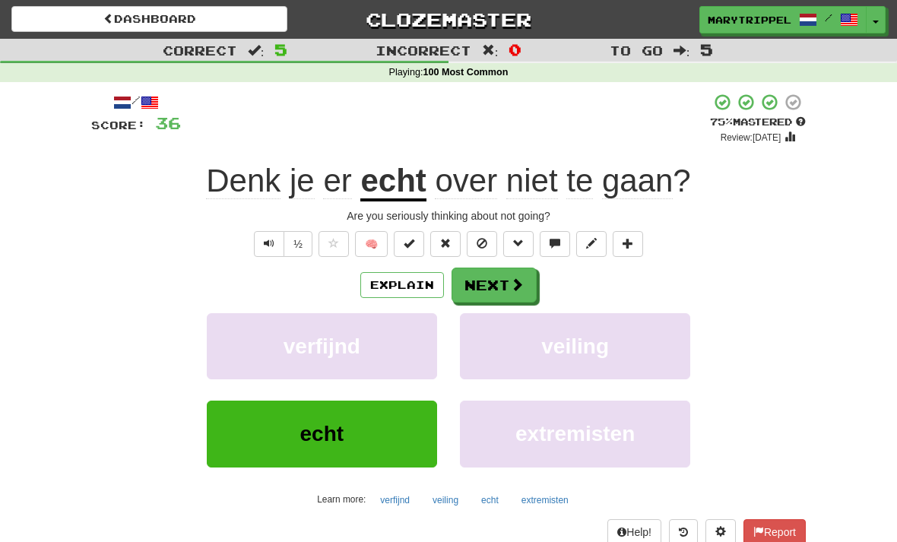
click at [475, 284] on button "Next" at bounding box center [494, 285] width 85 height 35
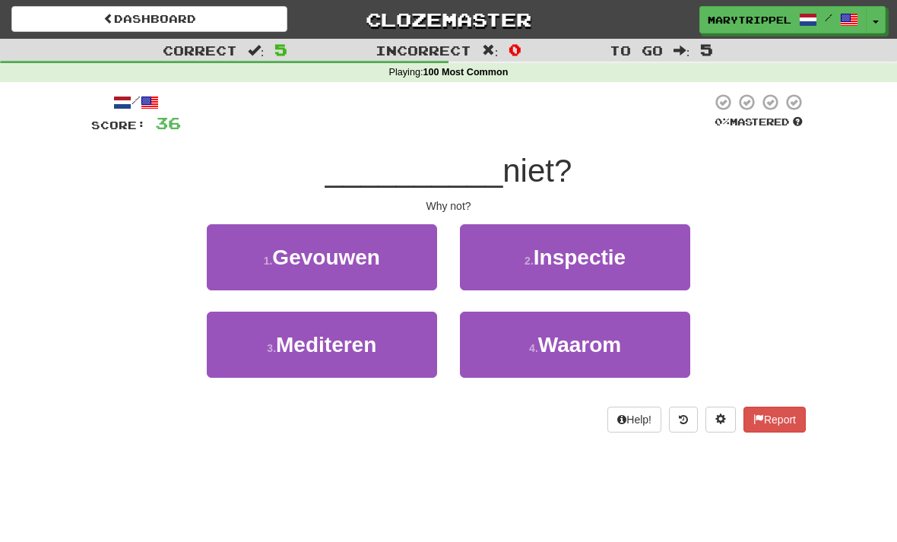
click at [507, 350] on button "4 . Waarom" at bounding box center [575, 345] width 230 height 66
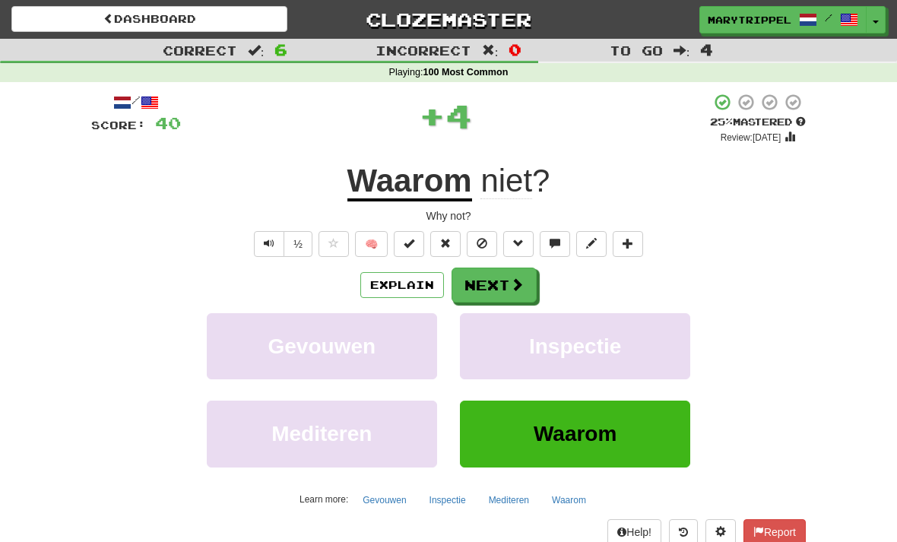
click at [472, 288] on button "Next" at bounding box center [494, 285] width 85 height 35
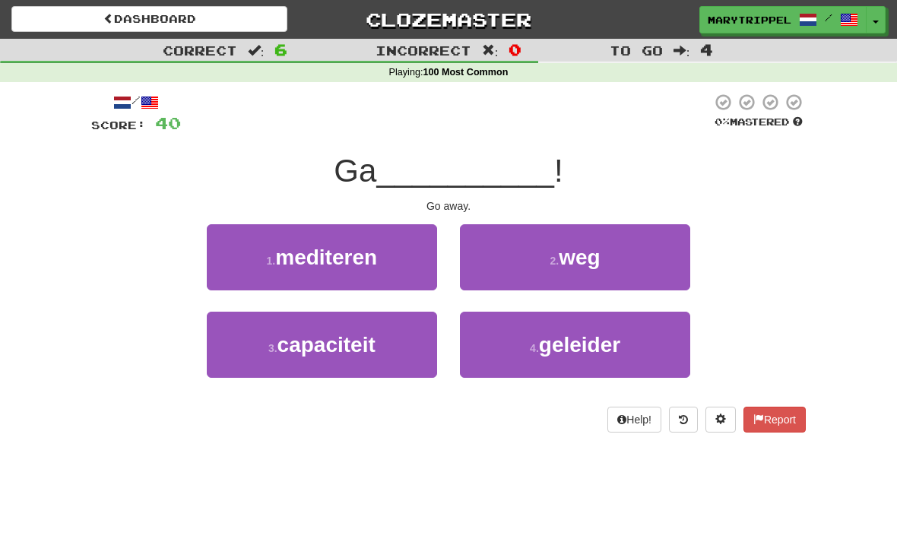
click at [469, 262] on button "2 . weg" at bounding box center [575, 257] width 230 height 66
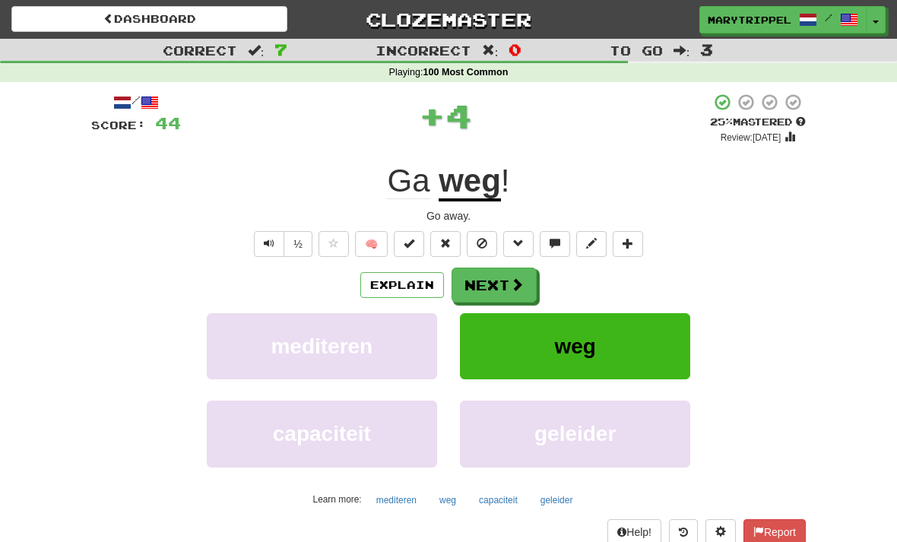
click at [480, 287] on button "Next" at bounding box center [494, 285] width 85 height 35
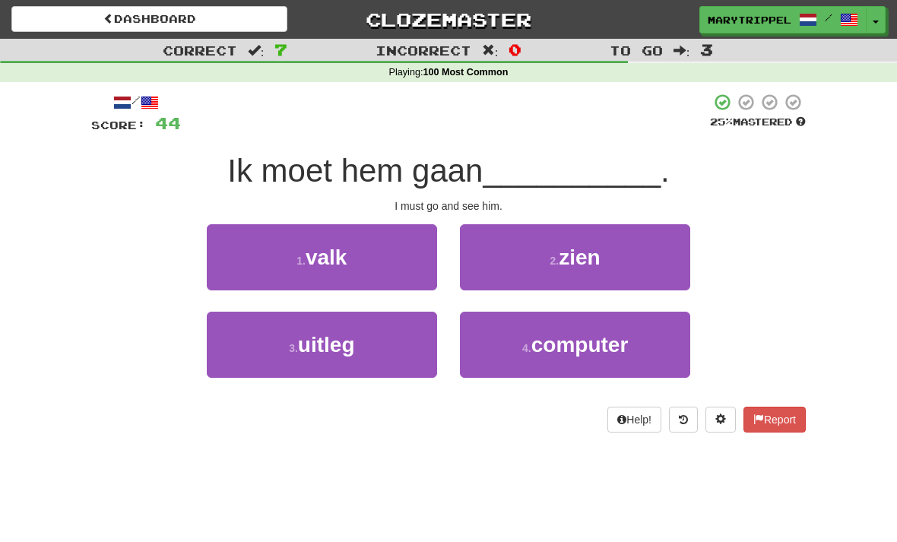
click at [487, 262] on button "2 . zien" at bounding box center [575, 257] width 230 height 66
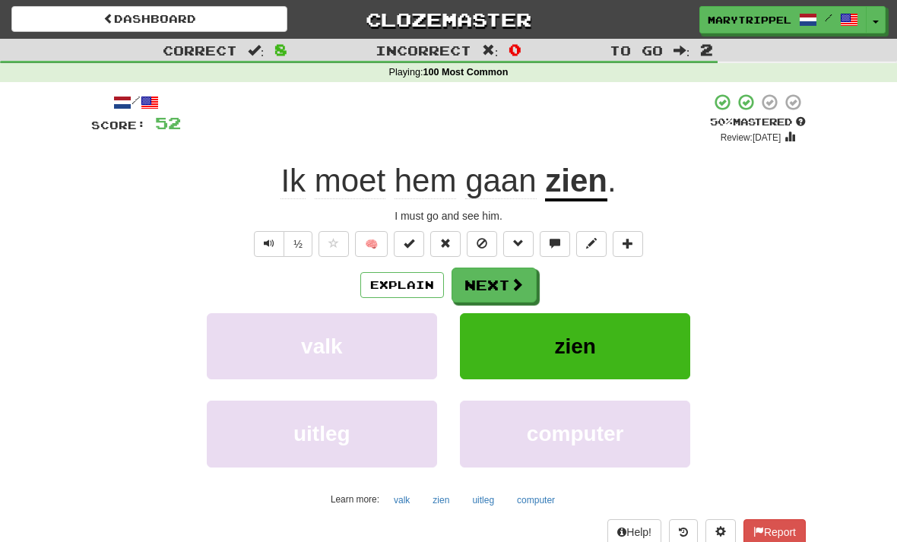
click at [480, 294] on button "Next" at bounding box center [494, 285] width 85 height 35
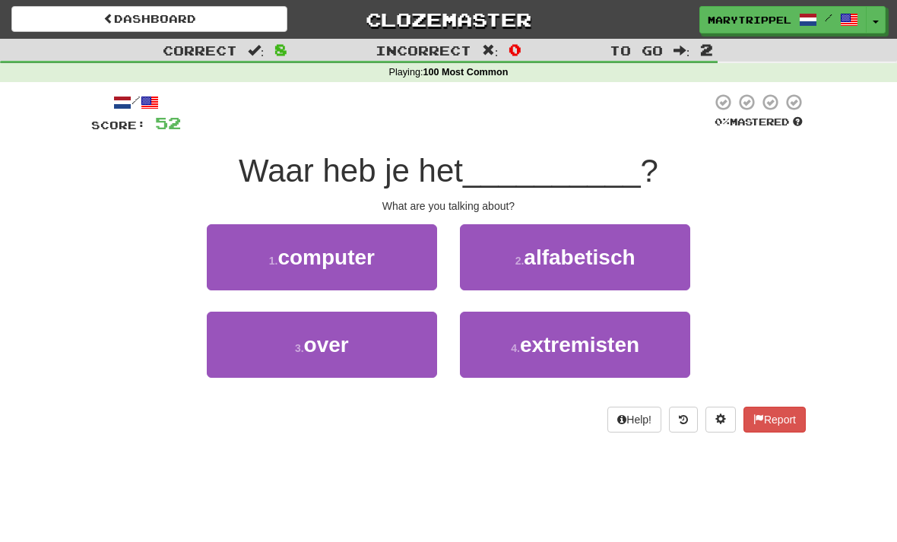
click at [332, 344] on span "over" at bounding box center [326, 345] width 45 height 24
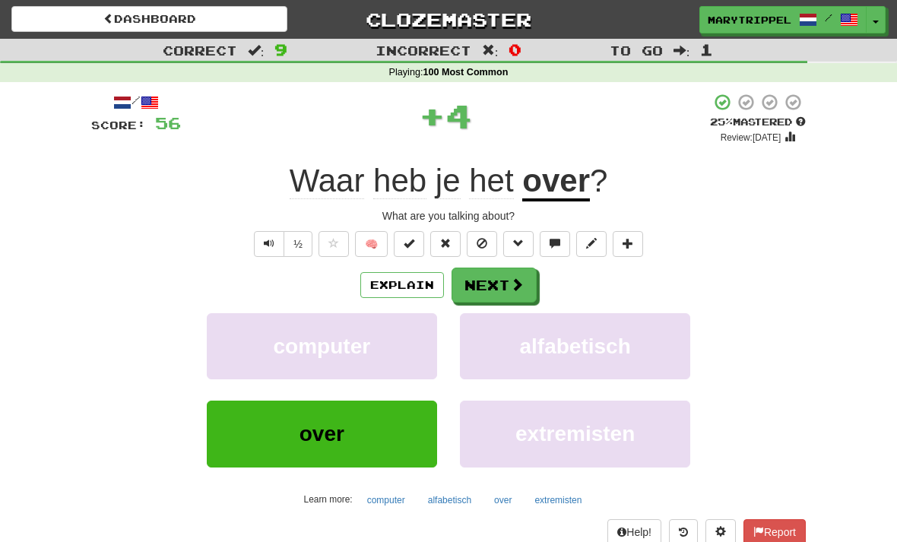
click at [487, 295] on button "Next" at bounding box center [494, 285] width 85 height 35
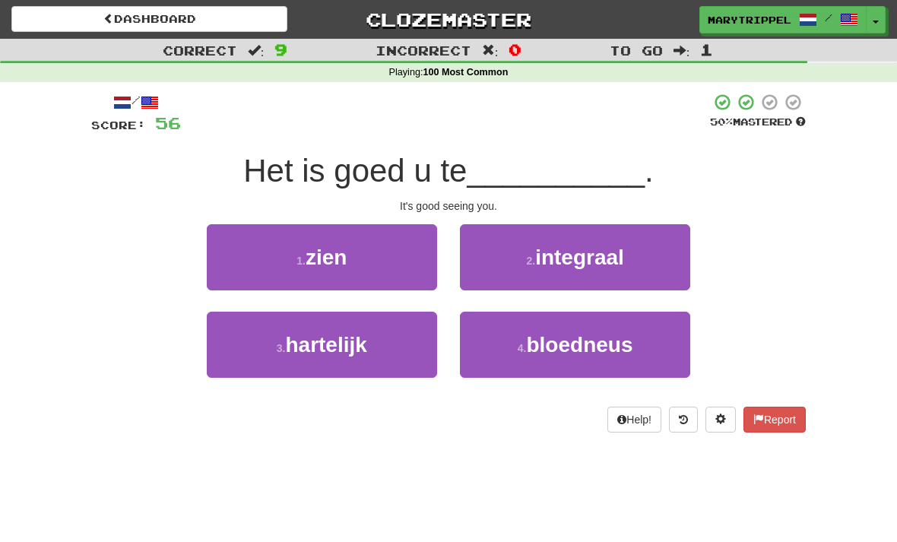
click at [284, 252] on button "1 . zien" at bounding box center [322, 257] width 230 height 66
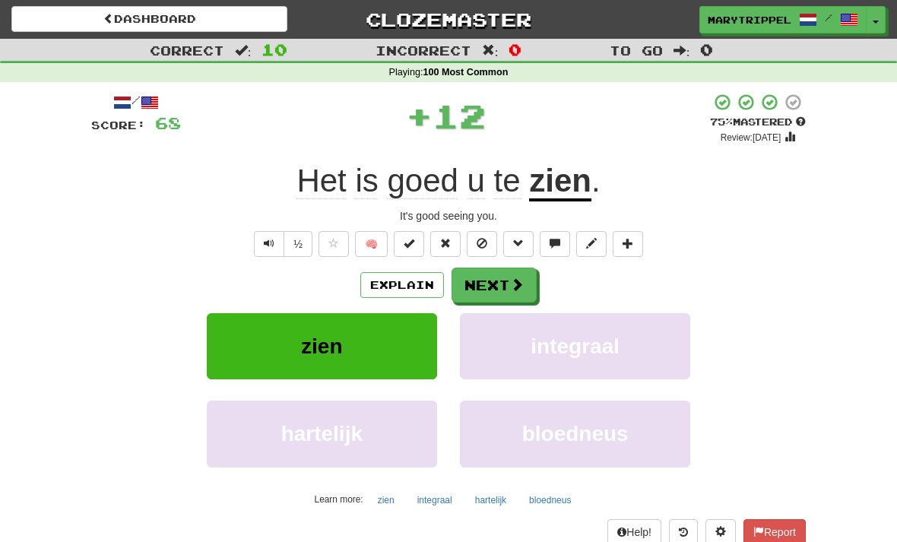
click at [481, 292] on button "Next" at bounding box center [494, 285] width 85 height 35
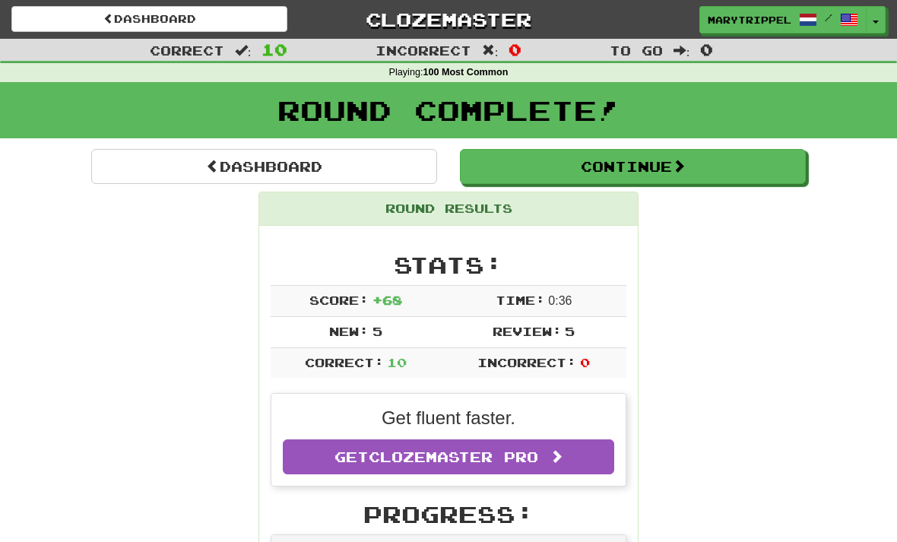
click at [485, 171] on button "Continue" at bounding box center [633, 166] width 346 height 35
